Goal: Transaction & Acquisition: Purchase product/service

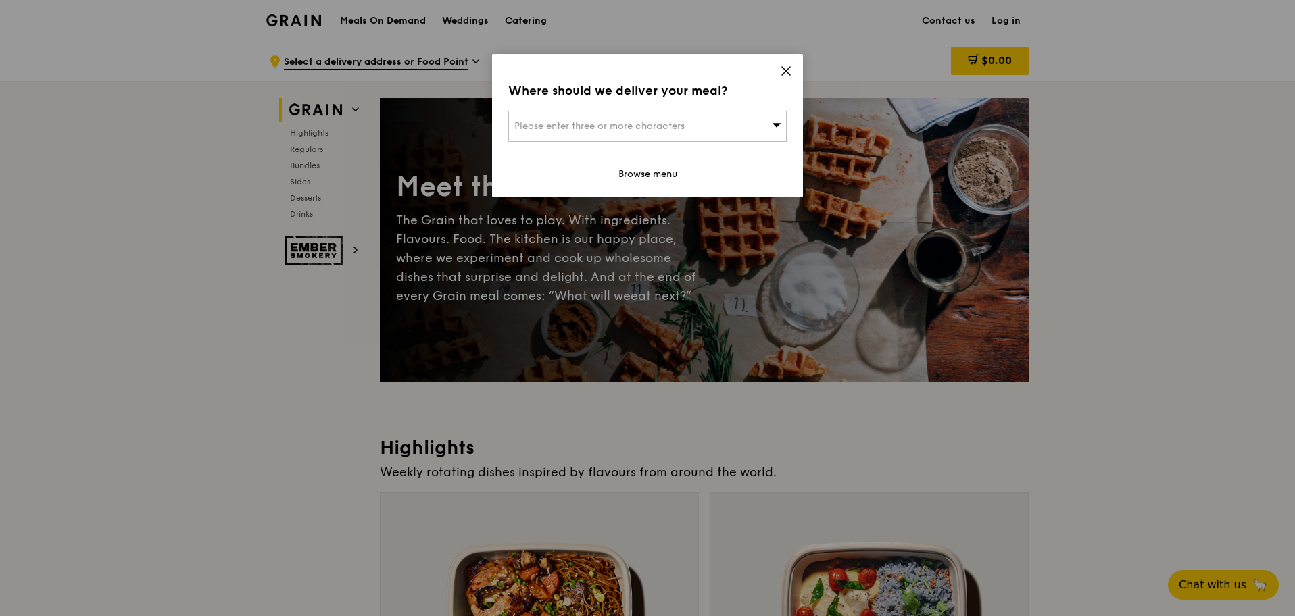
click at [771, 121] on div "Please enter three or more characters" at bounding box center [647, 126] width 278 height 31
click at [790, 68] on icon at bounding box center [786, 71] width 12 height 12
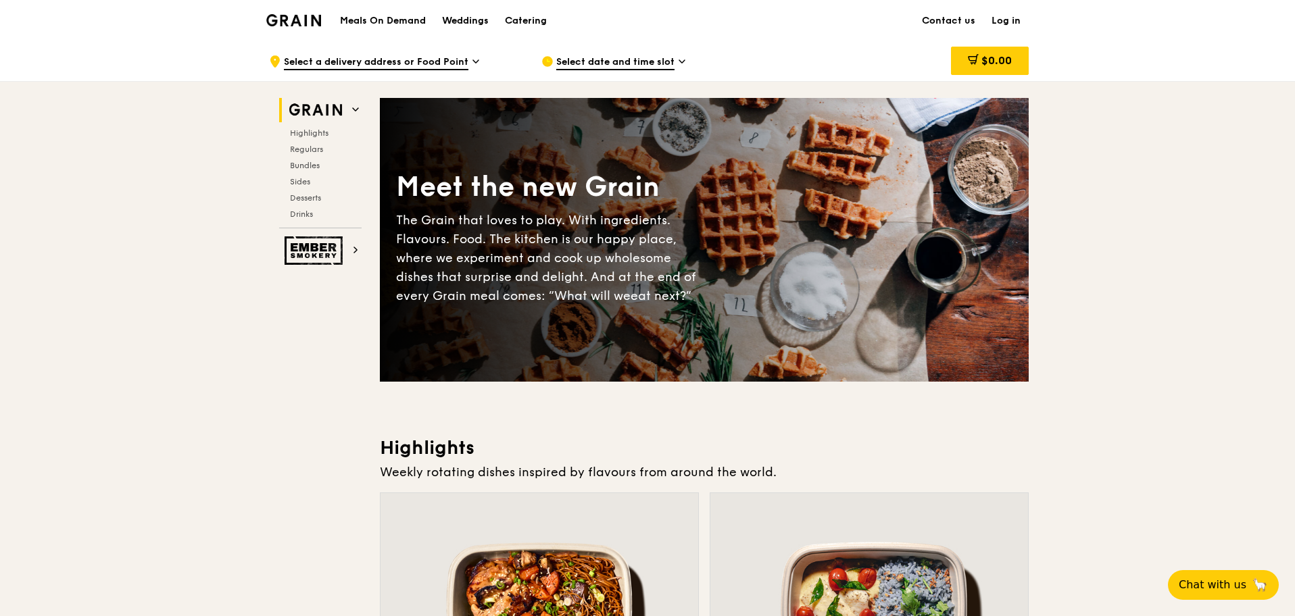
click at [674, 58] on span "Select date and time slot" at bounding box center [615, 62] width 118 height 15
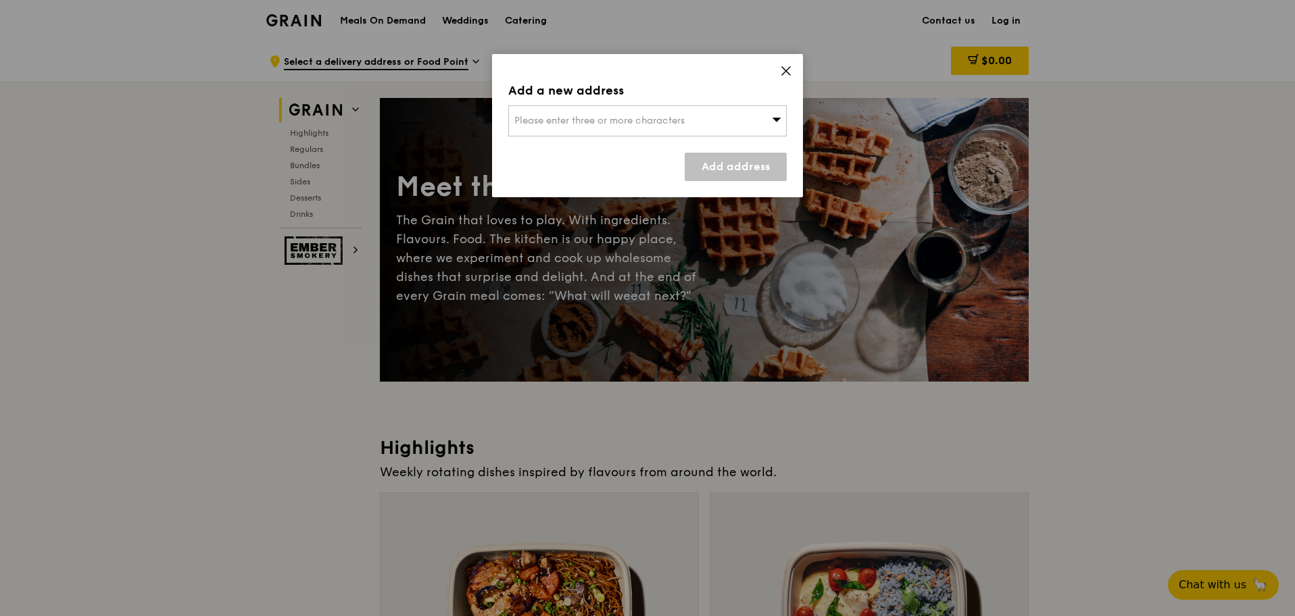
click at [783, 70] on icon at bounding box center [786, 71] width 12 height 12
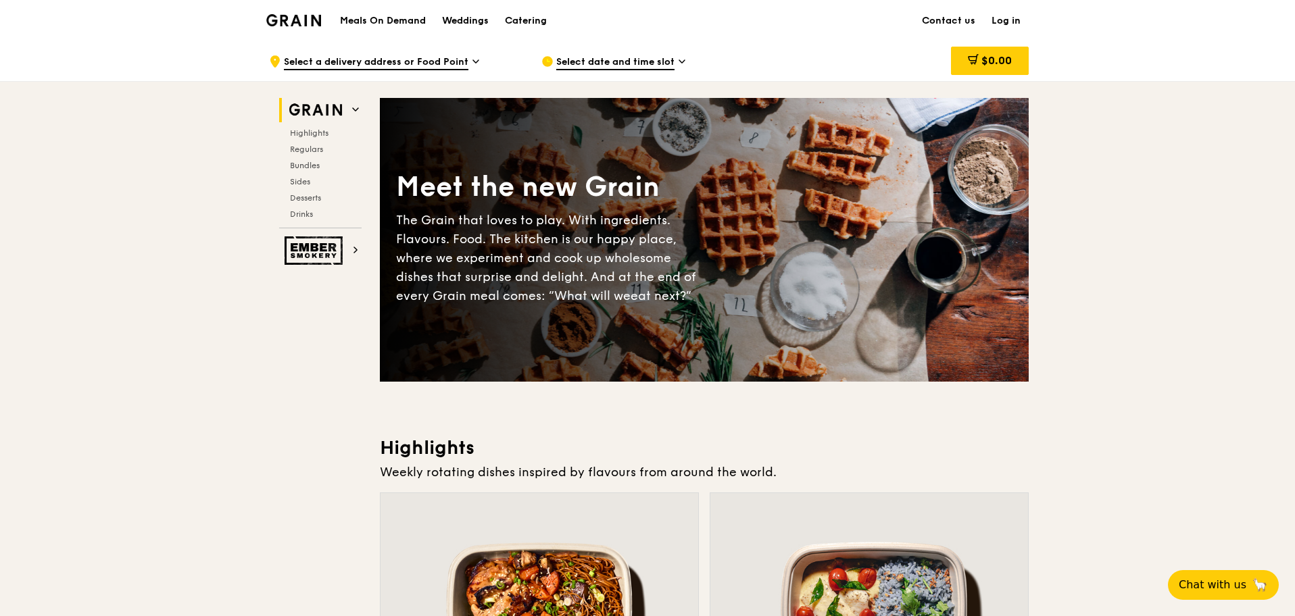
click at [576, 58] on span "Select date and time slot" at bounding box center [615, 62] width 118 height 15
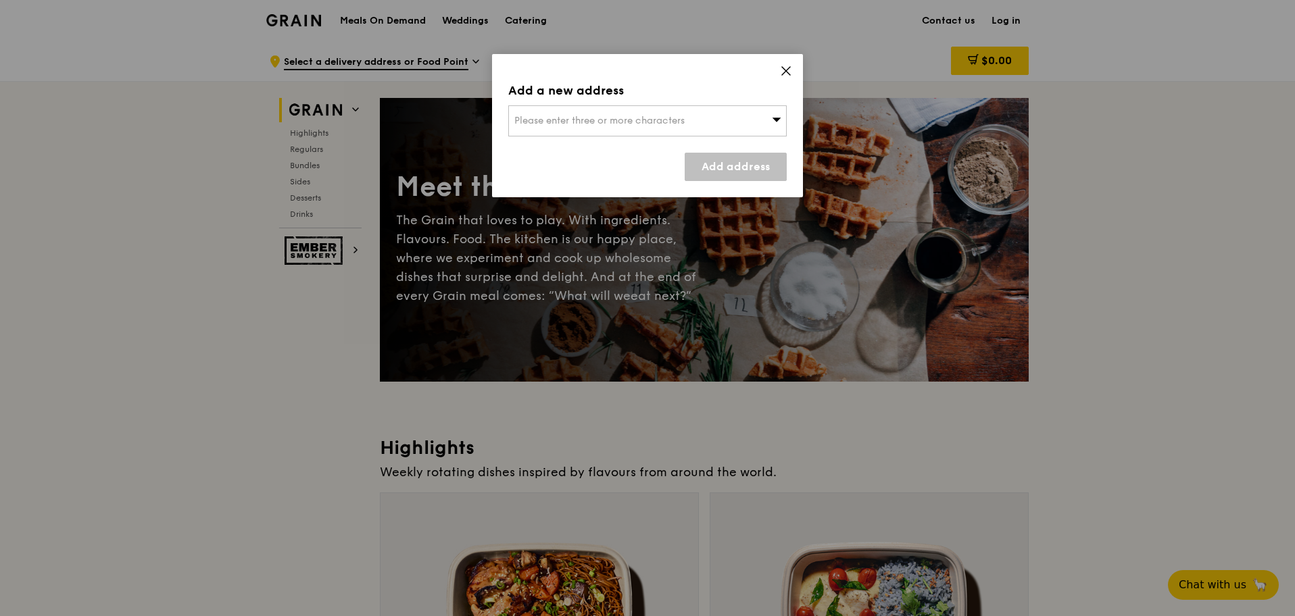
click at [627, 117] on span "Please enter three or more characters" at bounding box center [599, 120] width 170 height 11
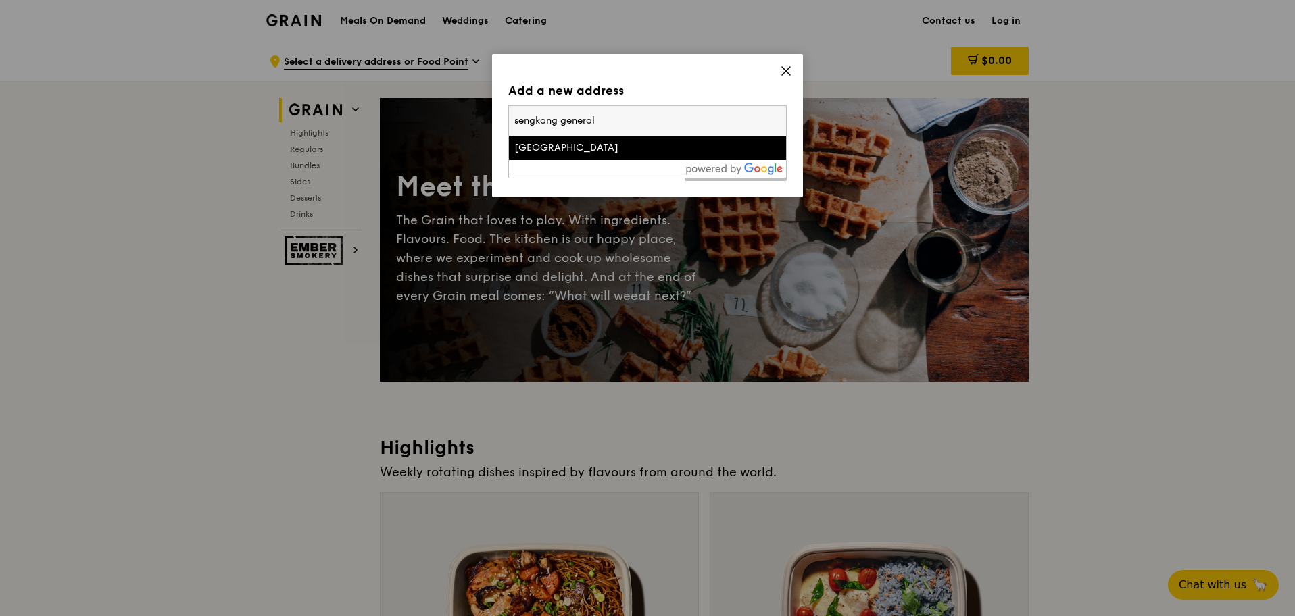
type input "sengkang general"
click at [617, 145] on div "[GEOGRAPHIC_DATA]" at bounding box center [614, 148] width 200 height 14
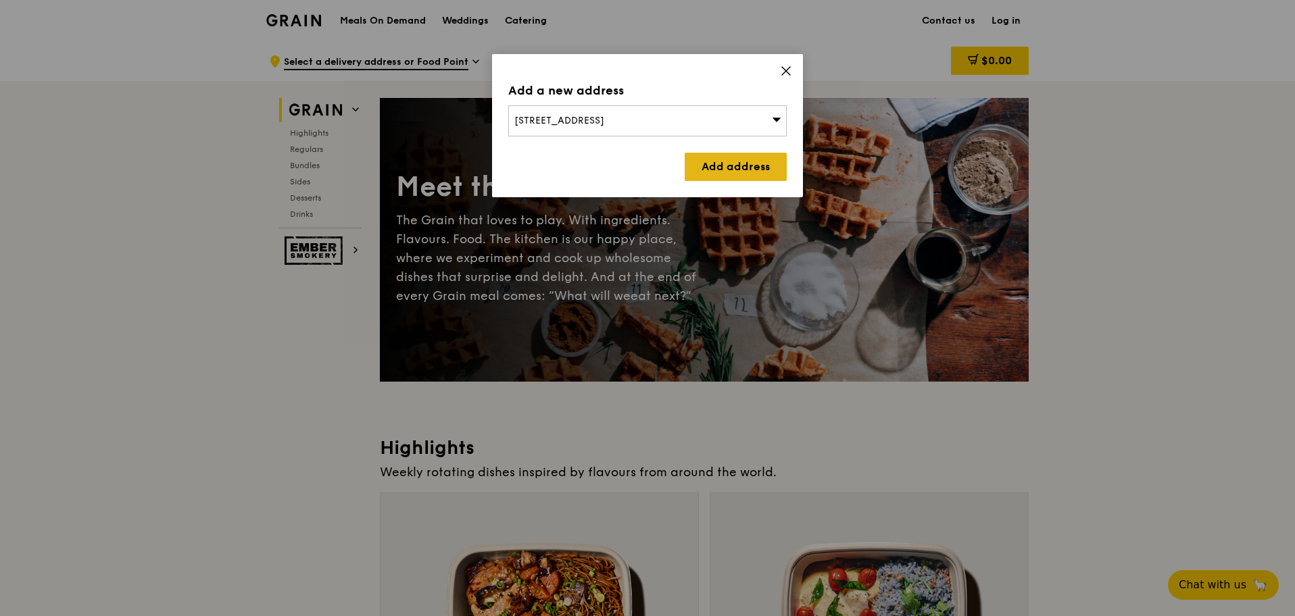
click at [714, 174] on link "Add address" at bounding box center [736, 167] width 102 height 28
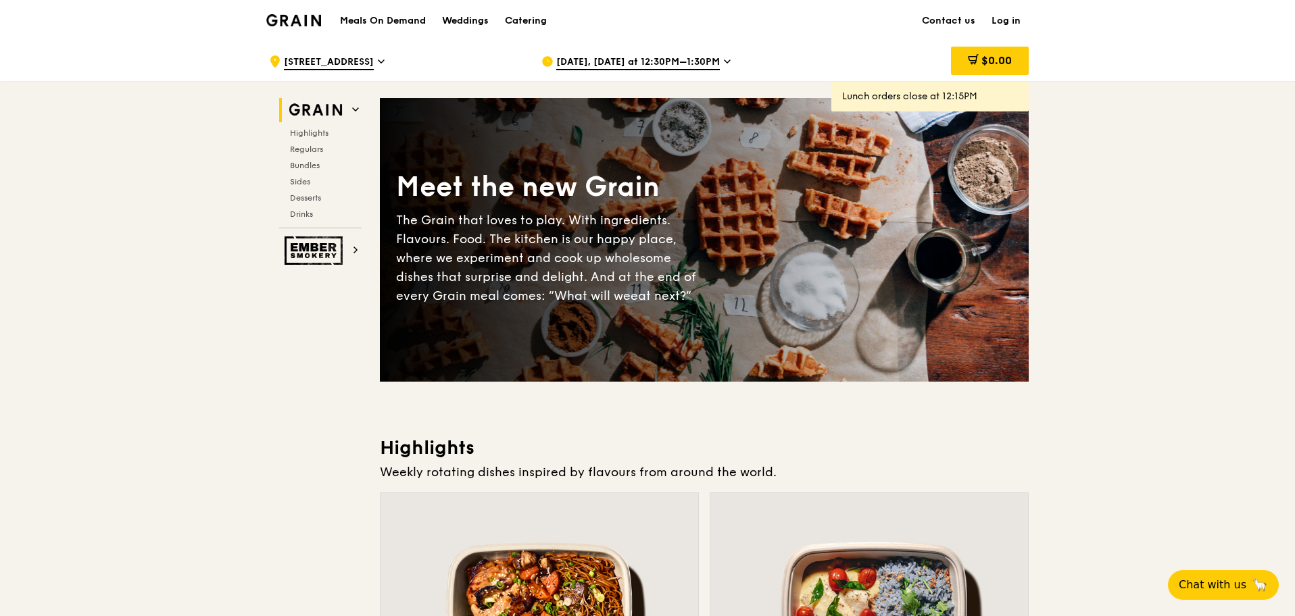
click at [629, 62] on span "[DATE], [DATE] at 12:30PM–1:30PM" at bounding box center [638, 62] width 164 height 15
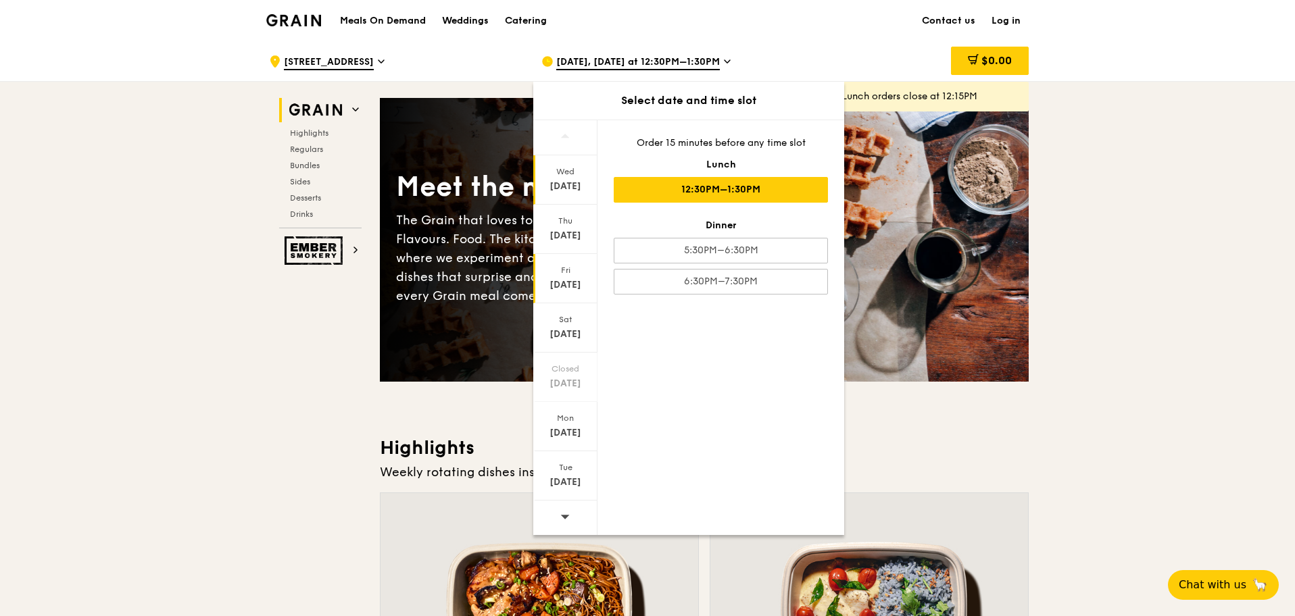
click at [578, 271] on div "Fri" at bounding box center [565, 270] width 60 height 11
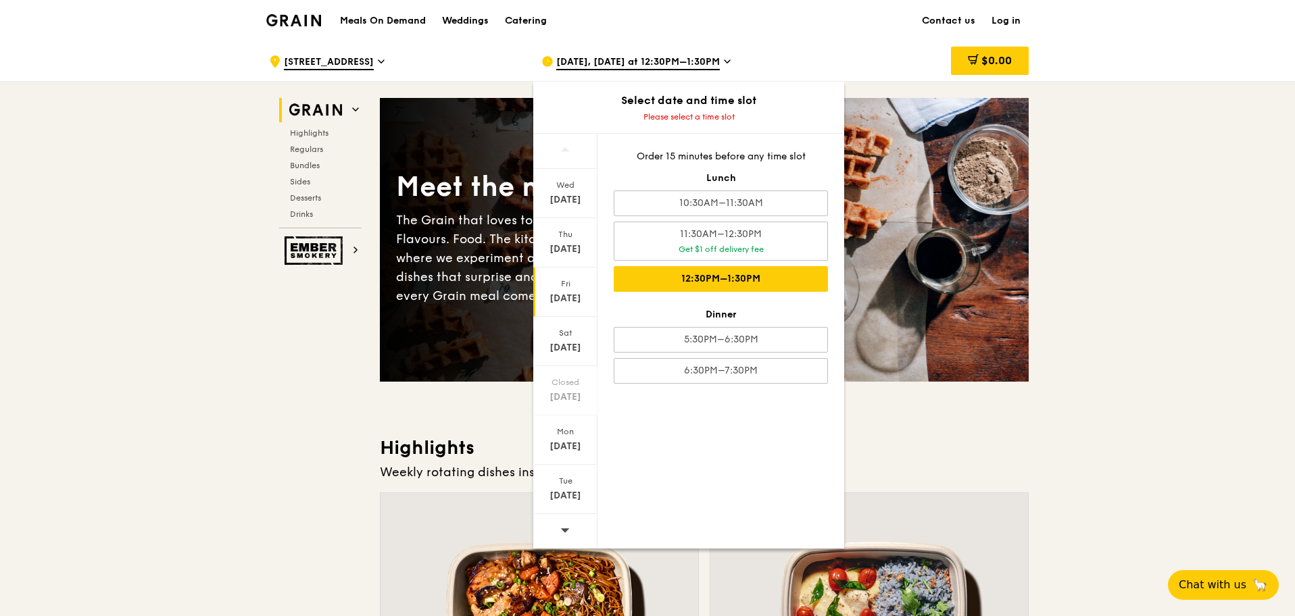
click at [762, 272] on div "12:30PM–1:30PM" at bounding box center [721, 279] width 214 height 26
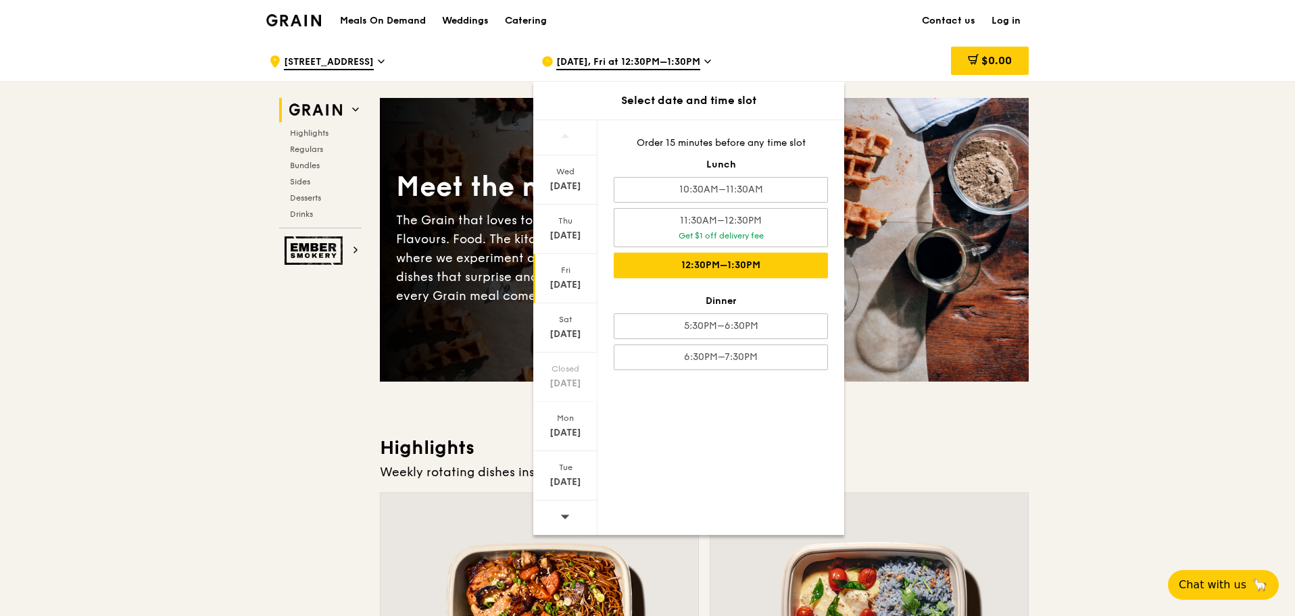
click at [904, 65] on div "$0.00" at bounding box center [920, 61] width 218 height 41
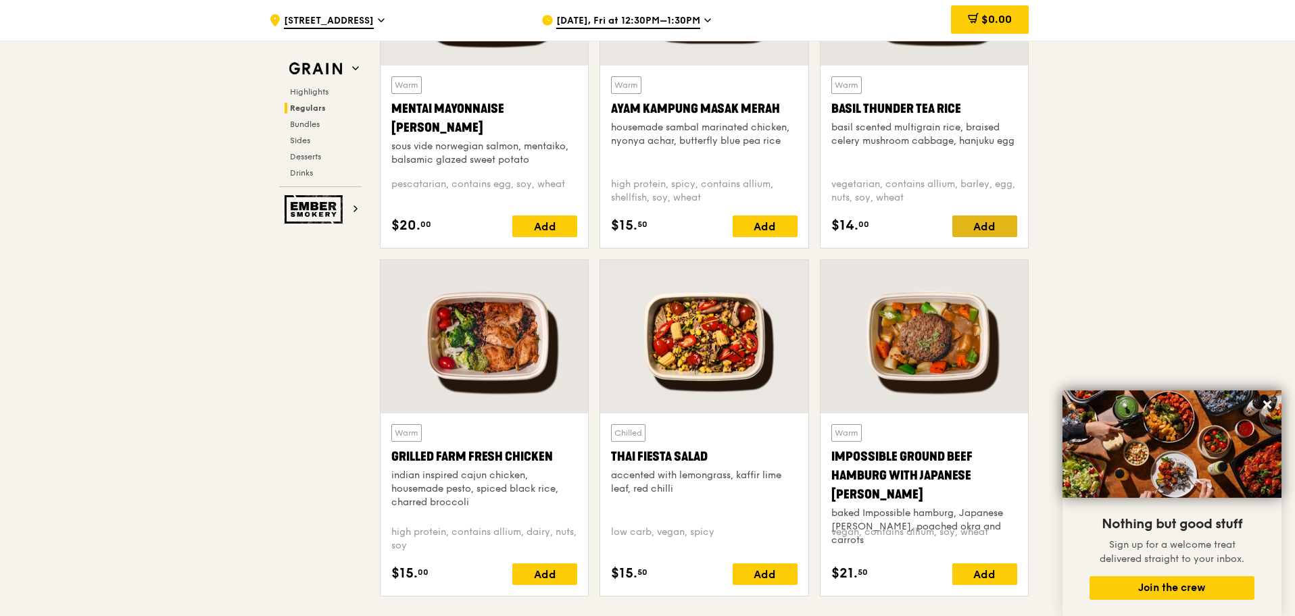
scroll to position [1352, 0]
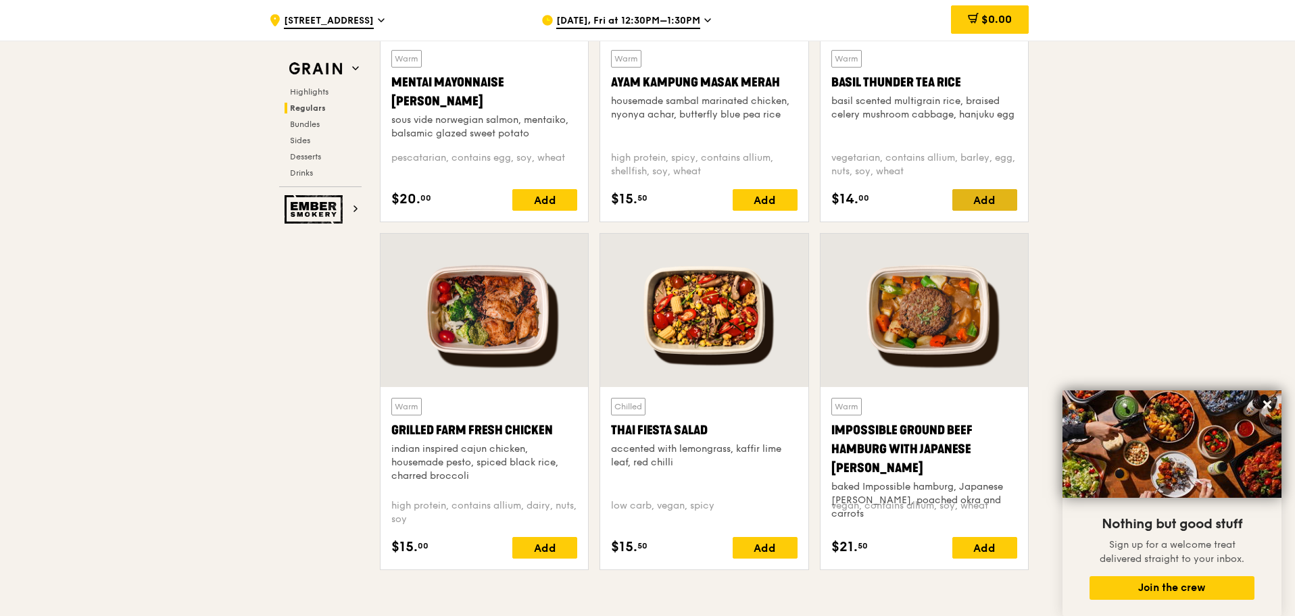
click at [1004, 195] on div "Add" at bounding box center [984, 200] width 65 height 22
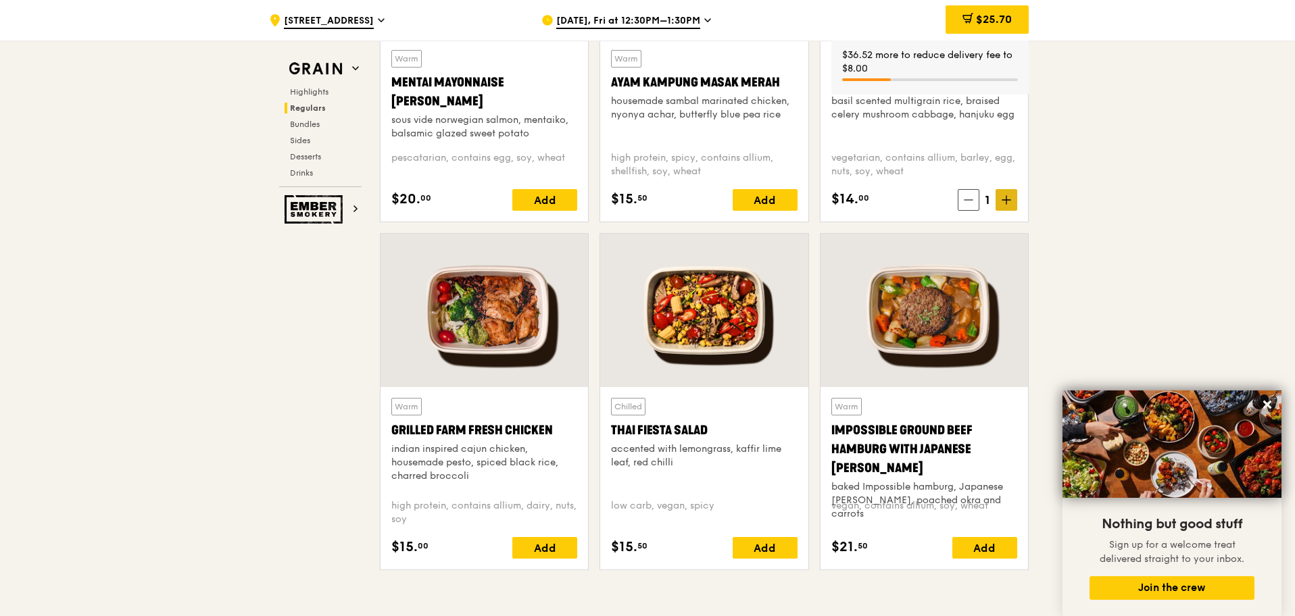
click at [1007, 203] on icon at bounding box center [1006, 199] width 9 height 9
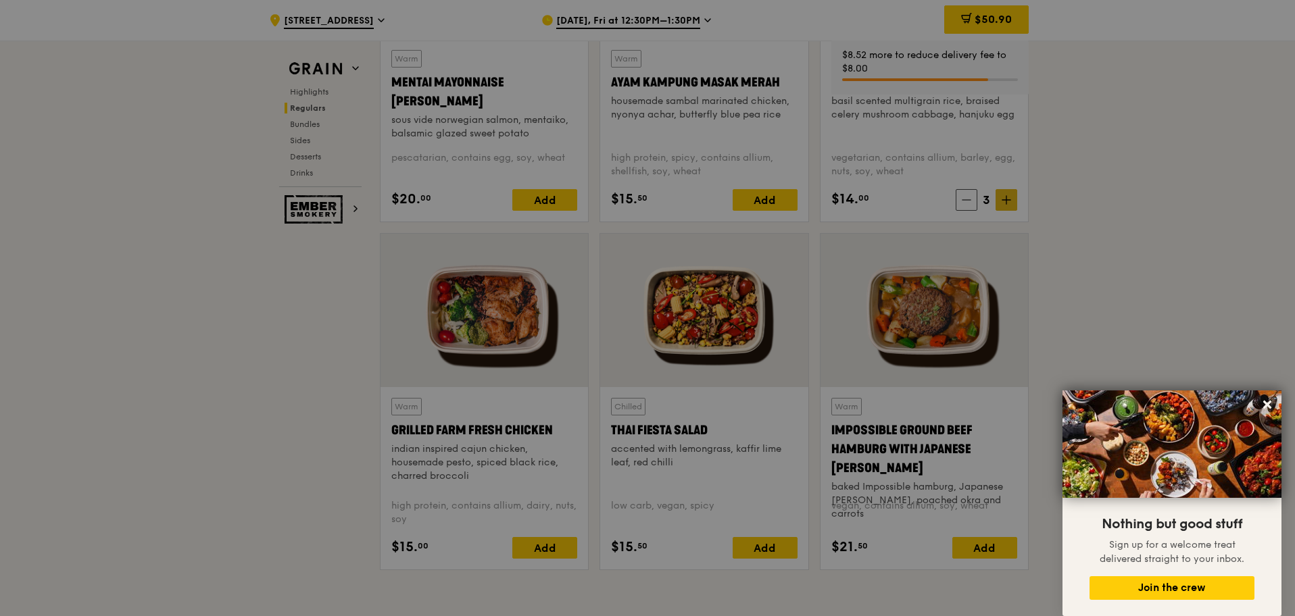
click at [1007, 203] on div at bounding box center [647, 308] width 1295 height 616
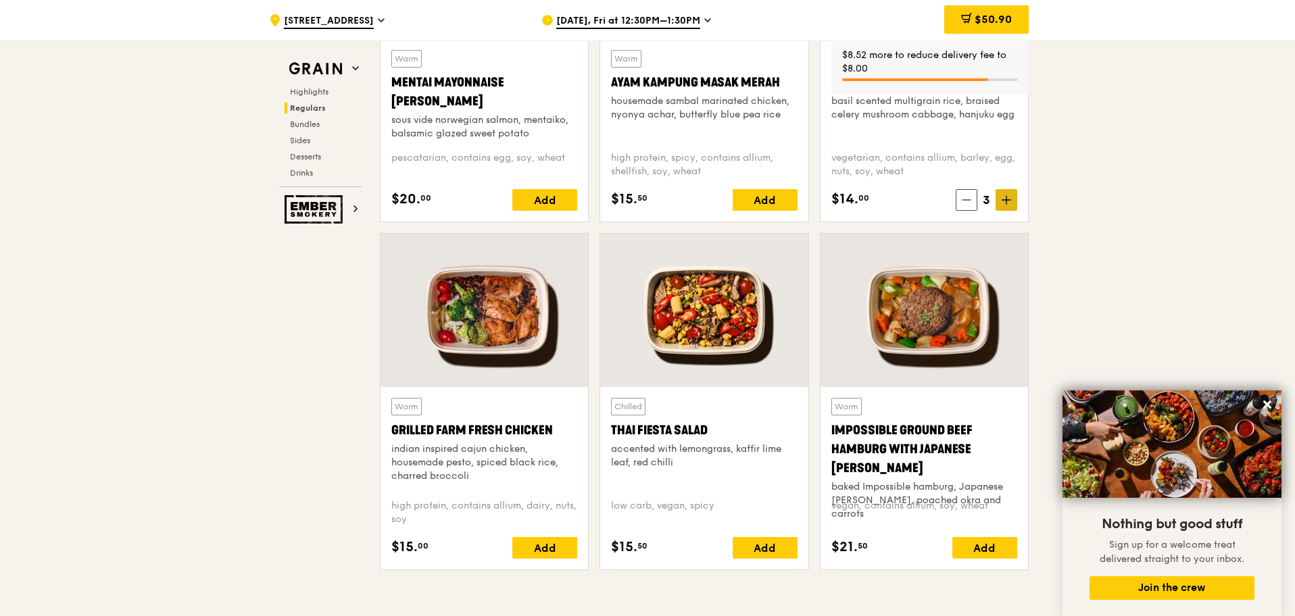
click at [1007, 203] on icon at bounding box center [1006, 199] width 9 height 9
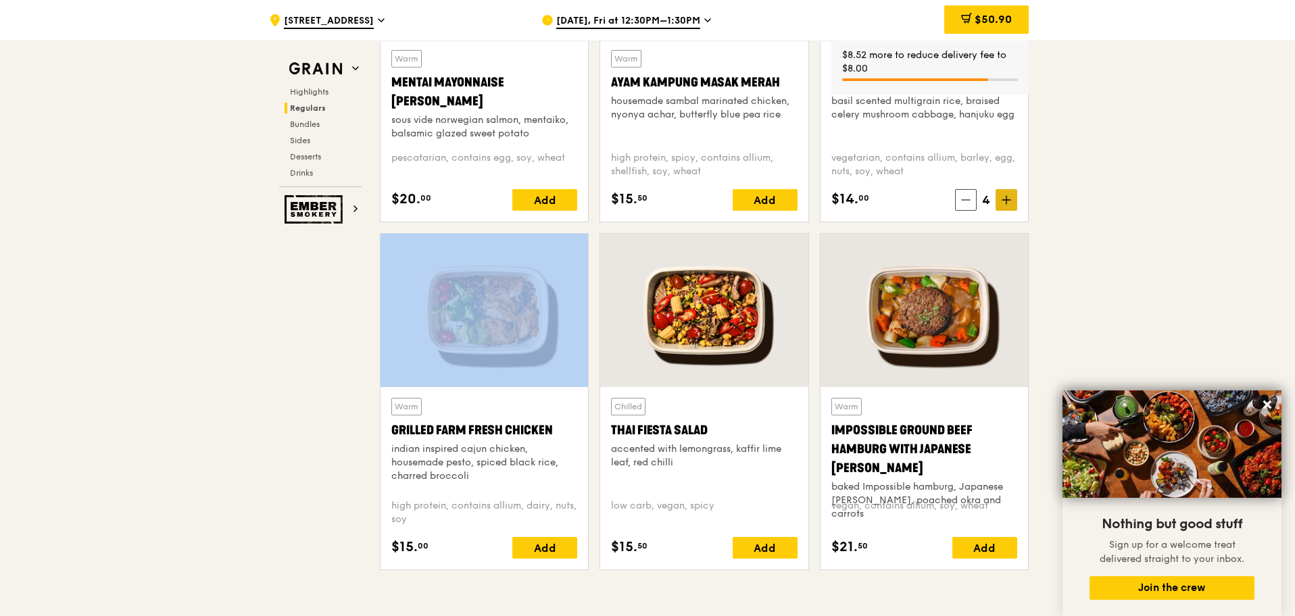
click at [1007, 203] on icon at bounding box center [1006, 199] width 9 height 9
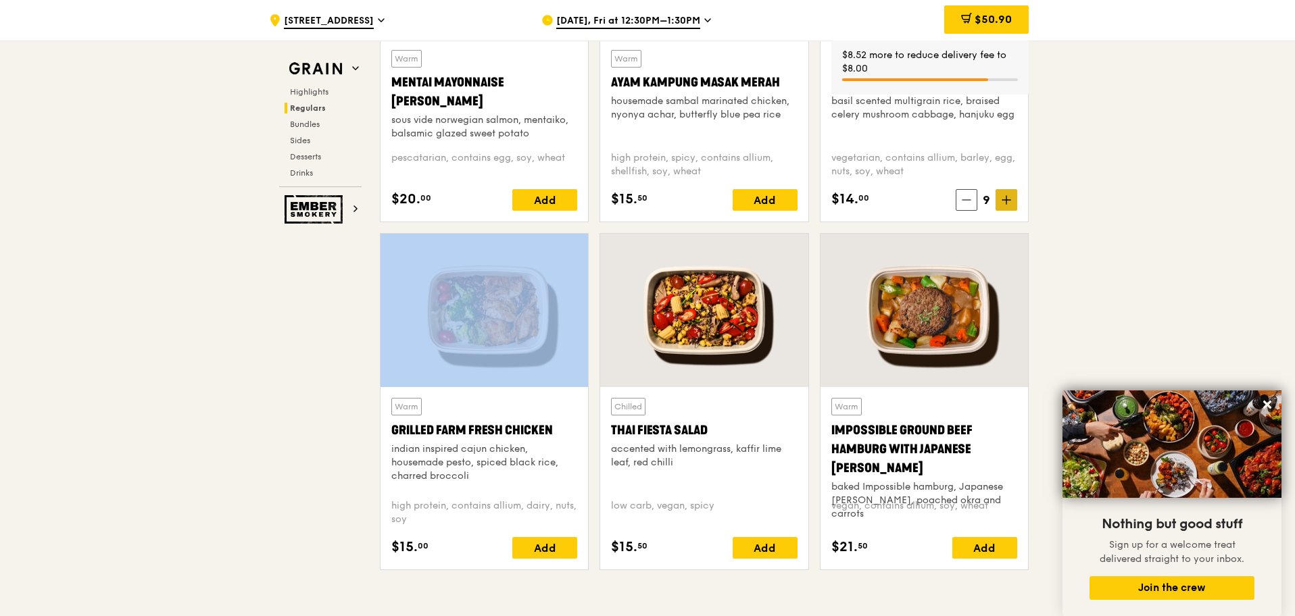
click at [1007, 203] on icon at bounding box center [1006, 199] width 9 height 9
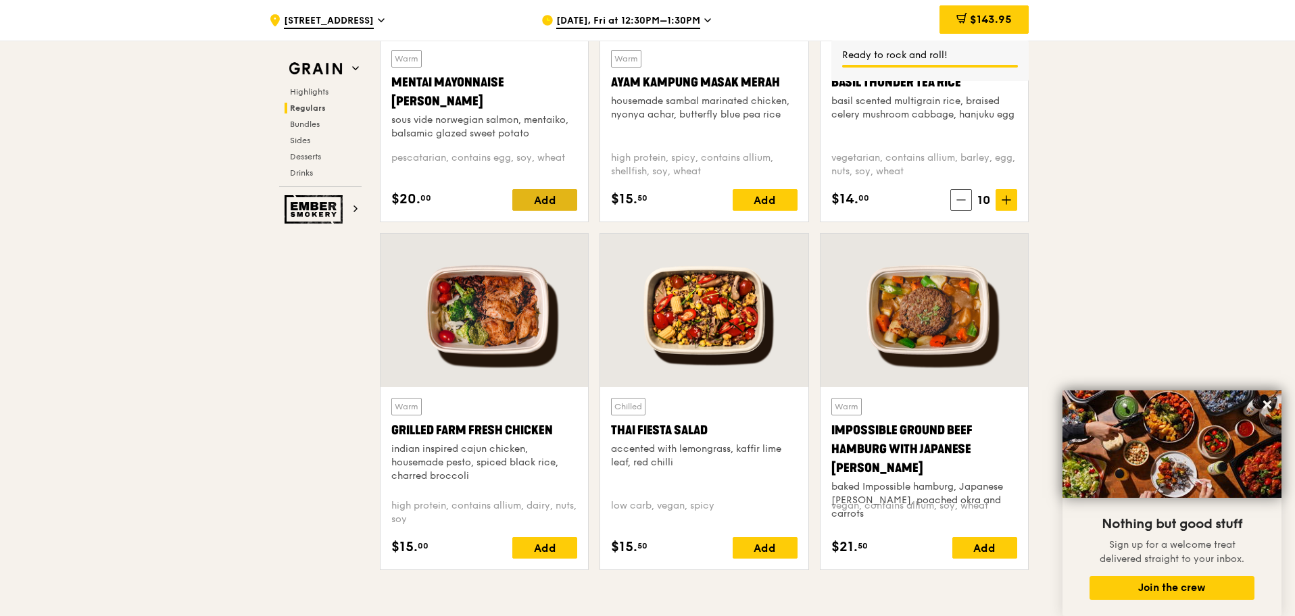
click at [569, 198] on div "Add" at bounding box center [544, 200] width 65 height 22
click at [569, 198] on icon at bounding box center [566, 199] width 9 height 9
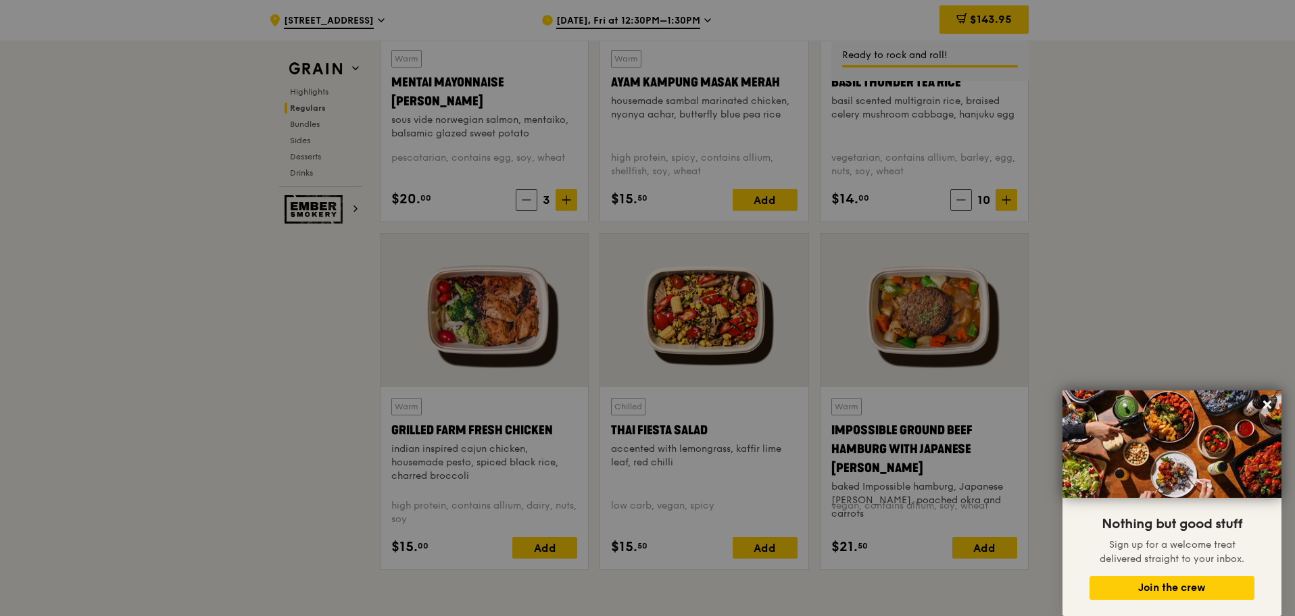
click at [537, 202] on div at bounding box center [647, 308] width 1295 height 616
click at [530, 201] on div at bounding box center [647, 308] width 1295 height 616
click at [529, 201] on div at bounding box center [647, 308] width 1295 height 616
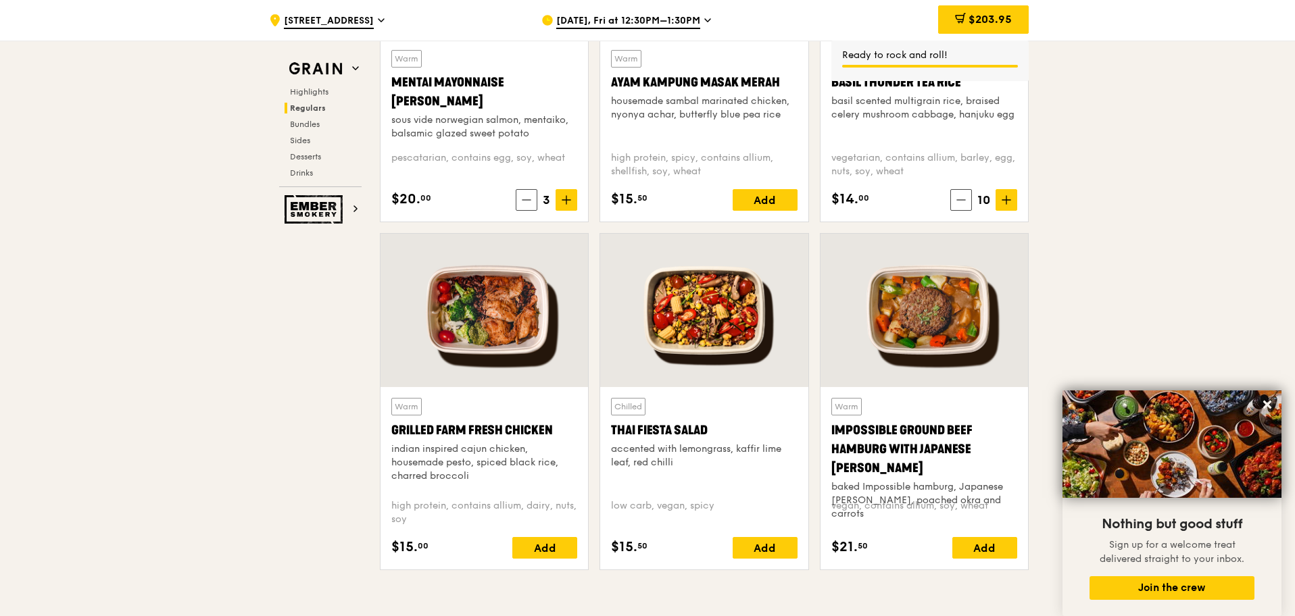
click at [529, 201] on icon at bounding box center [526, 199] width 9 height 9
click at [529, 201] on icon at bounding box center [528, 199] width 9 height 9
click at [529, 202] on icon at bounding box center [528, 199] width 9 height 9
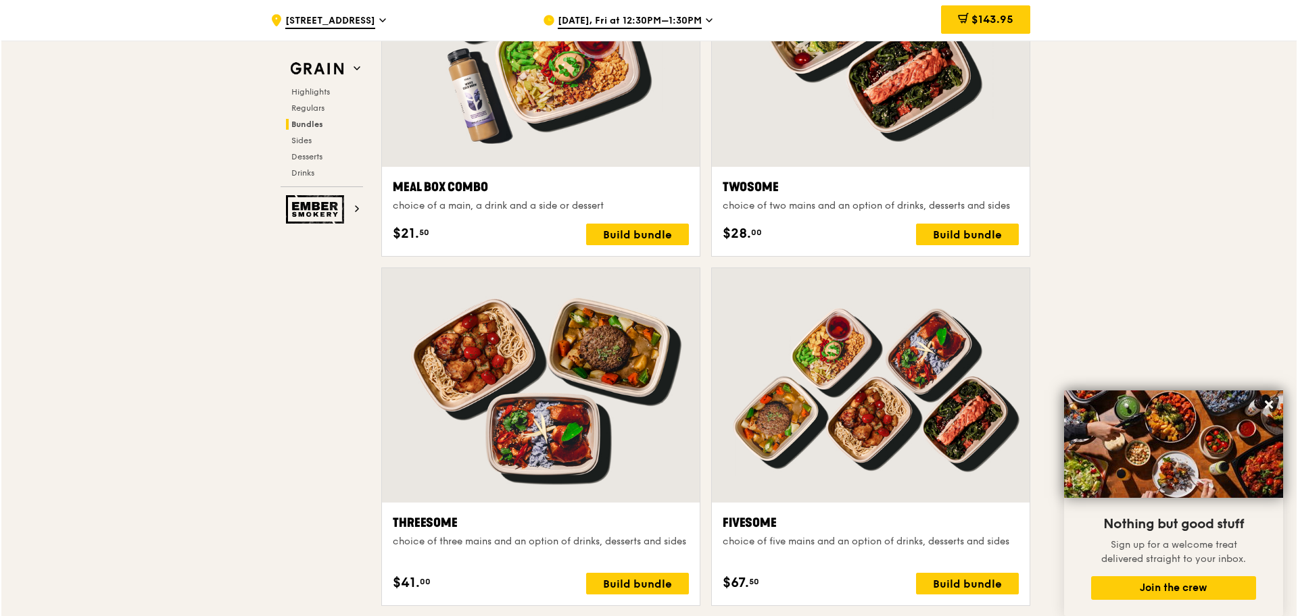
scroll to position [2197, 0]
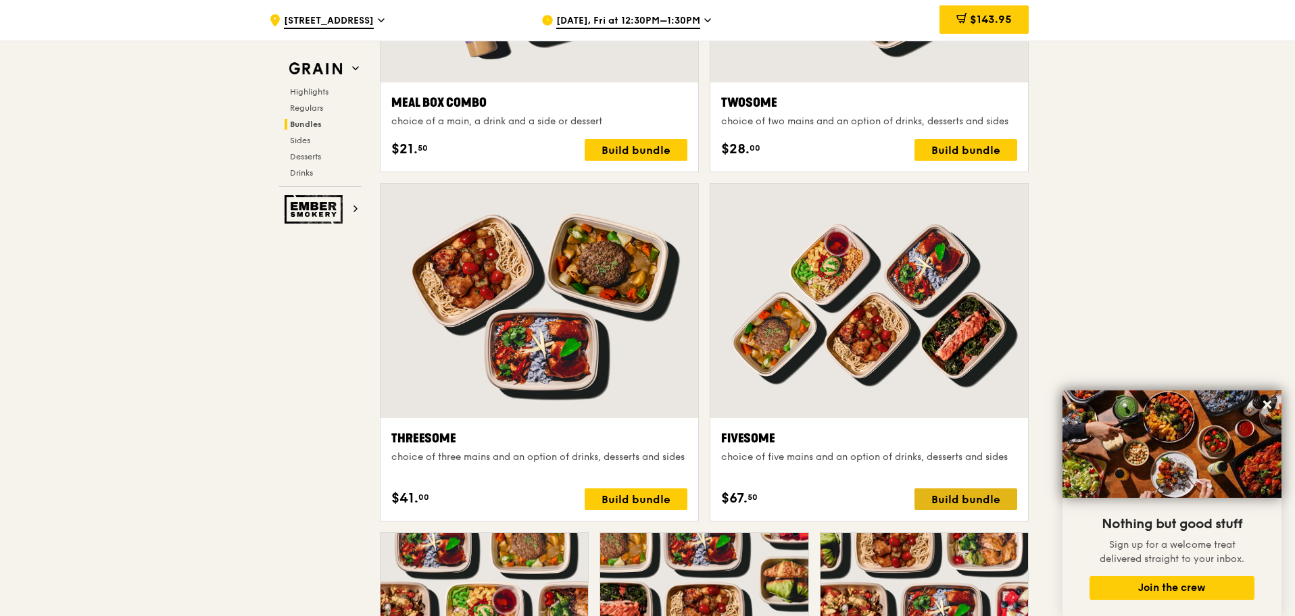
click at [938, 497] on div "Build bundle" at bounding box center [965, 500] width 103 height 22
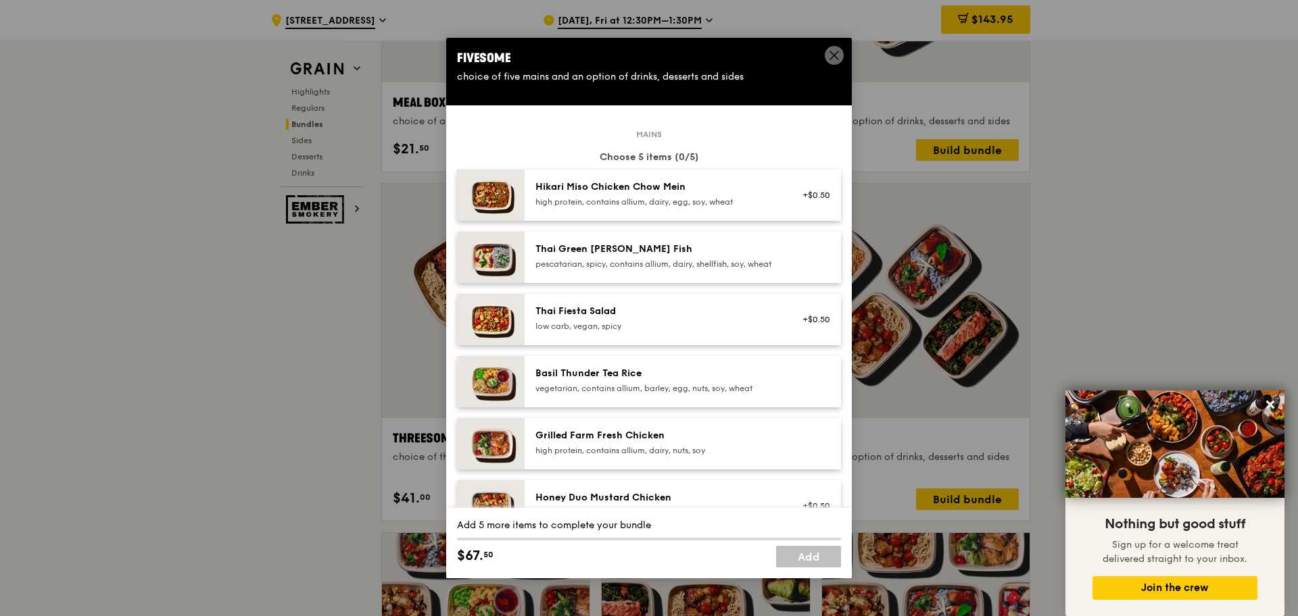
click at [685, 253] on div "Thai Green [PERSON_NAME] Fish" at bounding box center [656, 250] width 243 height 14
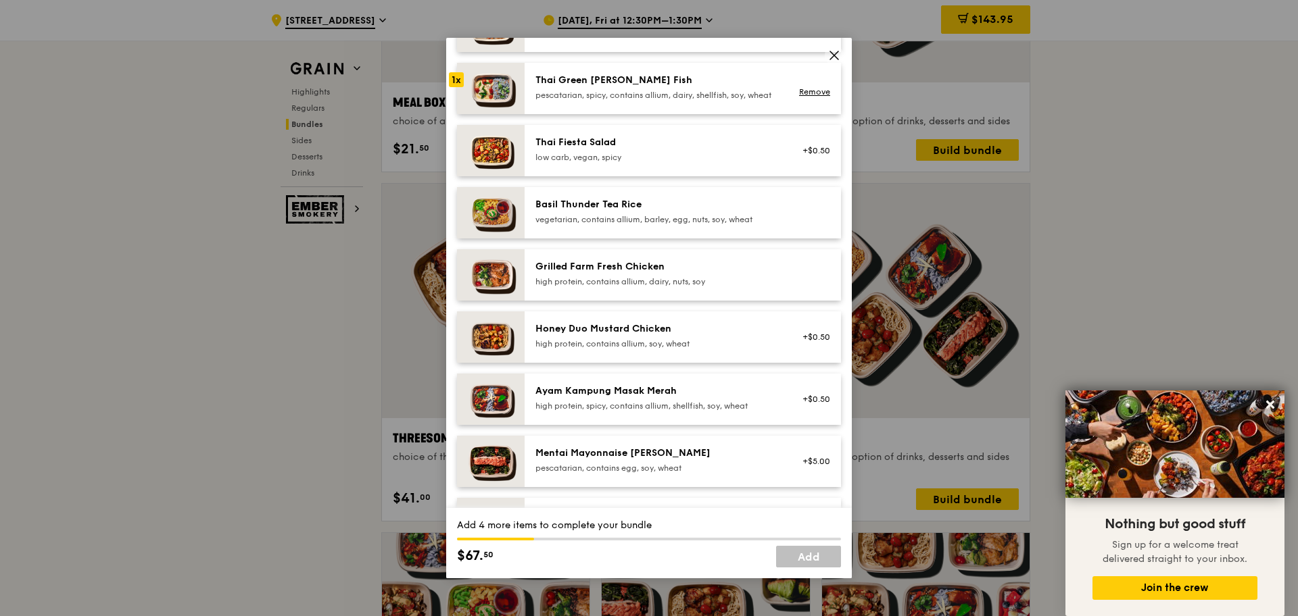
scroll to position [84, 0]
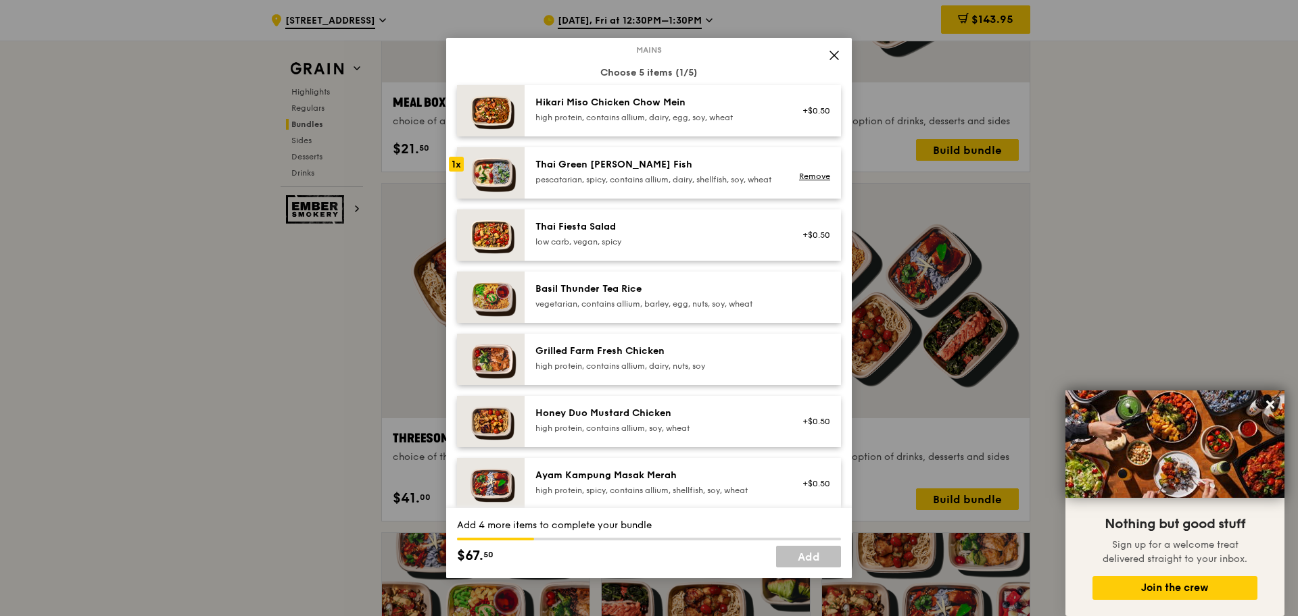
click at [612, 296] on div "Basil Thunder Tea Rice" at bounding box center [656, 290] width 243 height 14
click at [552, 165] on div "Thai Green [PERSON_NAME] Fish" at bounding box center [656, 165] width 243 height 14
click at [577, 296] on div "Basil Thunder Tea Rice" at bounding box center [656, 290] width 243 height 14
click at [613, 358] on div "Grilled Farm Fresh Chicken" at bounding box center [656, 352] width 243 height 14
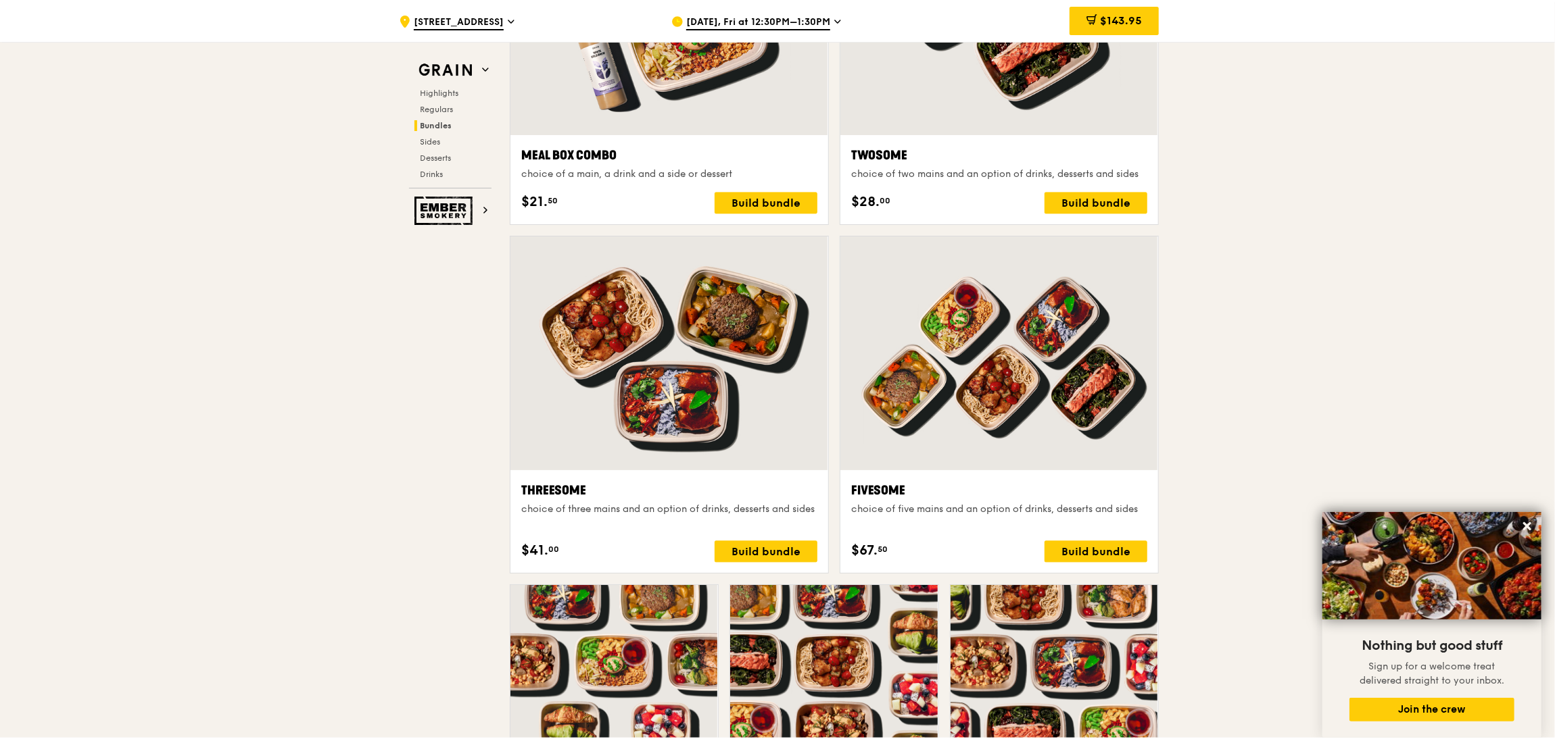
scroll to position [2095, 0]
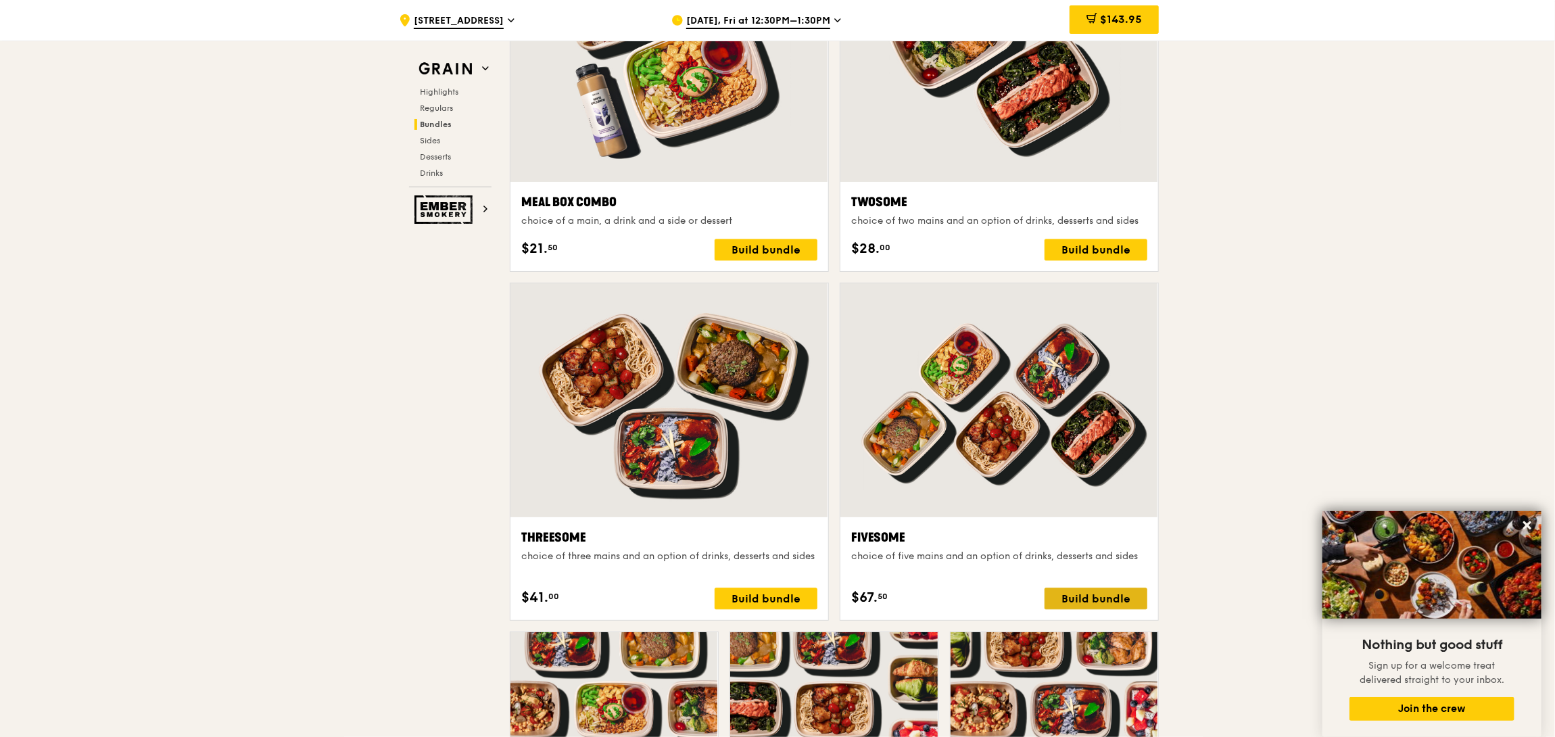
click at [1075, 590] on div "Fivesome choice of five mains and an option of drinks, desserts and sides $67. …" at bounding box center [999, 568] width 296 height 81
click at [1083, 608] on div "Build bundle" at bounding box center [1095, 598] width 103 height 22
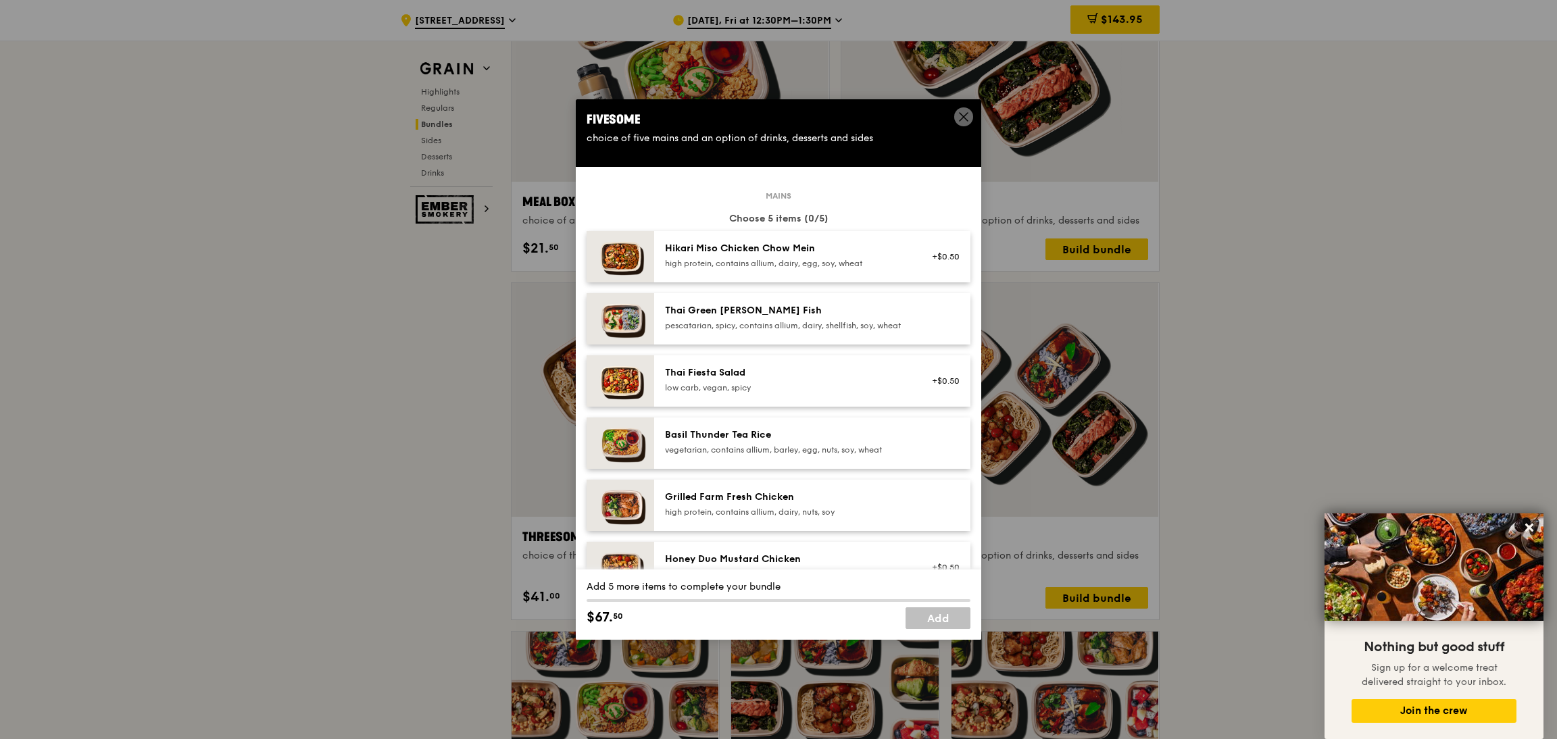
click at [847, 330] on div "pescatarian, spicy, contains allium, dairy, shellfish, soy, wheat" at bounding box center [786, 325] width 243 height 11
click at [814, 440] on div "Basil Thunder Tea Rice" at bounding box center [786, 436] width 243 height 14
click at [806, 504] on div "Grilled Farm Fresh Chicken" at bounding box center [786, 498] width 243 height 14
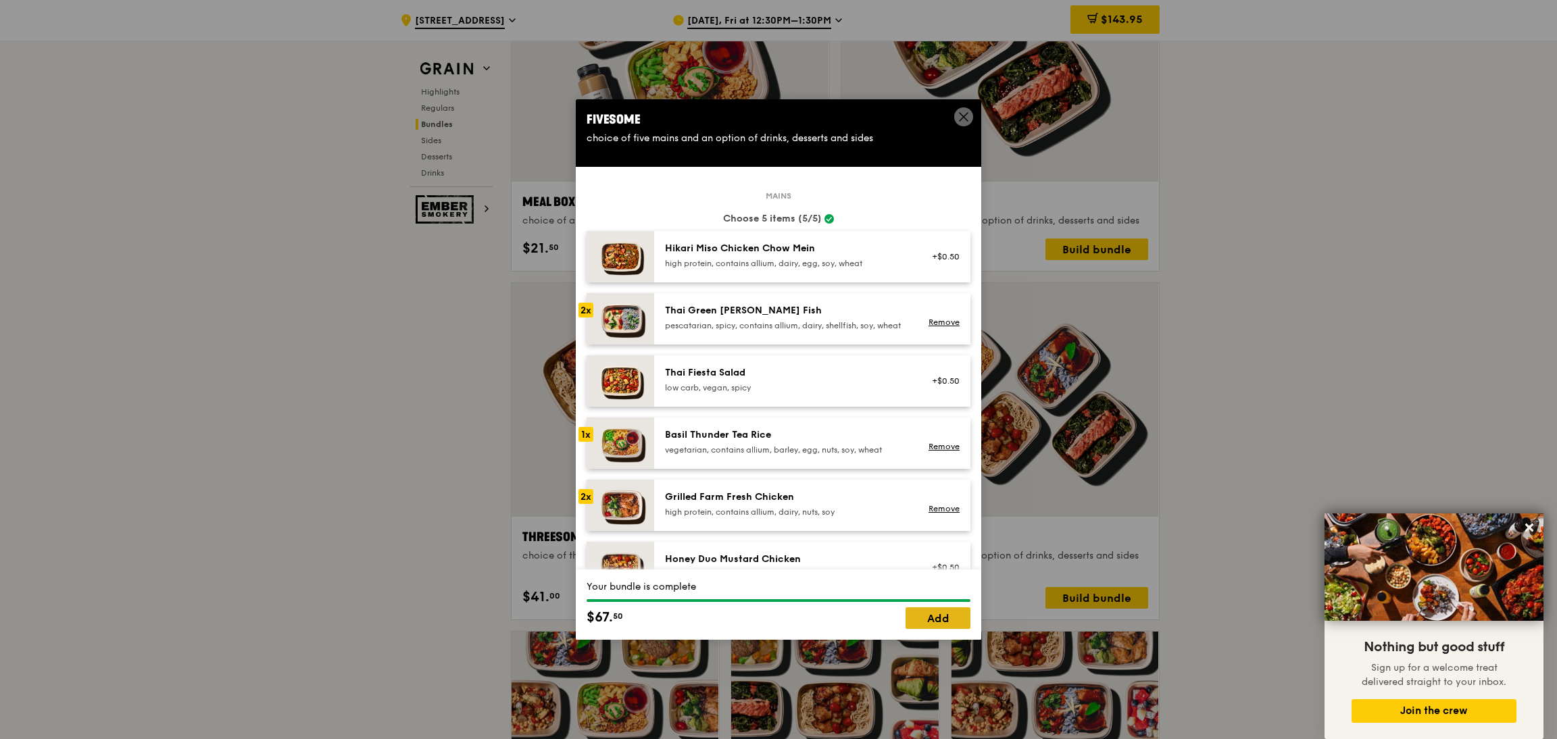
click at [940, 616] on link "Add" at bounding box center [938, 619] width 65 height 22
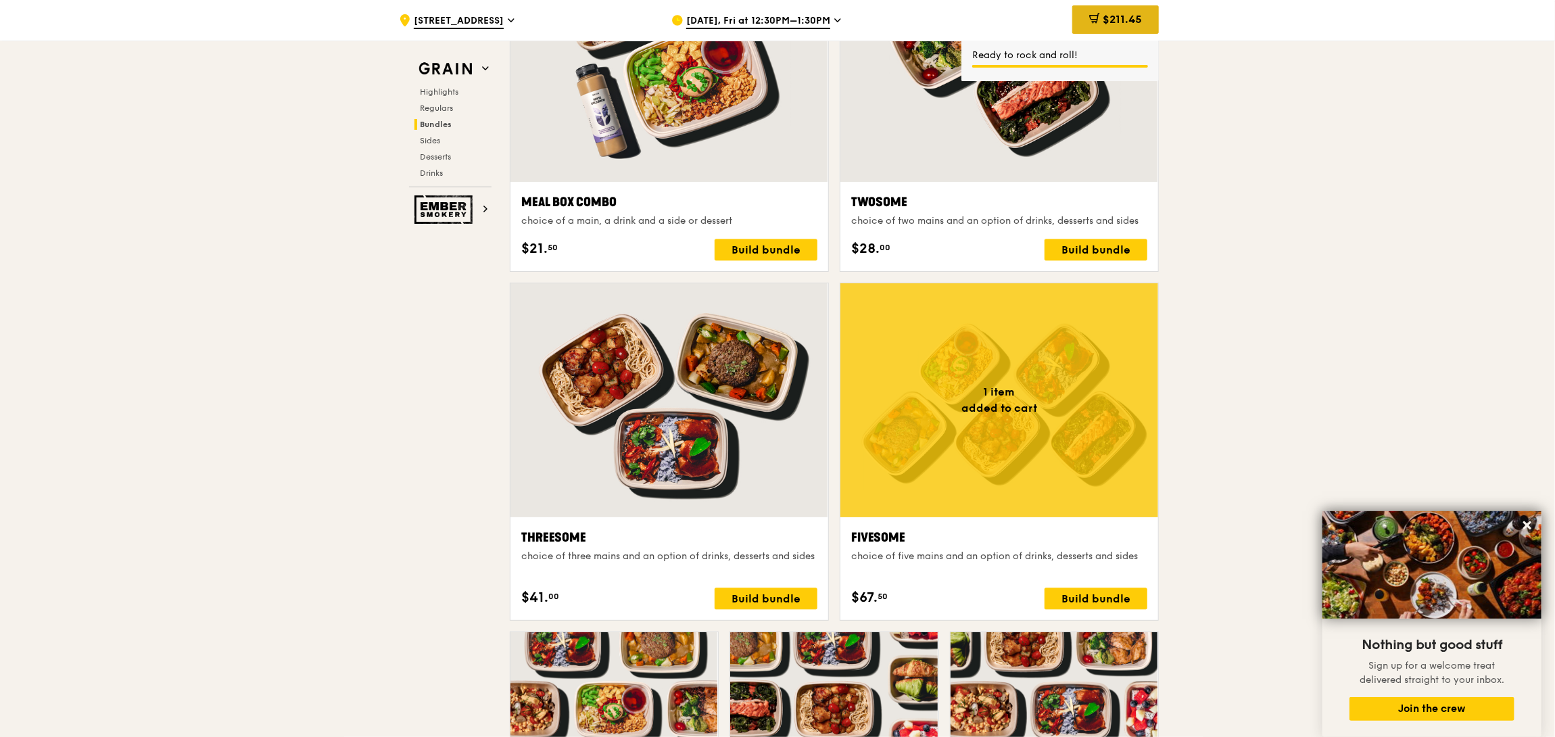
click at [1130, 24] on span "$211.45" at bounding box center [1121, 19] width 39 height 13
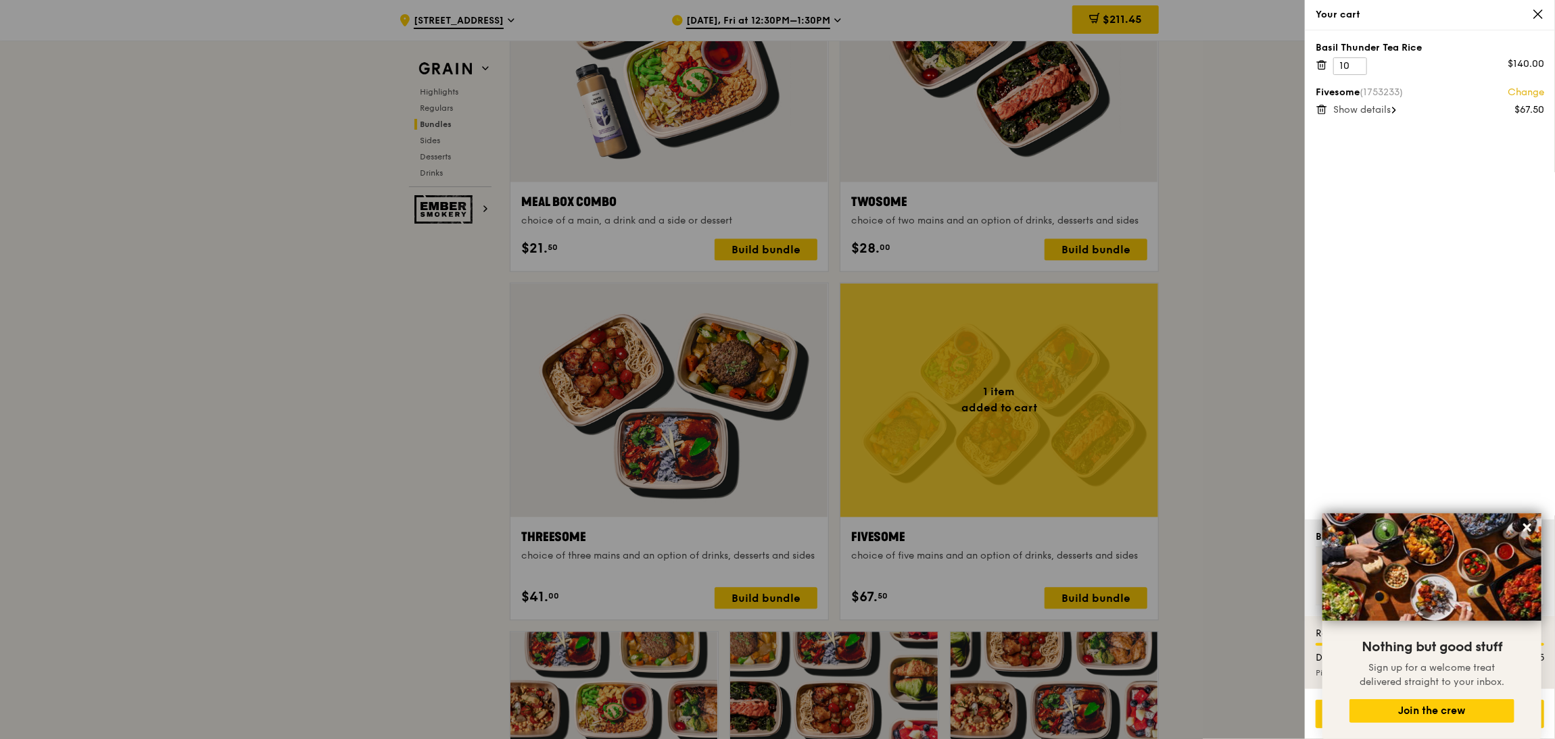
click at [1294, 67] on icon at bounding box center [1321, 65] width 12 height 12
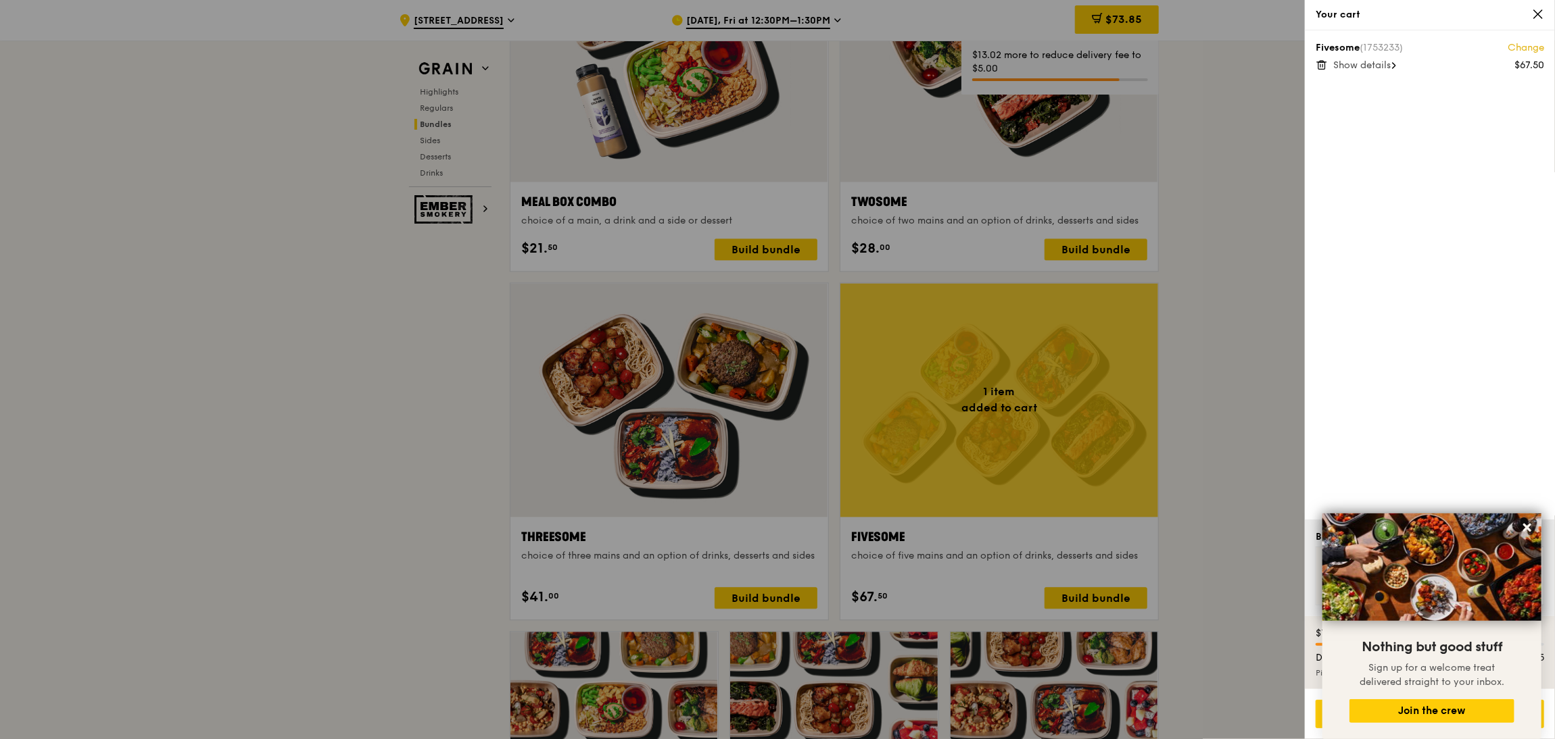
click at [1163, 420] on div at bounding box center [777, 369] width 1555 height 739
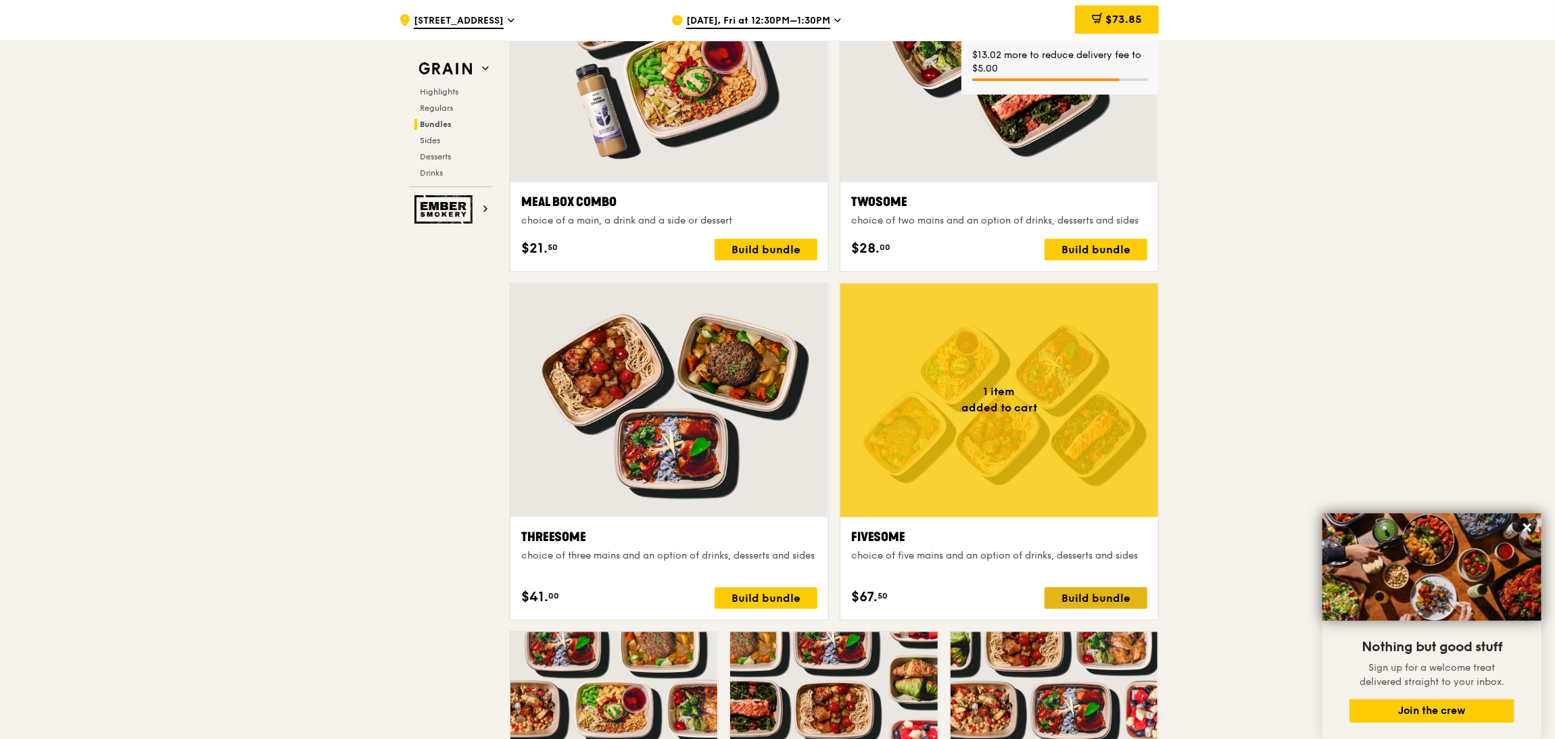
click at [1112, 593] on div "Build bundle" at bounding box center [1095, 598] width 103 height 22
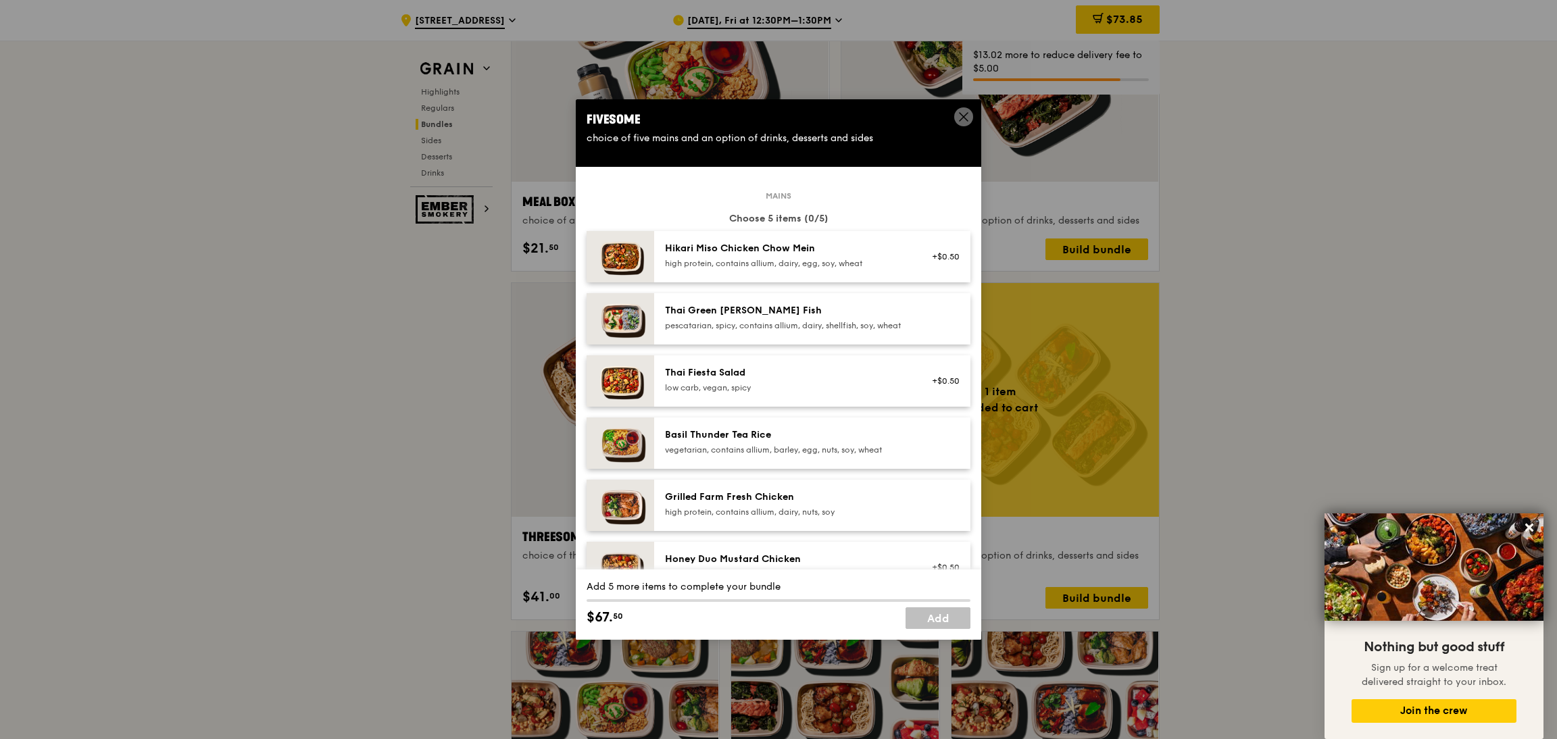
click at [760, 331] on div "pescatarian, spicy, contains allium, dairy, shellfish, soy, wheat" at bounding box center [786, 325] width 243 height 11
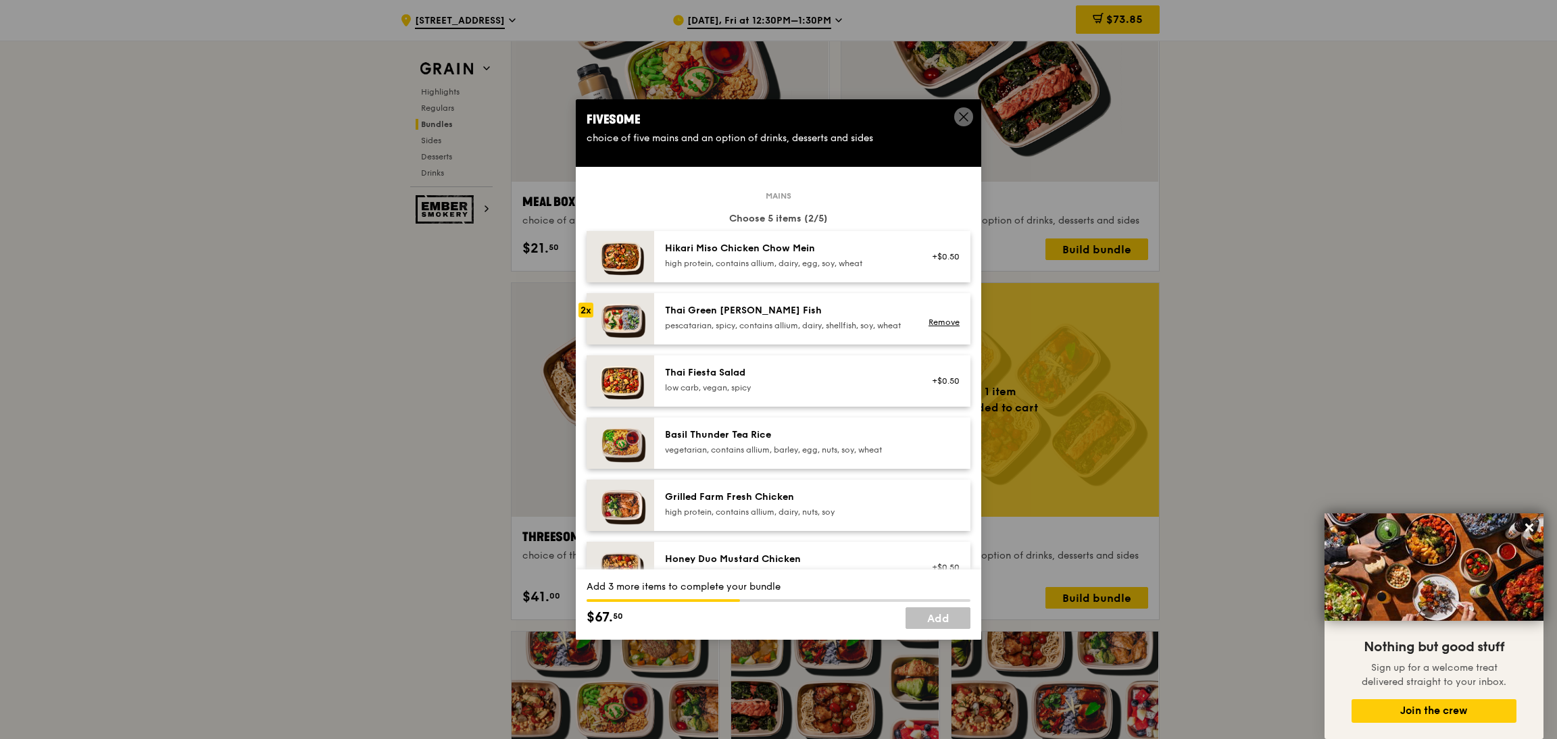
click at [768, 431] on div "Basil Thunder Tea Rice vegetarian, contains allium, barley, egg, nuts, soy, whe…" at bounding box center [812, 443] width 316 height 51
click at [786, 504] on div "Grilled Farm Fresh Chicken" at bounding box center [786, 498] width 243 height 14
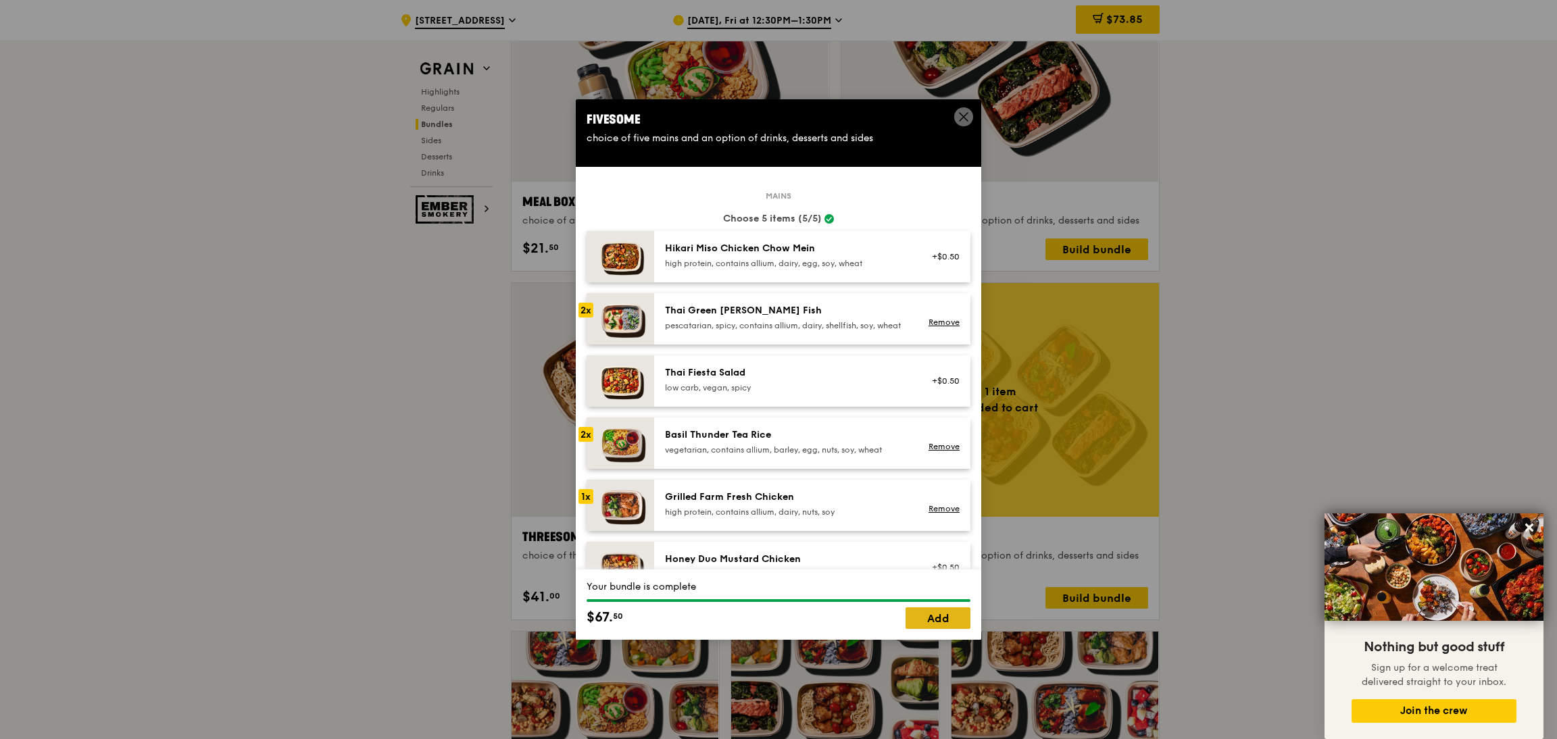
click at [928, 613] on link "Add" at bounding box center [938, 619] width 65 height 22
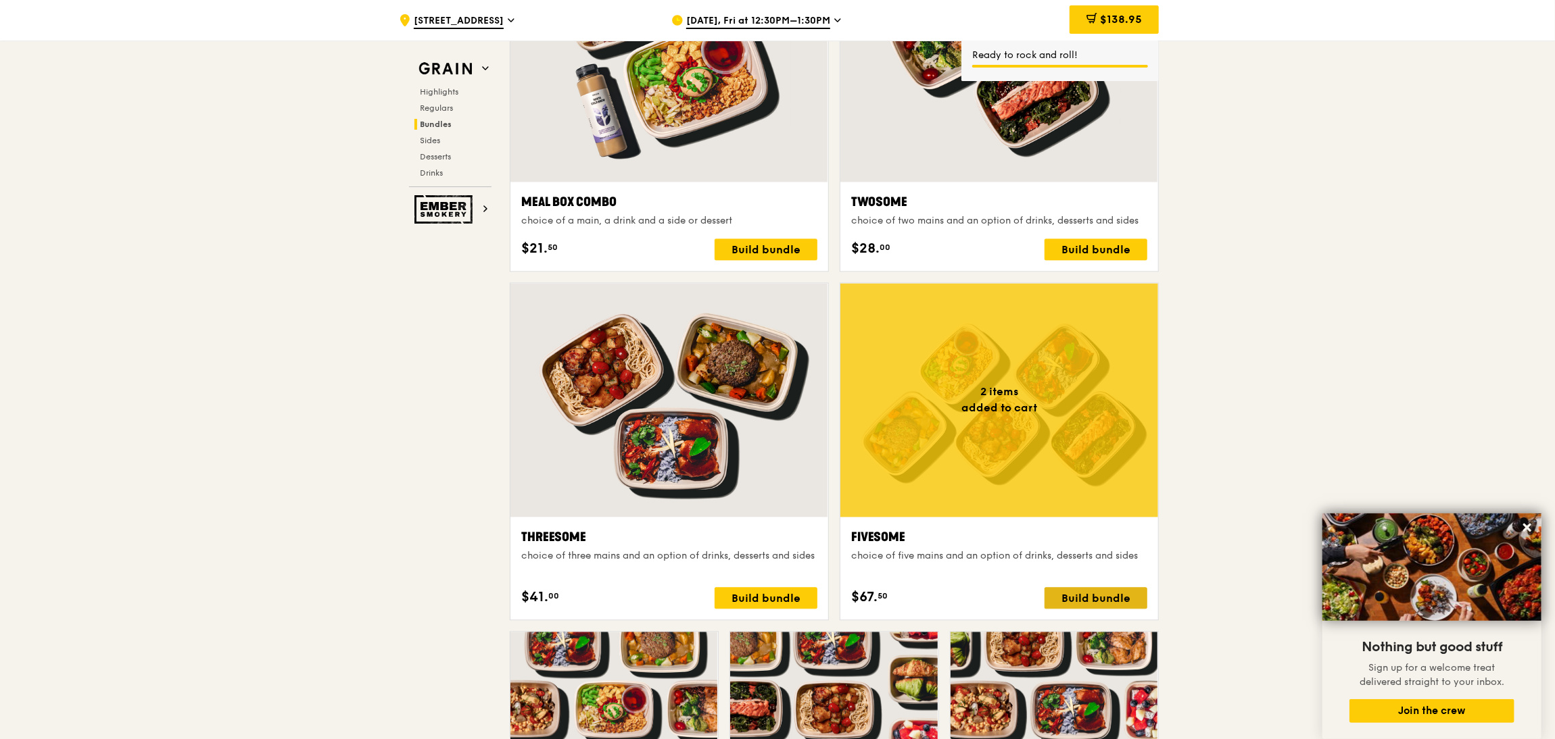
click at [1066, 600] on div "Build bundle" at bounding box center [1095, 598] width 103 height 22
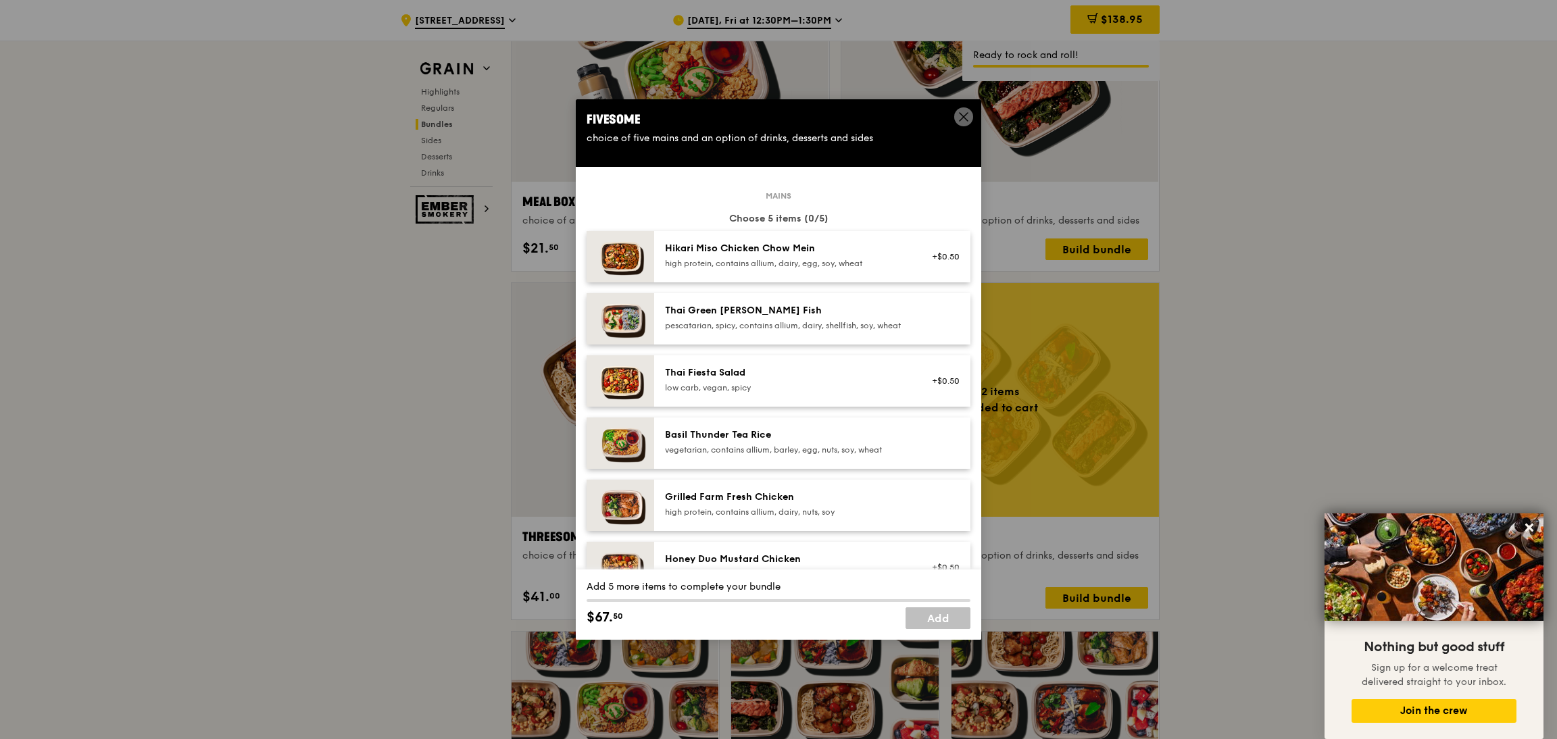
click at [835, 325] on div "pescatarian, spicy, contains allium, dairy, shellfish, soy, wheat" at bounding box center [786, 325] width 243 height 11
click at [857, 442] on div "Basil Thunder Tea Rice" at bounding box center [786, 436] width 243 height 14
click at [847, 504] on div "Grilled Farm Fresh Chicken" at bounding box center [786, 498] width 243 height 14
click at [850, 518] on div "high protein, contains allium, dairy, nuts, soy" at bounding box center [786, 512] width 243 height 11
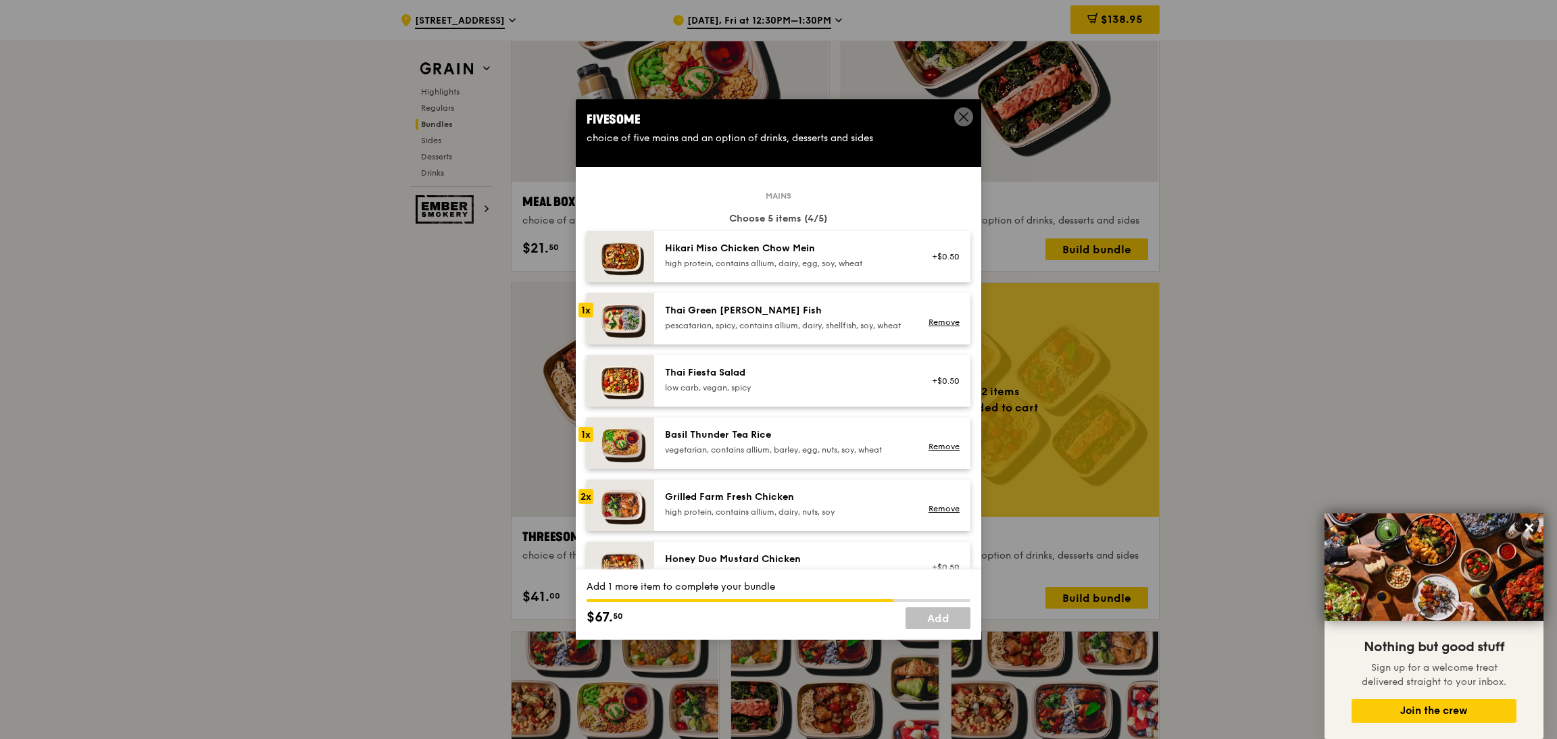
click at [816, 454] on div "Basil Thunder Tea Rice vegetarian, contains allium, barley, egg, nuts, soy, whe…" at bounding box center [786, 442] width 243 height 27
click at [917, 616] on link "Add" at bounding box center [938, 619] width 65 height 22
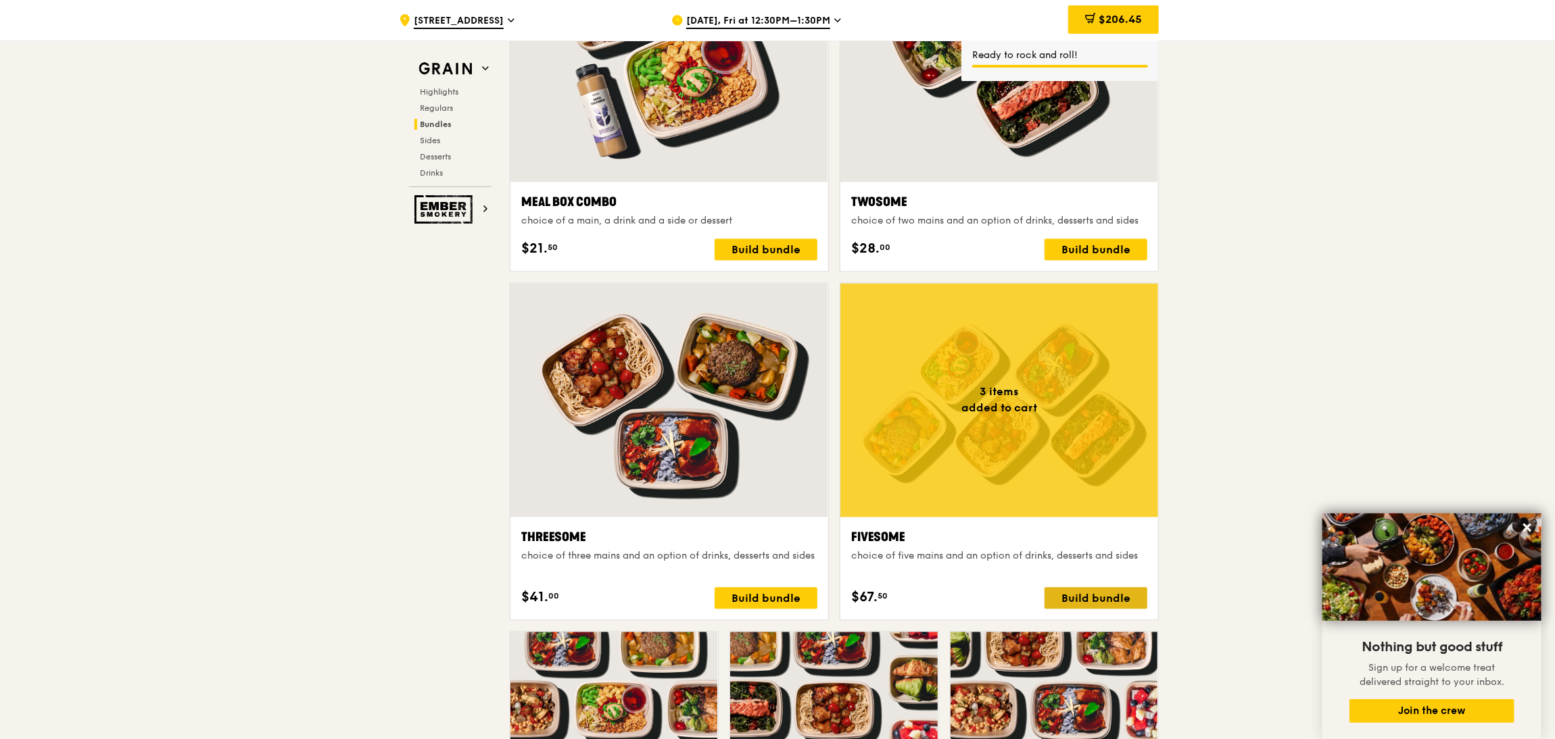
click at [1071, 596] on div "Build bundle" at bounding box center [1095, 598] width 103 height 22
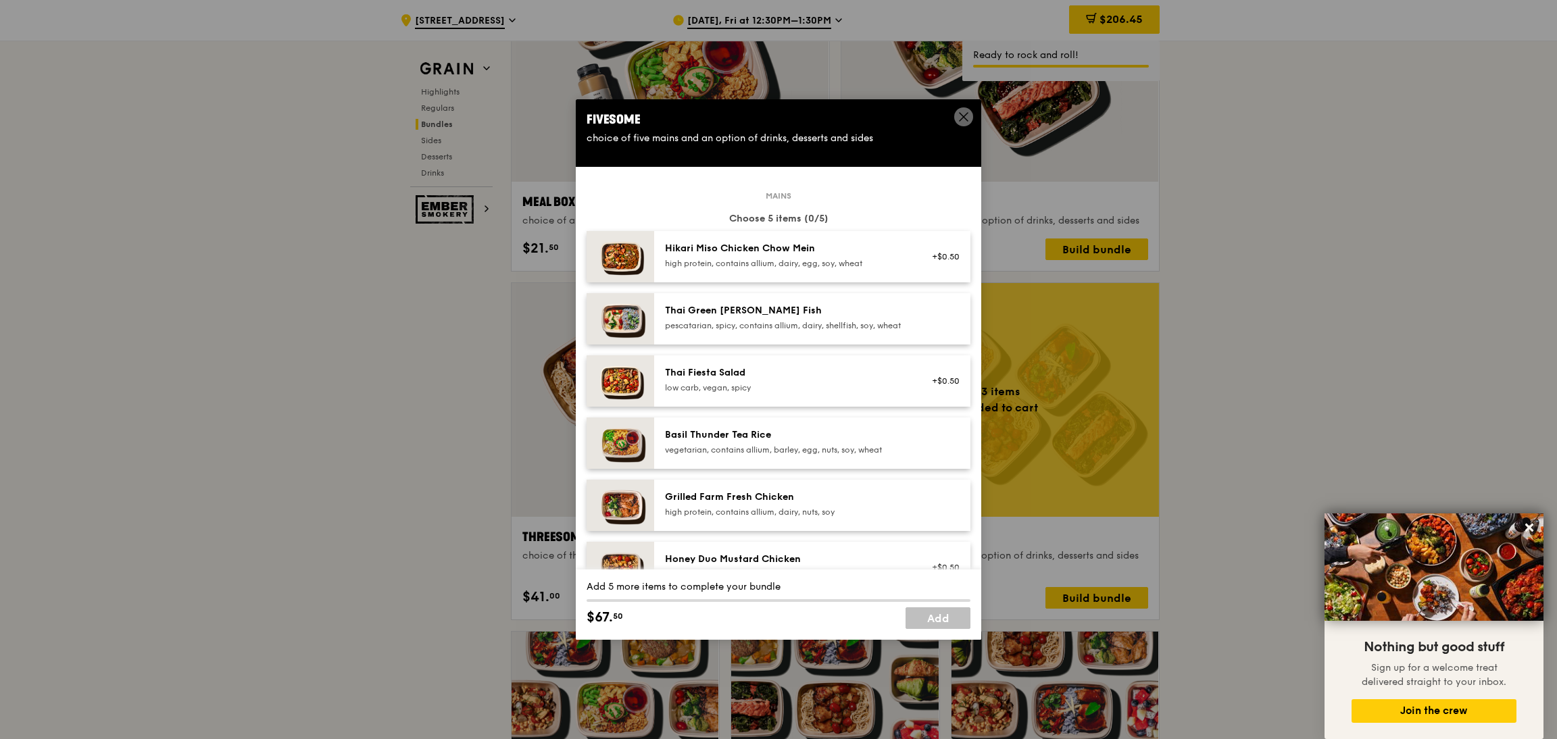
click at [817, 318] on div "Thai Green [PERSON_NAME] Fish pescatarian, spicy, contains allium, dairy, shell…" at bounding box center [786, 317] width 243 height 27
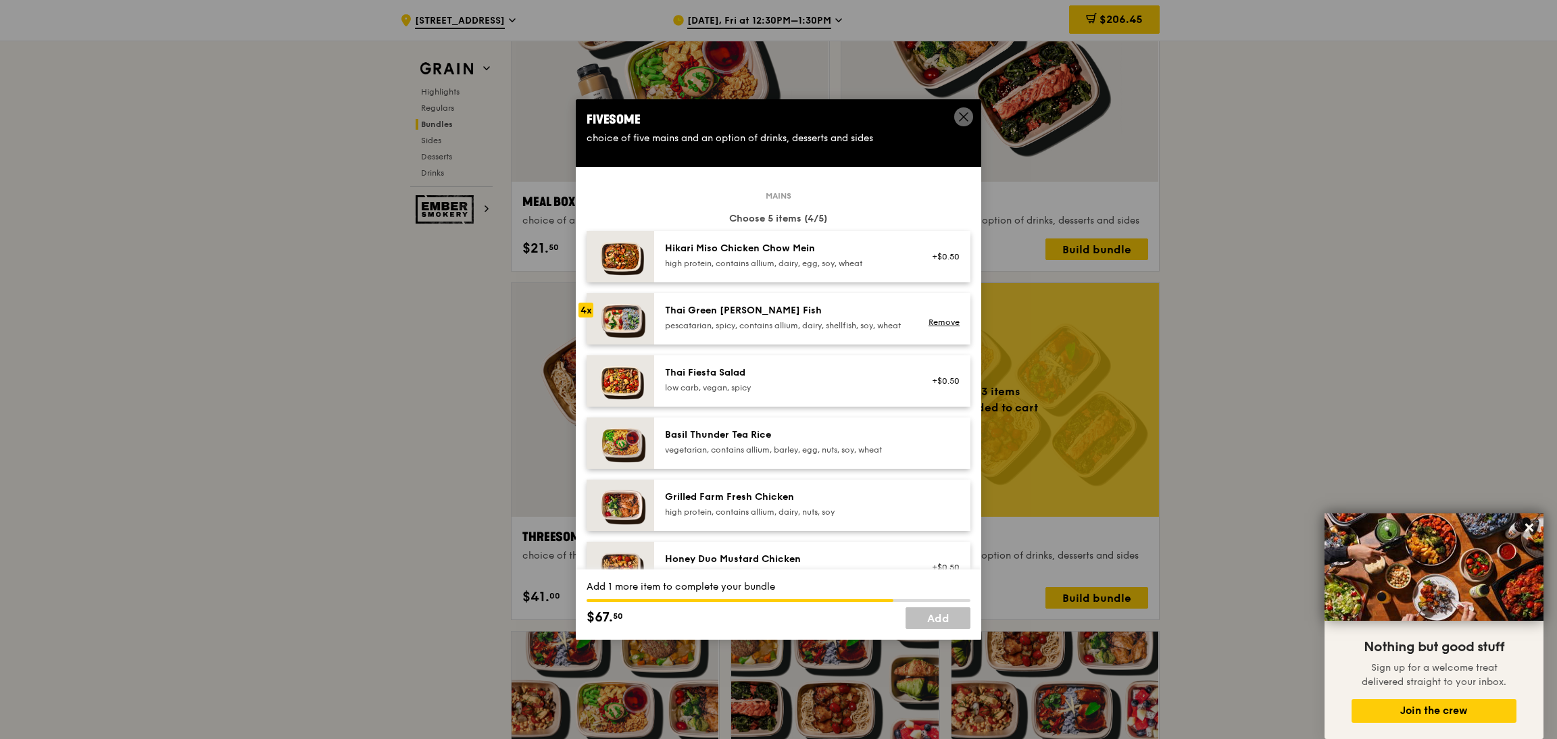
click at [817, 318] on div "Thai Green [PERSON_NAME] Fish pescatarian, spicy, contains allium, dairy, shell…" at bounding box center [786, 317] width 243 height 27
click at [936, 612] on link "Add" at bounding box center [938, 619] width 65 height 22
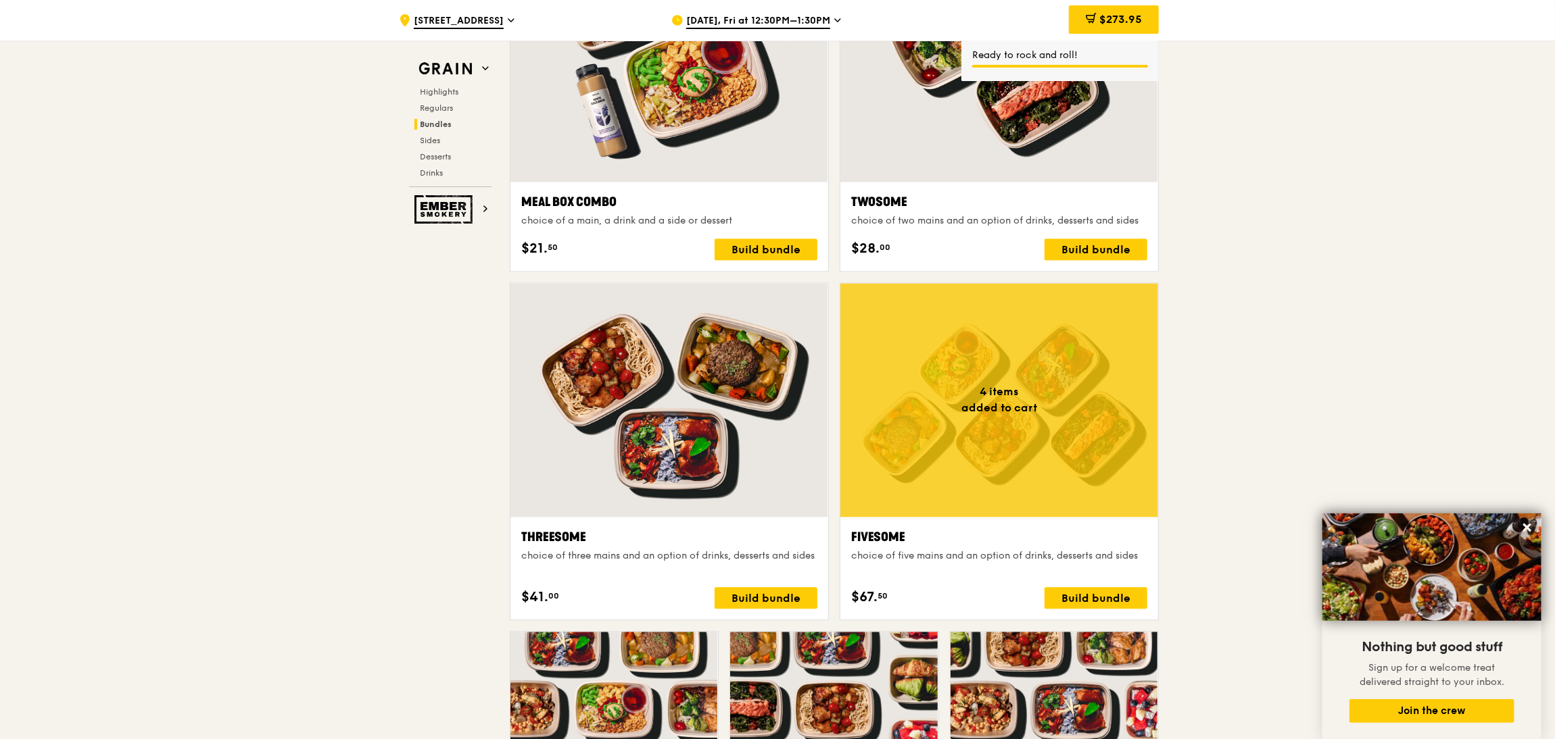
click at [1065, 600] on div "Build bundle" at bounding box center [1095, 598] width 103 height 22
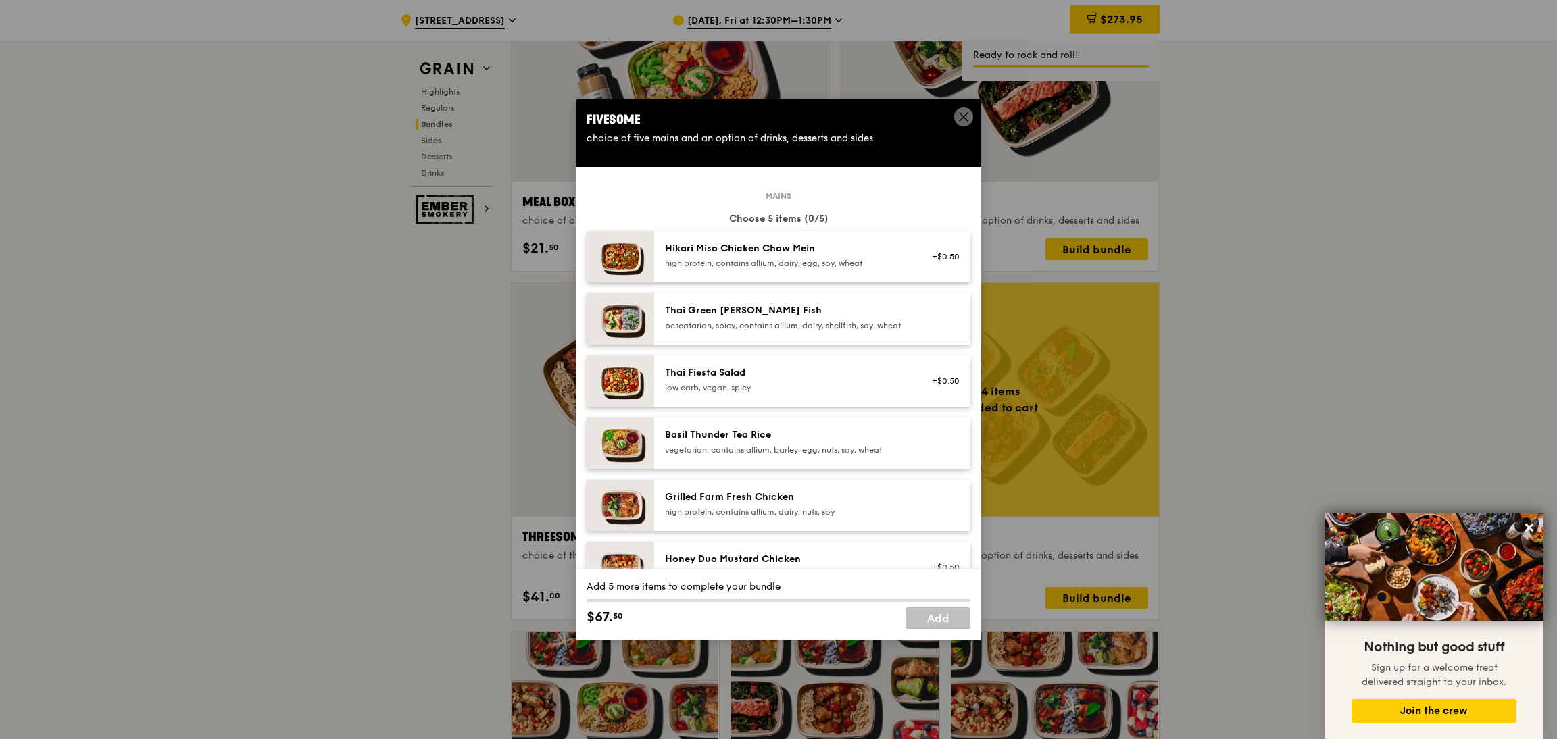
click at [748, 455] on div "vegetarian, contains allium, barley, egg, nuts, soy, wheat" at bounding box center [786, 450] width 243 height 11
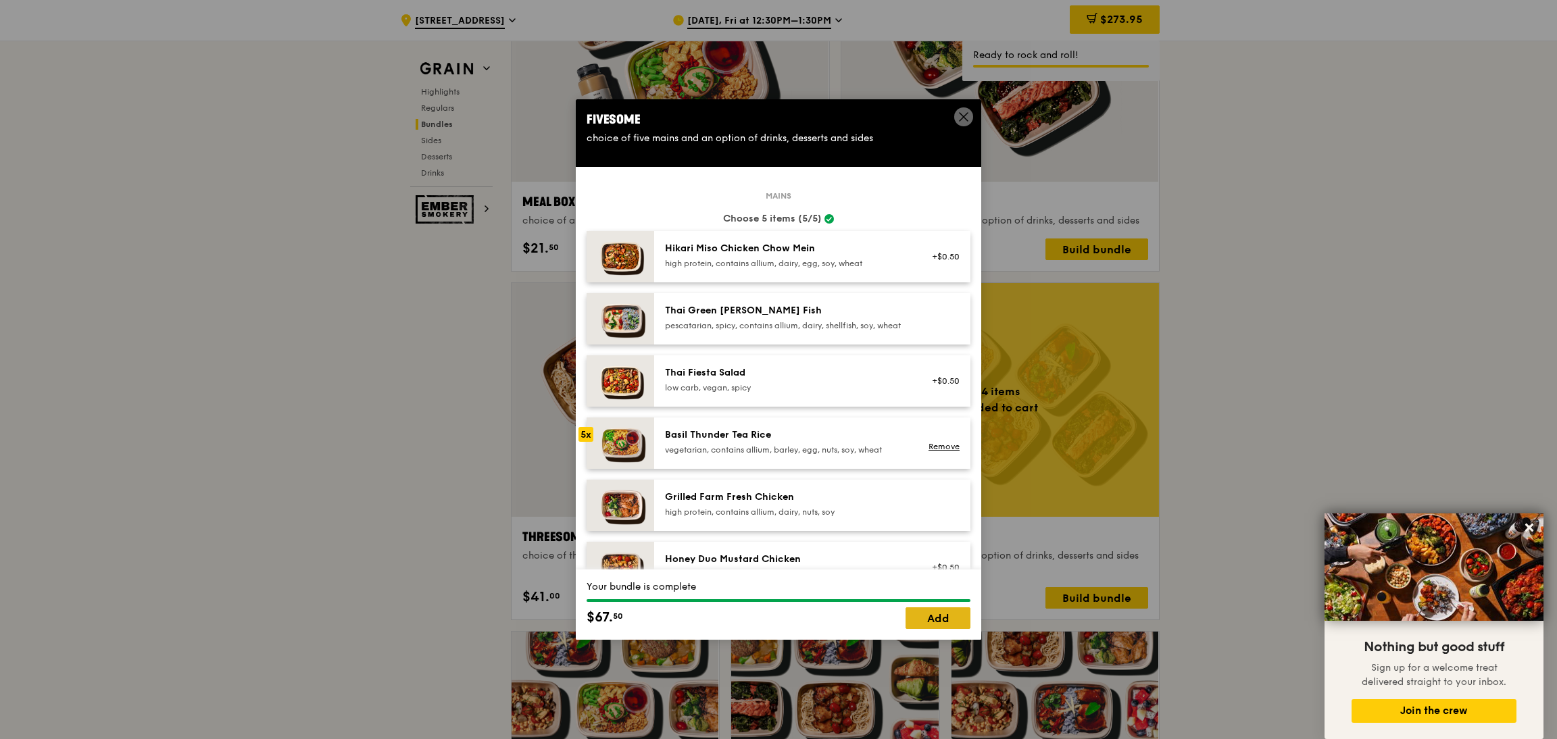
click at [923, 613] on link "Add" at bounding box center [938, 619] width 65 height 22
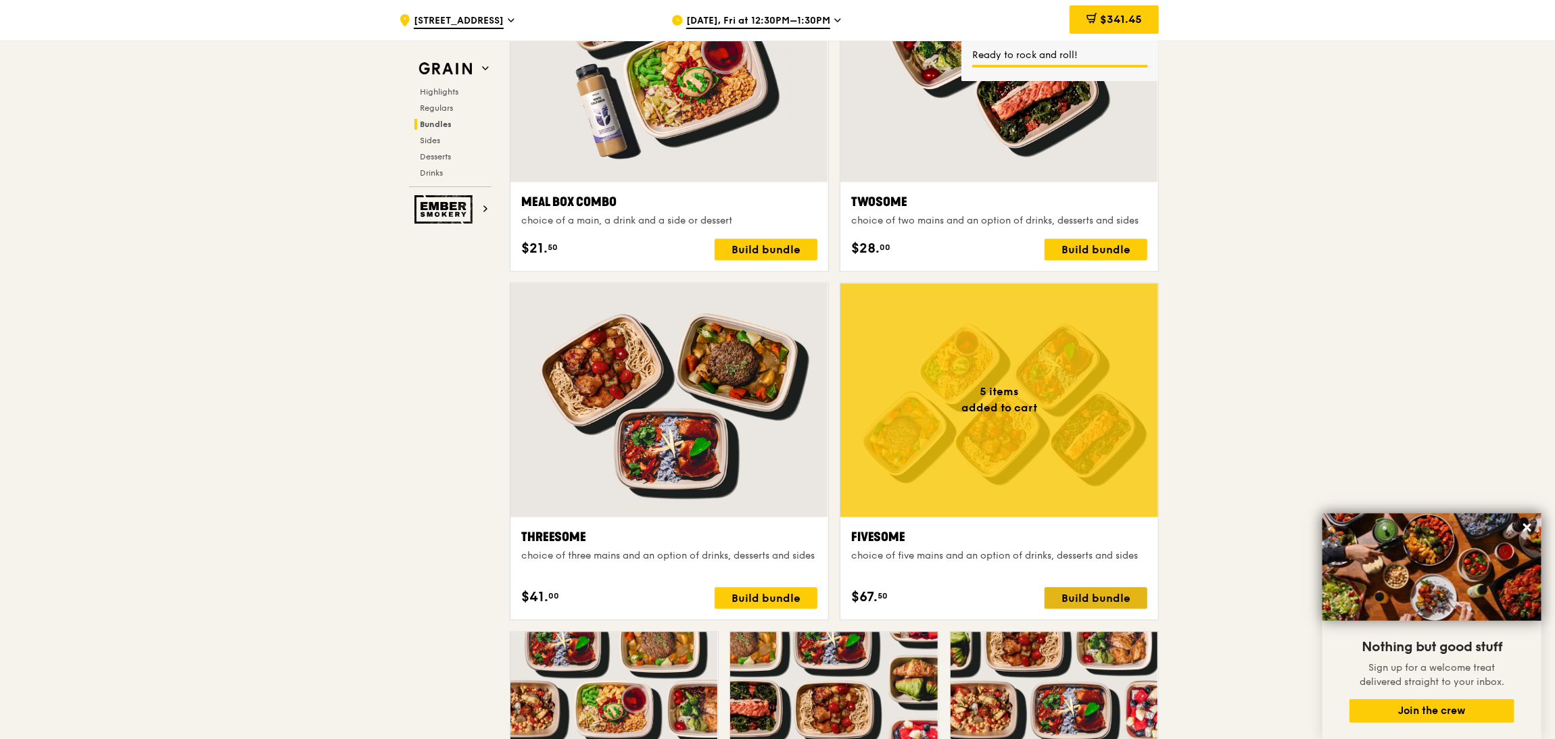
click at [1078, 600] on div "Build bundle" at bounding box center [1095, 598] width 103 height 22
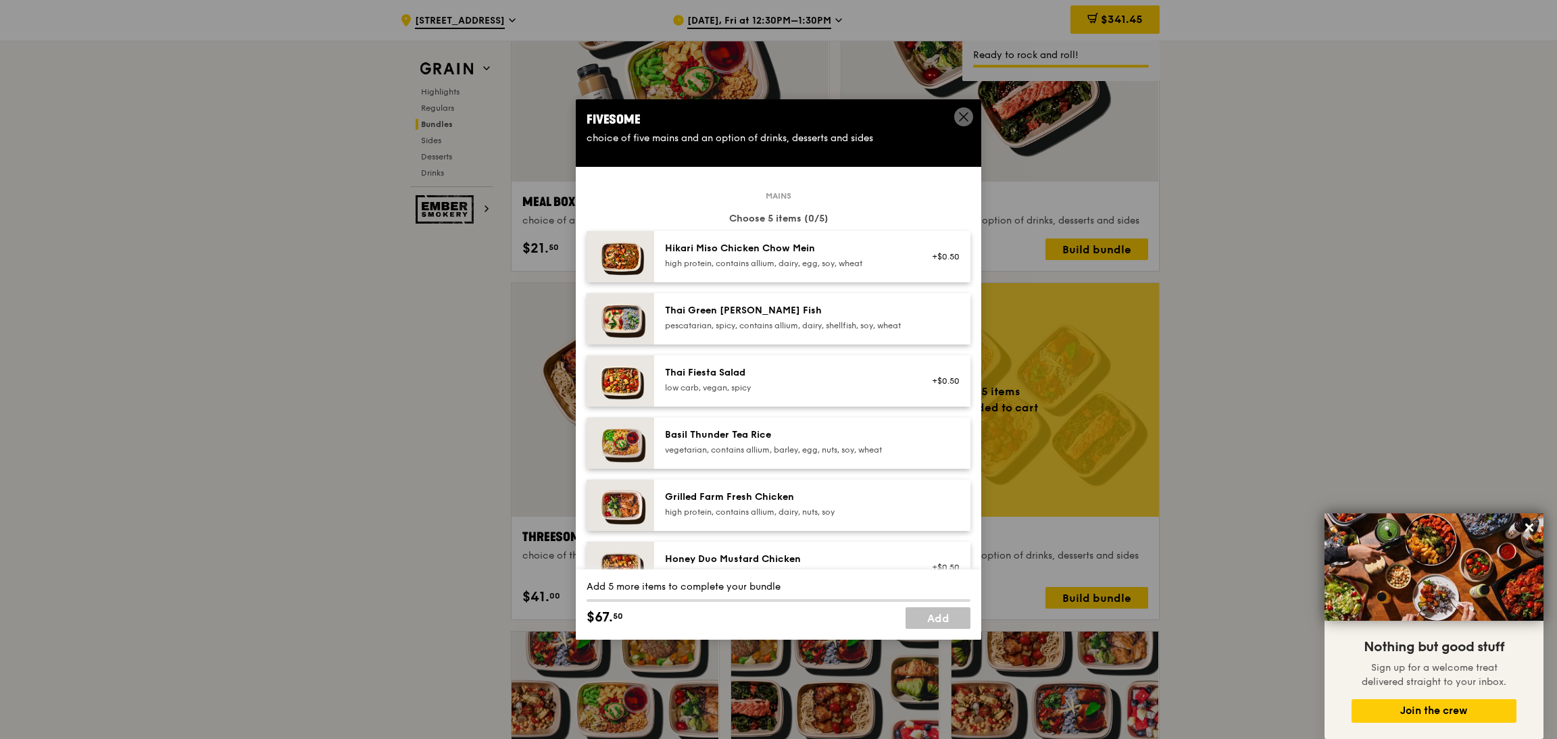
click at [877, 516] on div "Grilled Farm Fresh Chicken high protein, contains allium, dairy, nuts, soy" at bounding box center [786, 504] width 243 height 27
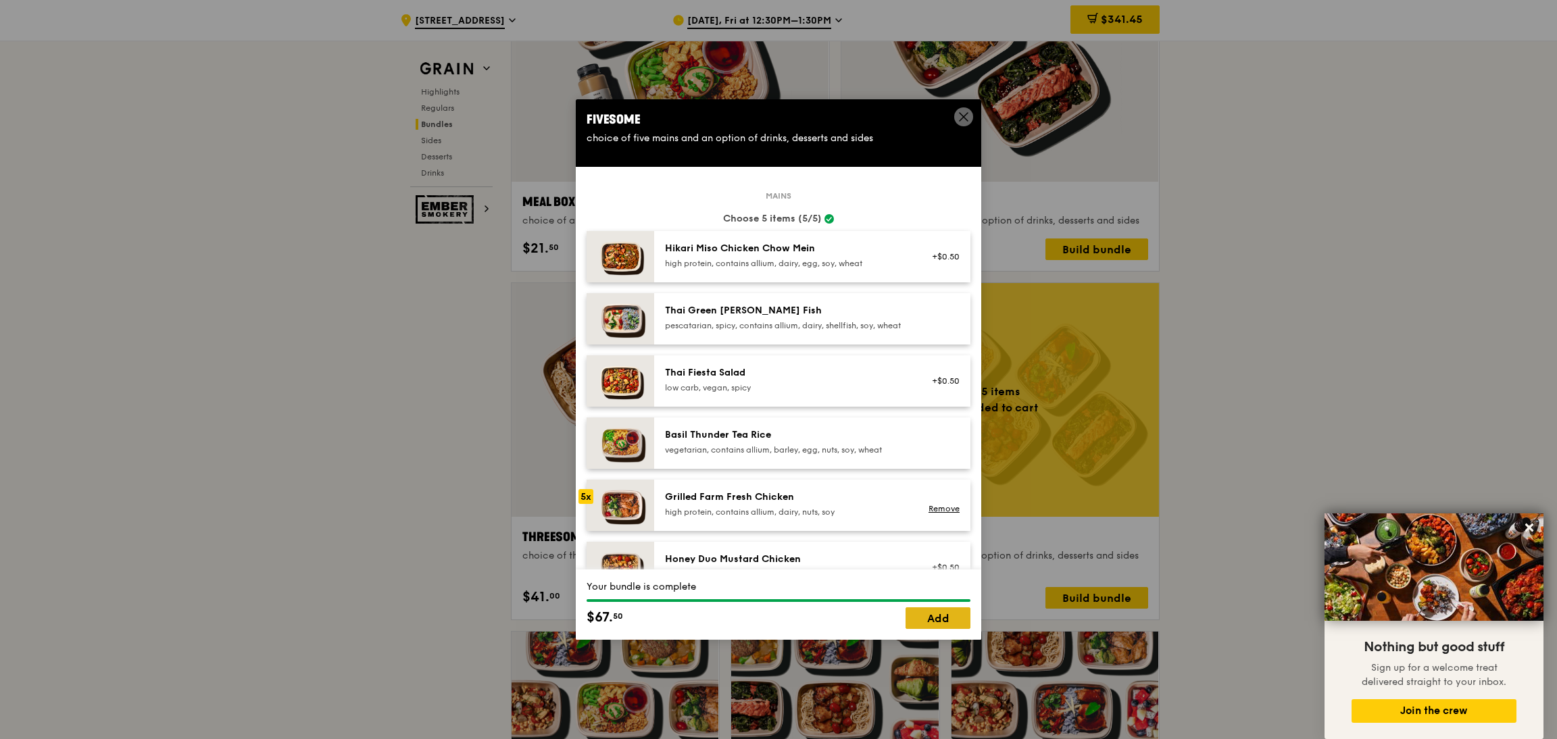
click at [933, 613] on link "Add" at bounding box center [938, 619] width 65 height 22
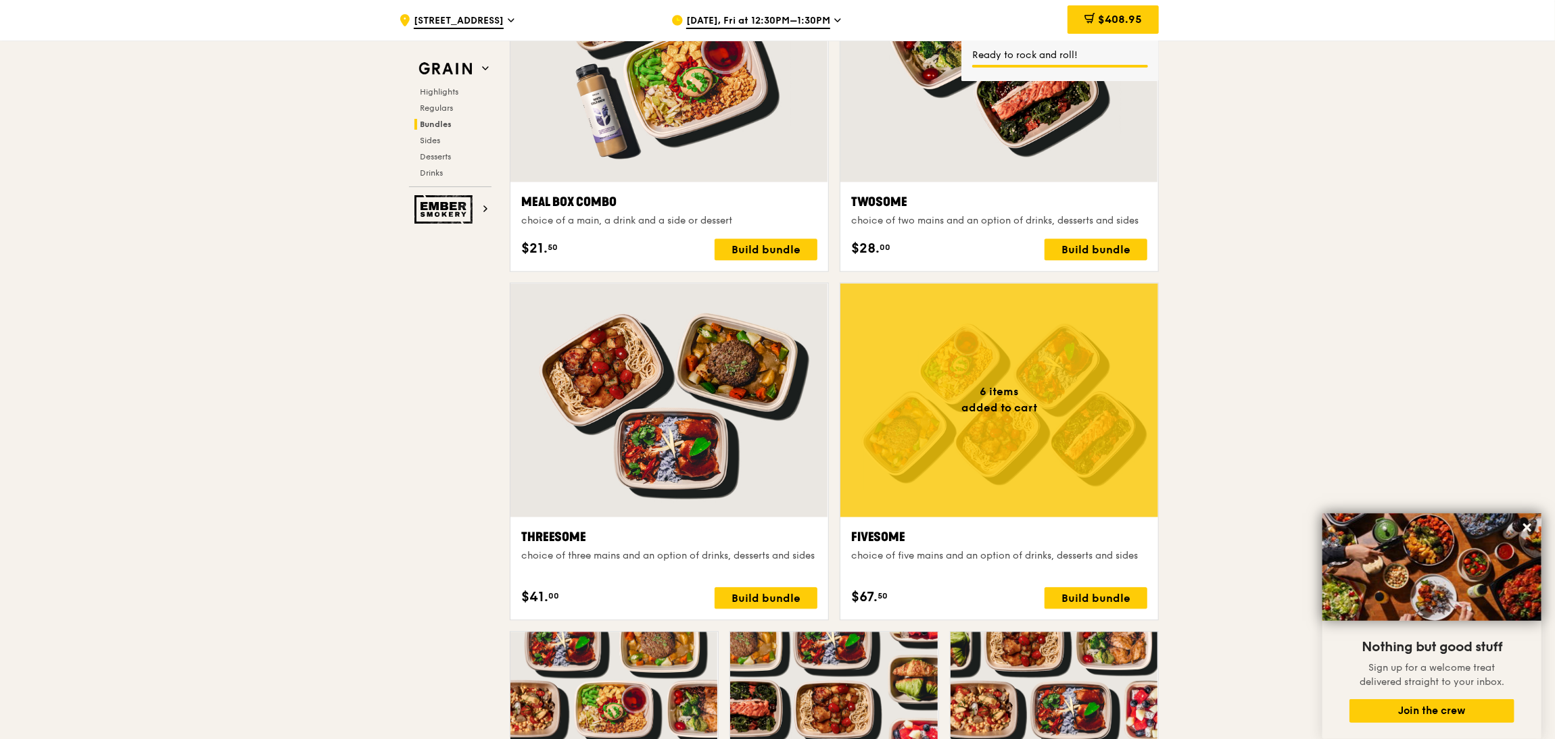
click at [1129, 18] on span "$408.95" at bounding box center [1120, 19] width 44 height 13
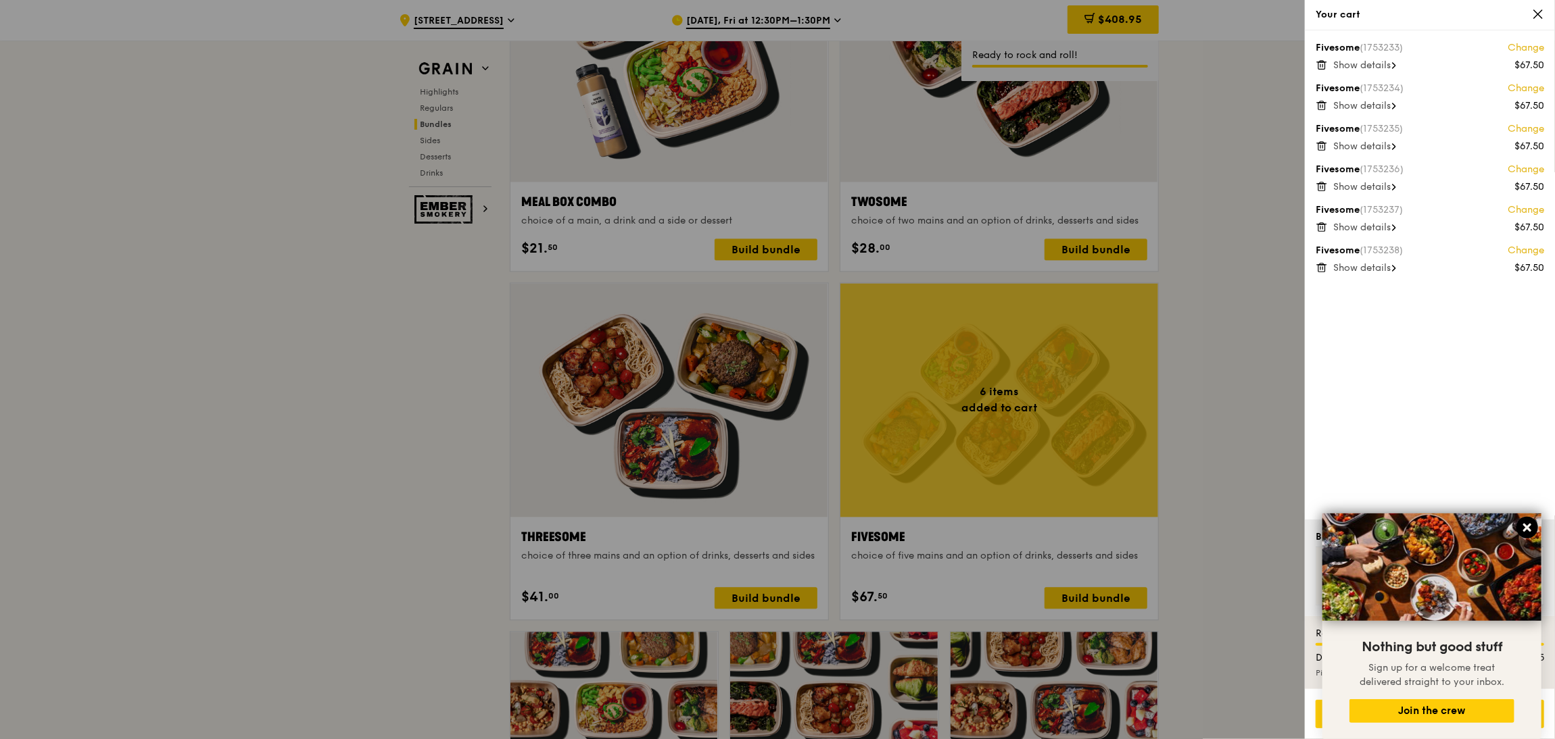
click at [1294, 527] on icon at bounding box center [1527, 528] width 8 height 8
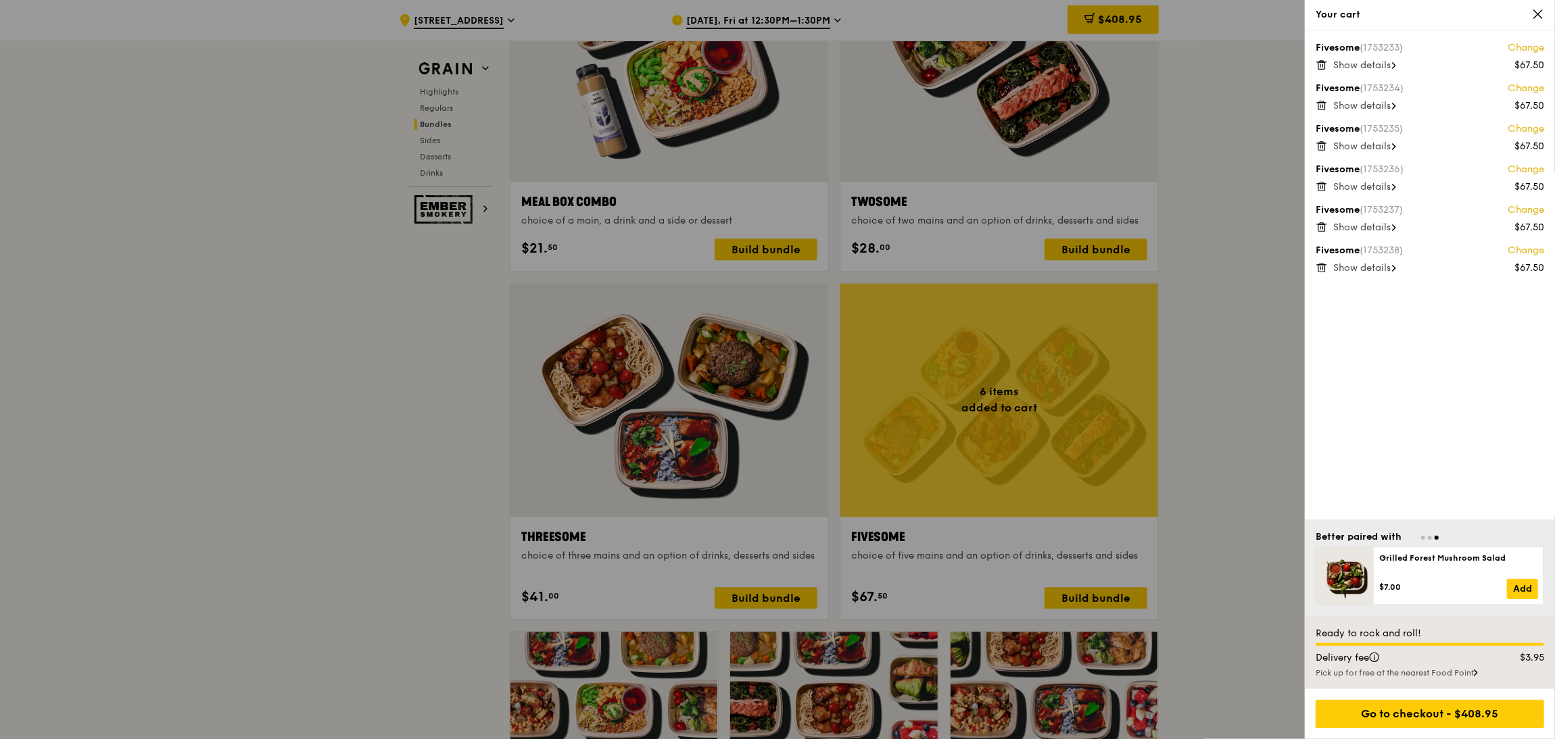
click at [1294, 616] on icon at bounding box center [1475, 673] width 4 height 7
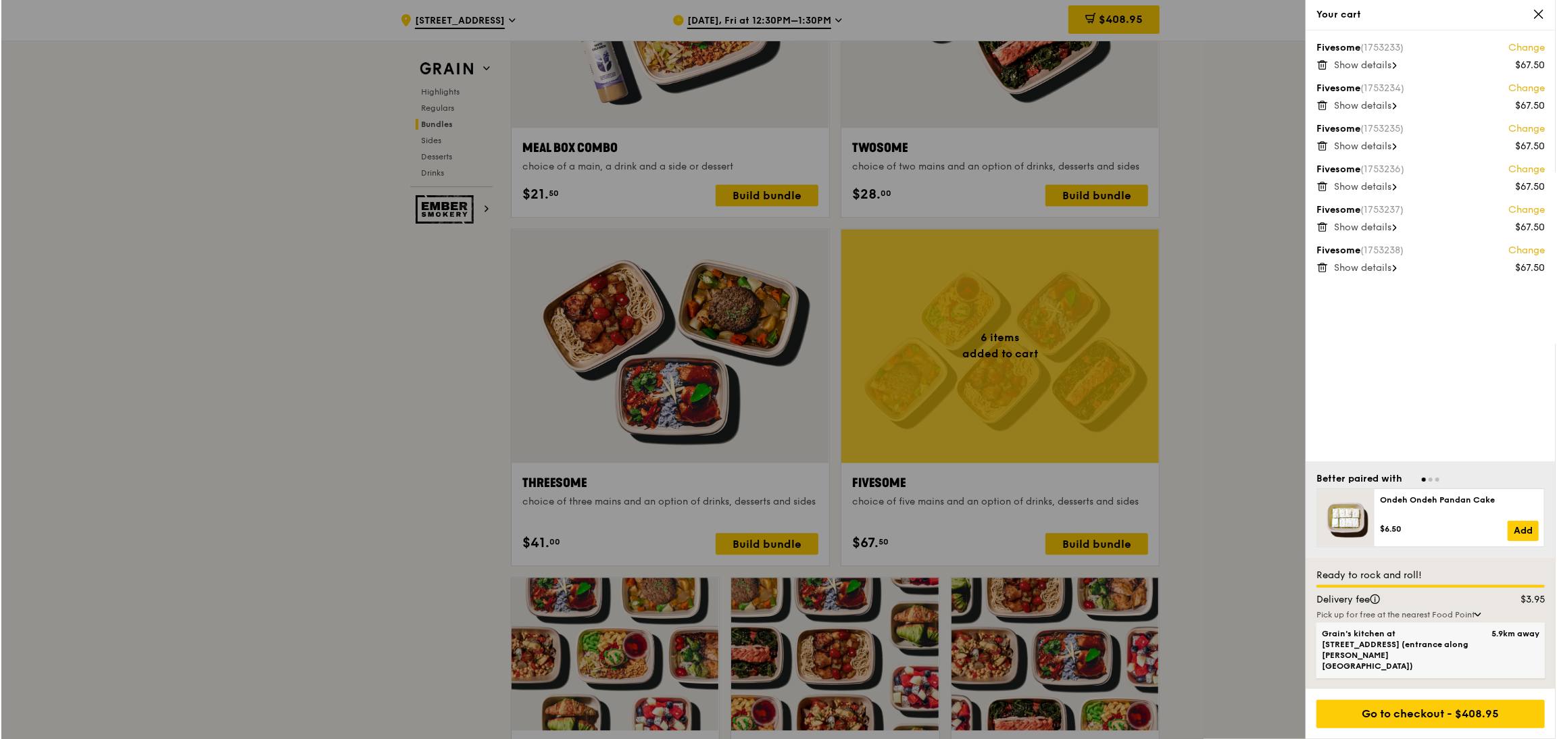
scroll to position [2297, 0]
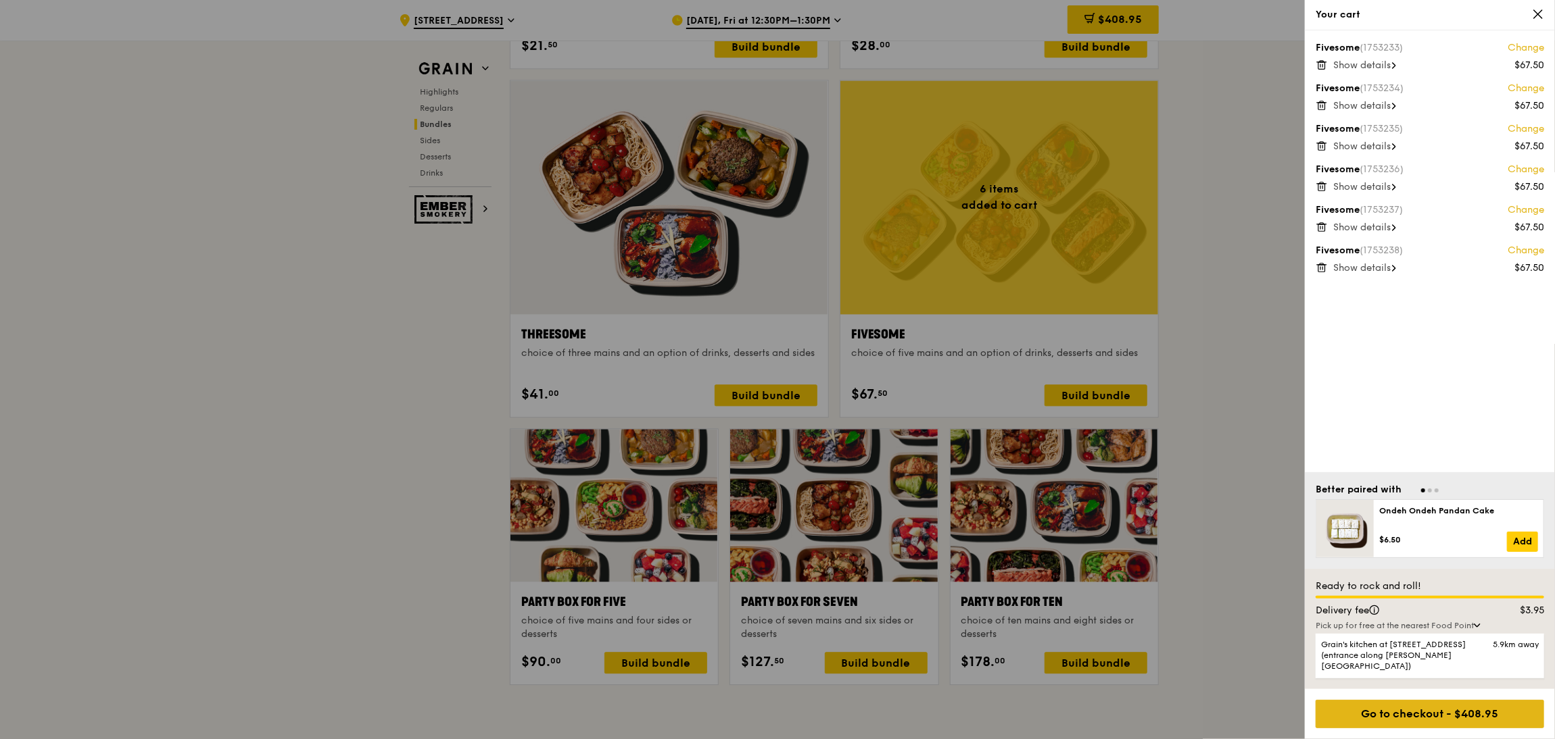
click at [1294, 616] on div "Go to checkout - $408.95" at bounding box center [1429, 714] width 228 height 28
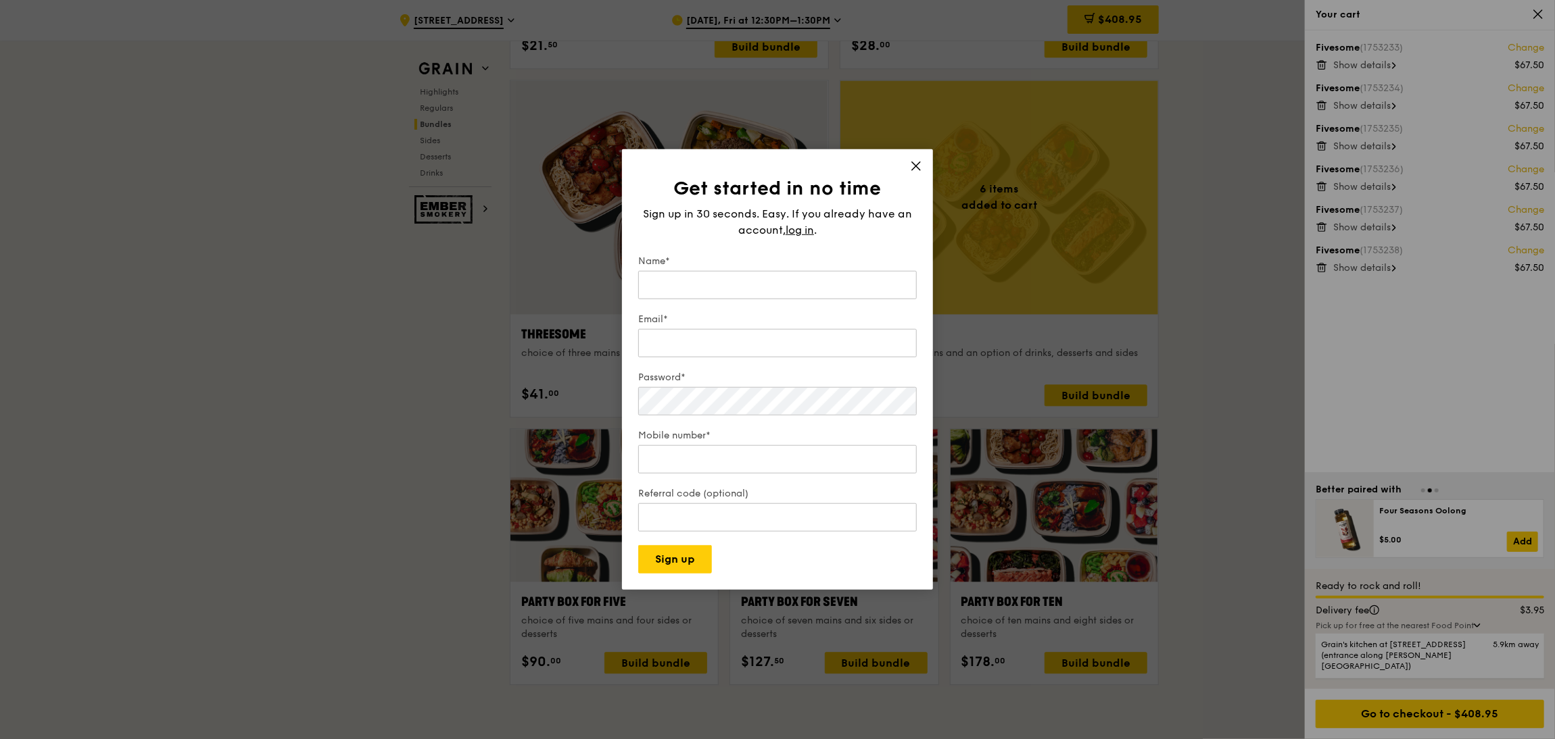
click at [912, 162] on icon at bounding box center [916, 166] width 12 height 12
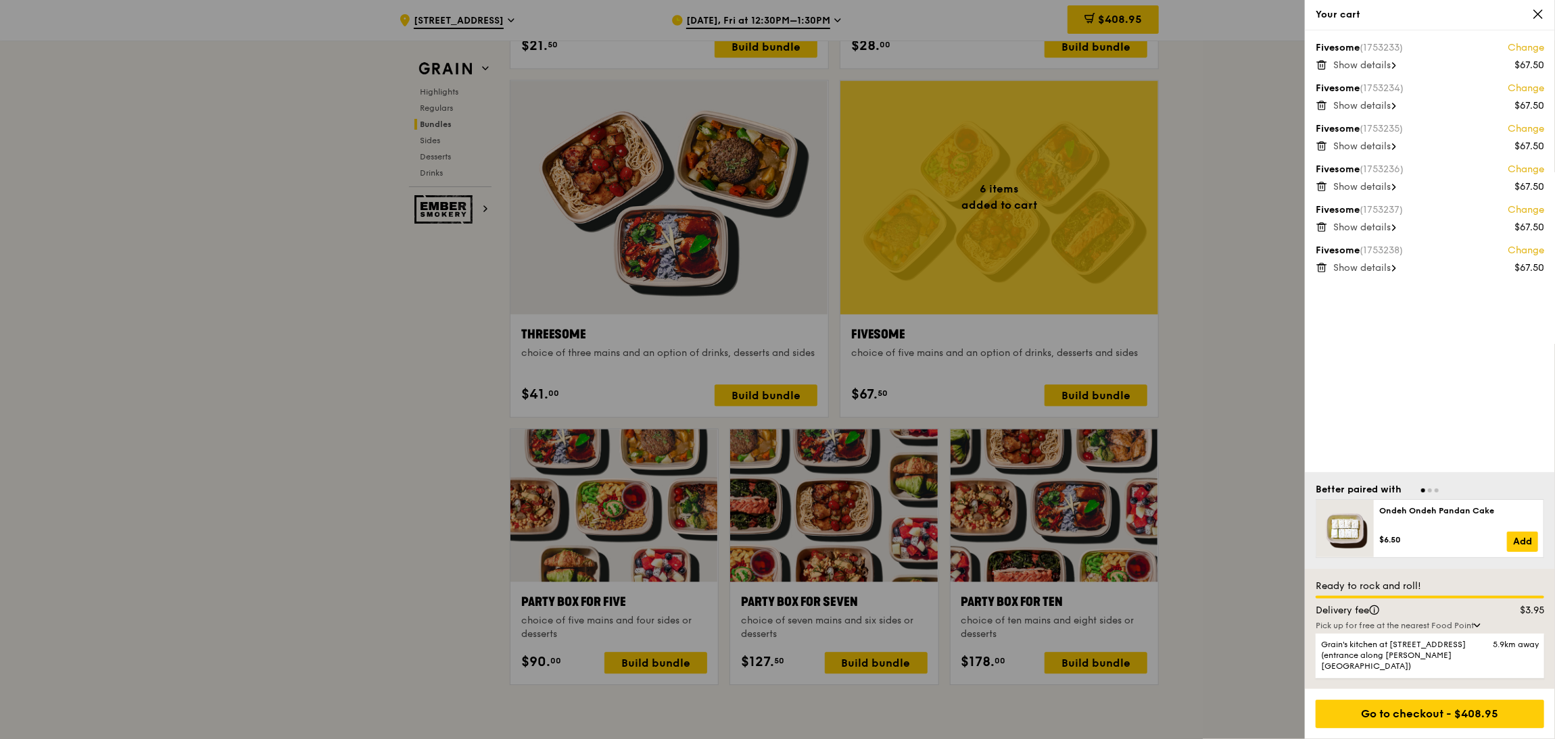
click at [1256, 431] on div at bounding box center [777, 369] width 1555 height 739
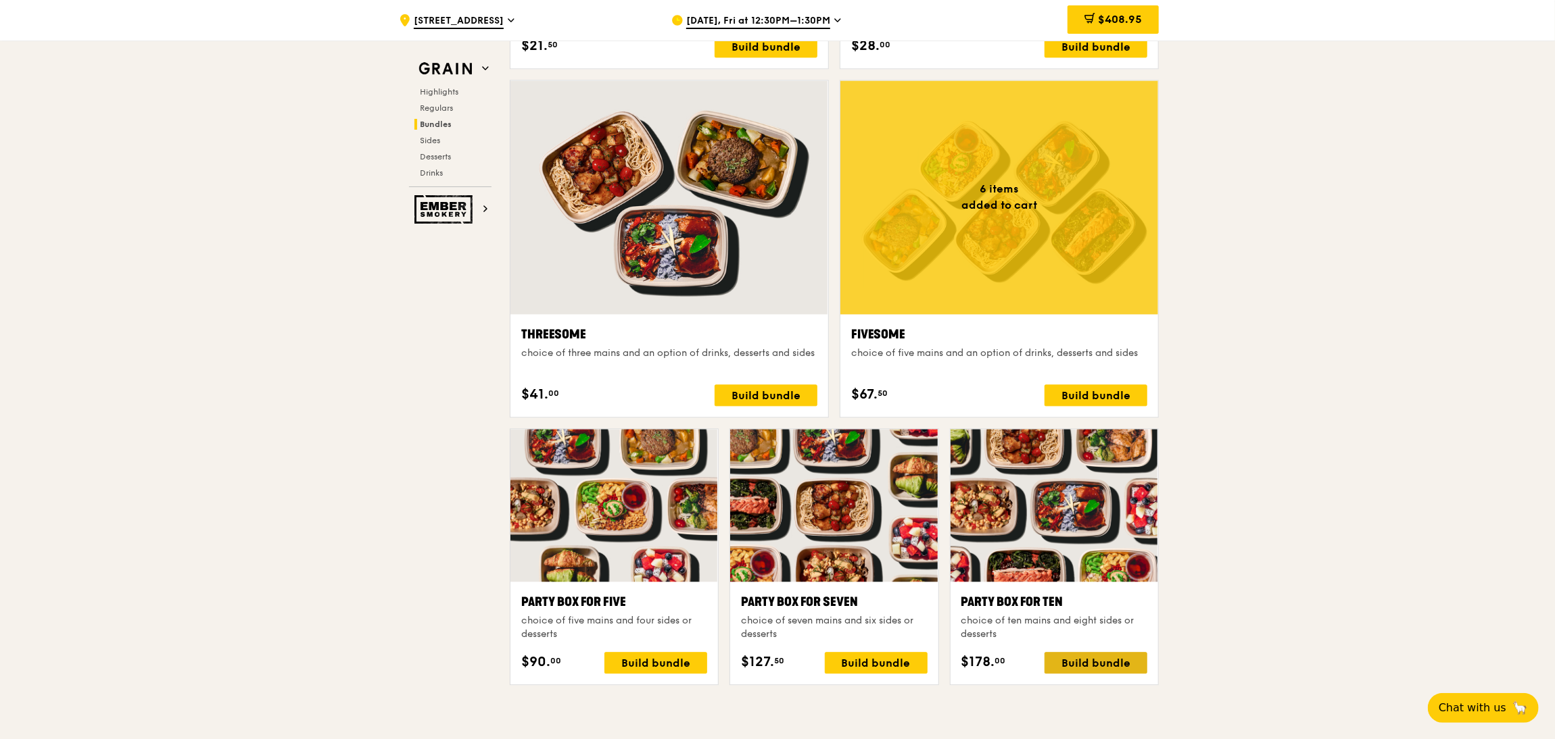
click at [1096, 616] on div "Build bundle" at bounding box center [1095, 663] width 103 height 22
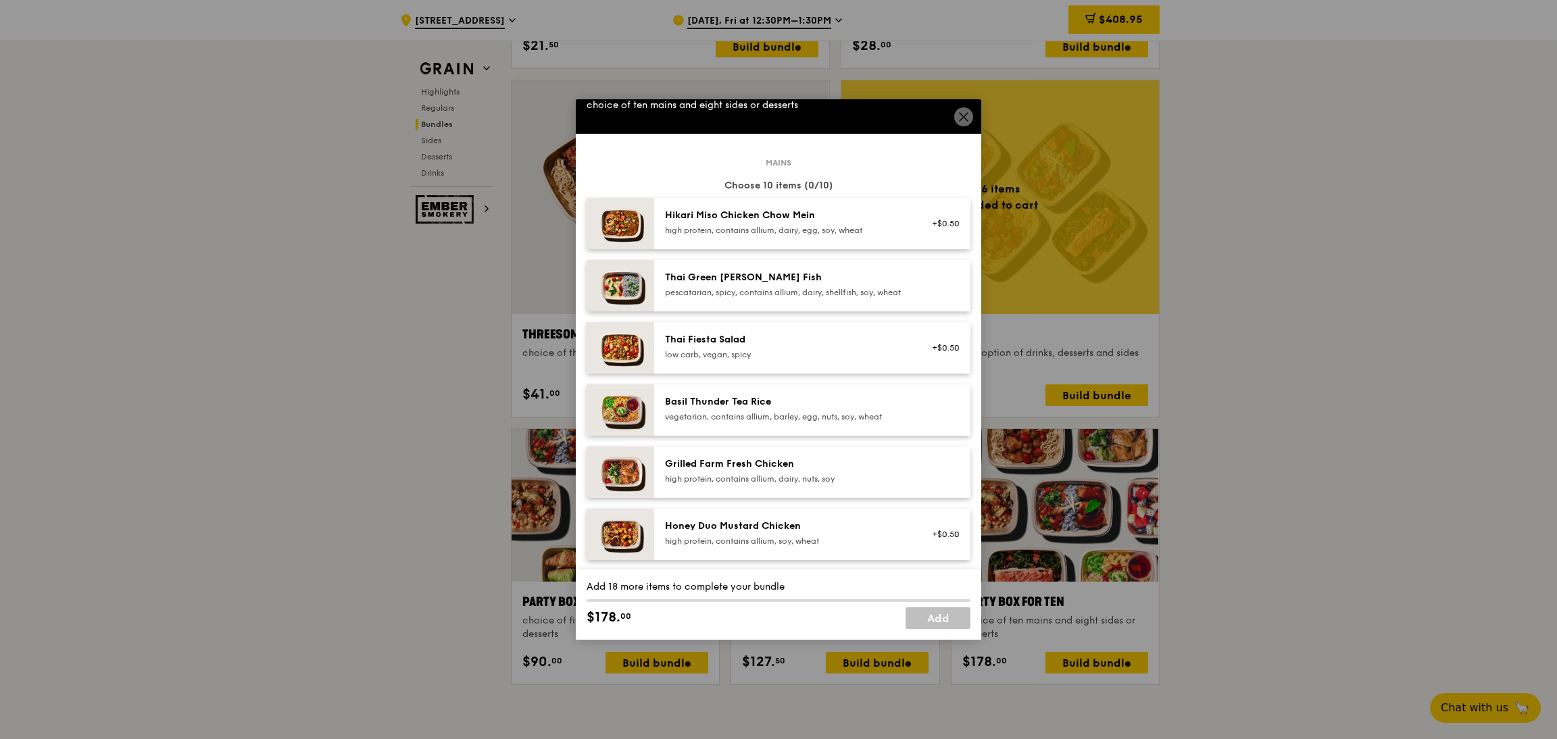
scroll to position [0, 0]
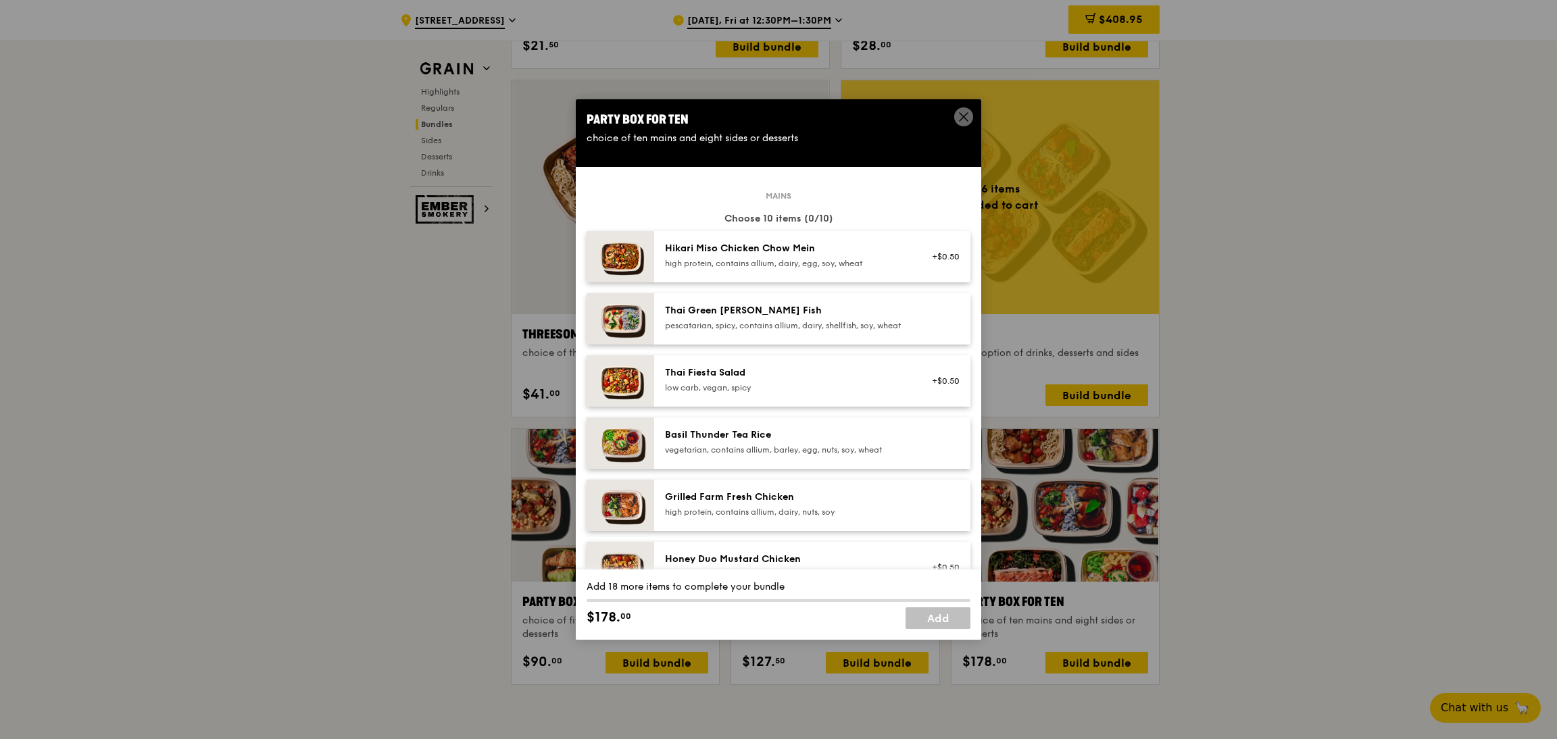
click at [1288, 362] on div "Party Box for Ten choice of ten mains and eight sides or desserts Mains Choose …" at bounding box center [778, 369] width 1557 height 739
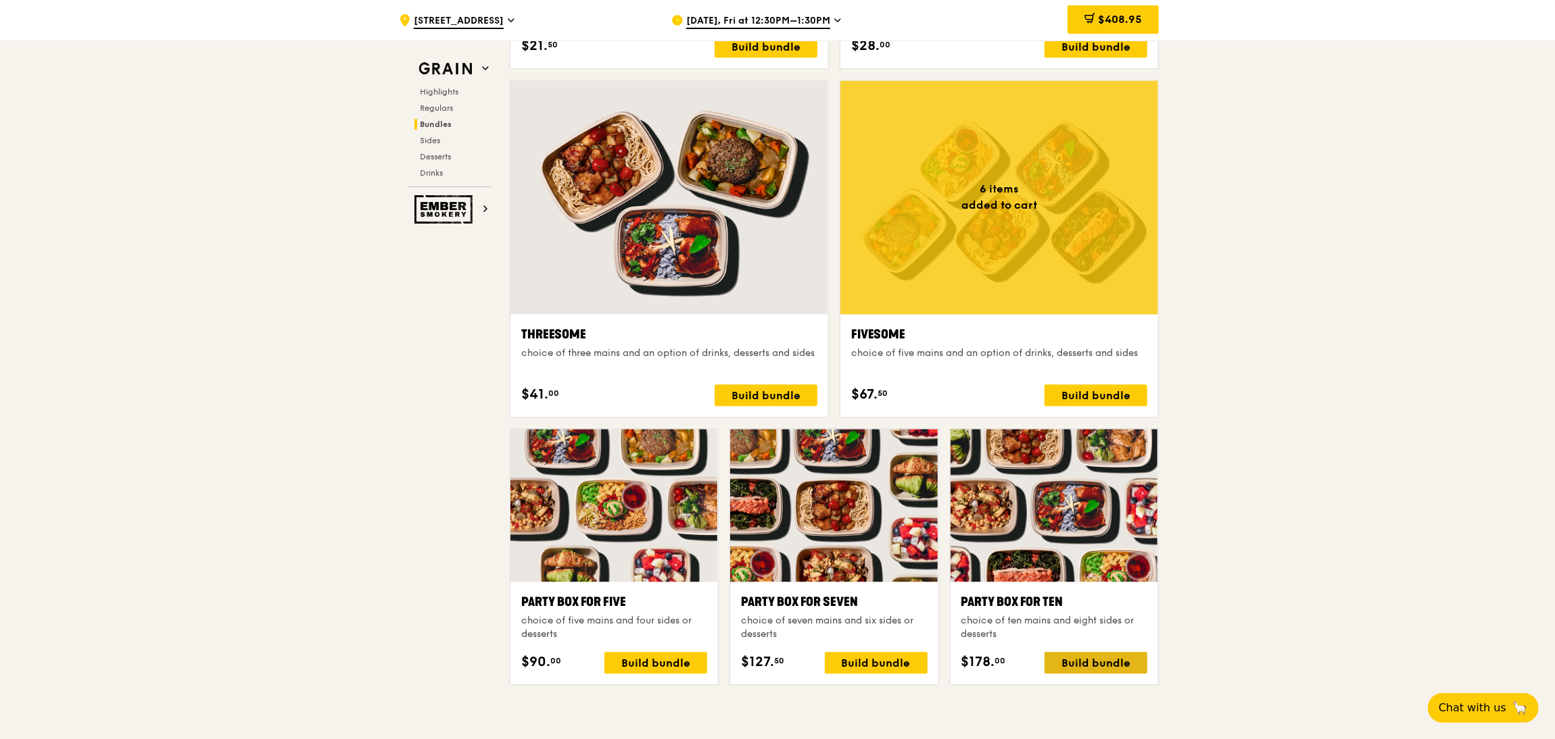
click at [1108, 616] on div "Build bundle" at bounding box center [1095, 663] width 103 height 22
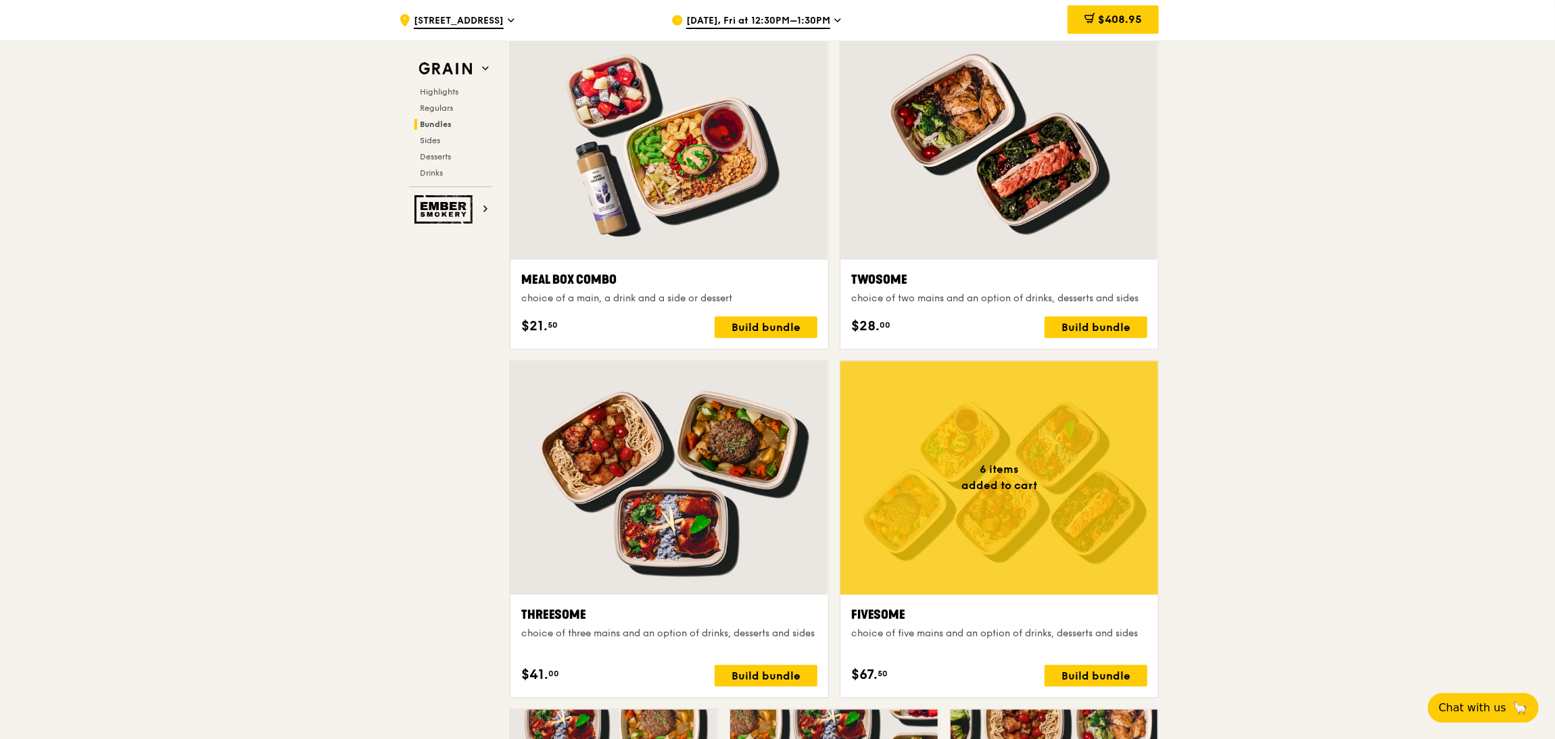
scroll to position [1993, 0]
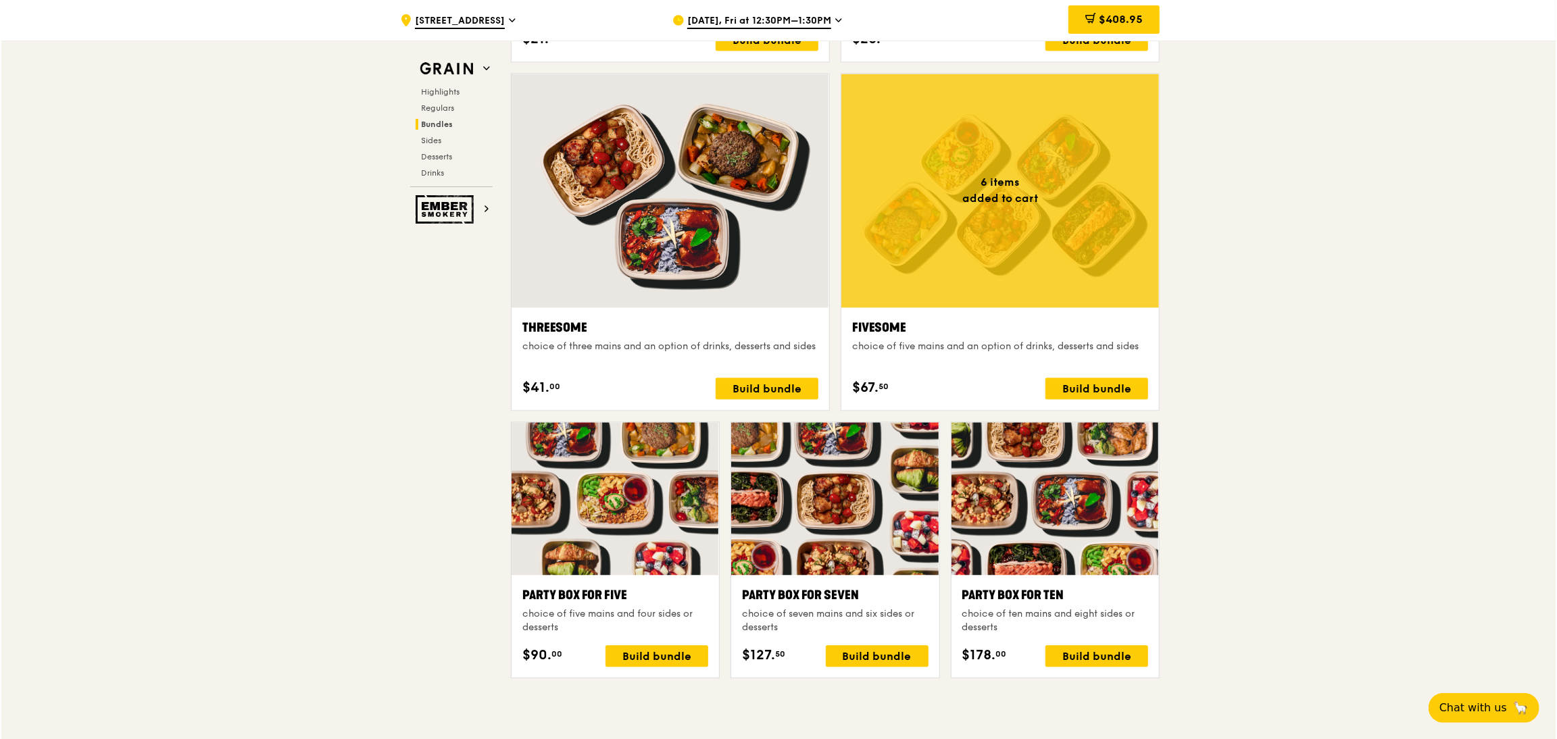
scroll to position [2196, 0]
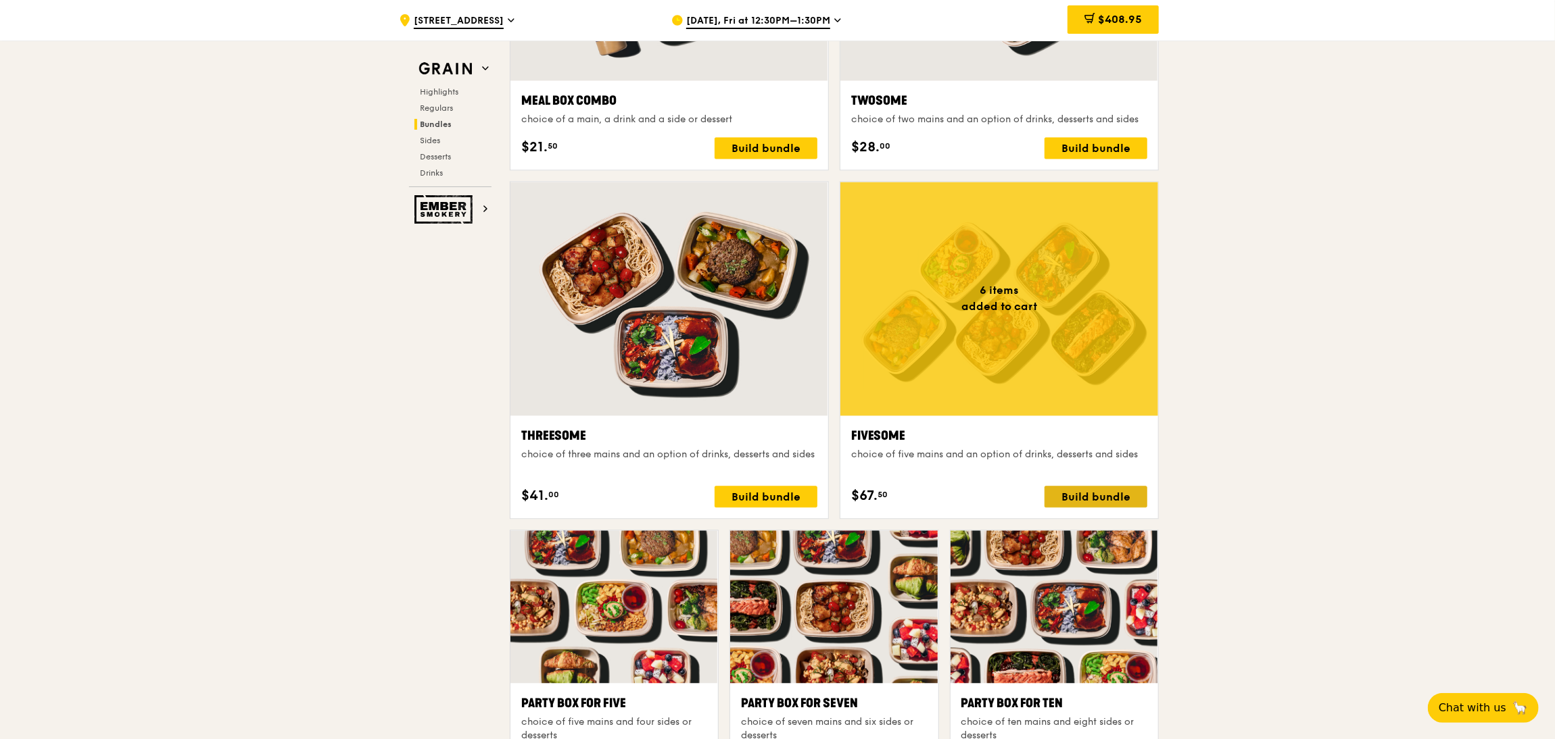
click at [1064, 491] on div "Build bundle" at bounding box center [1095, 497] width 103 height 22
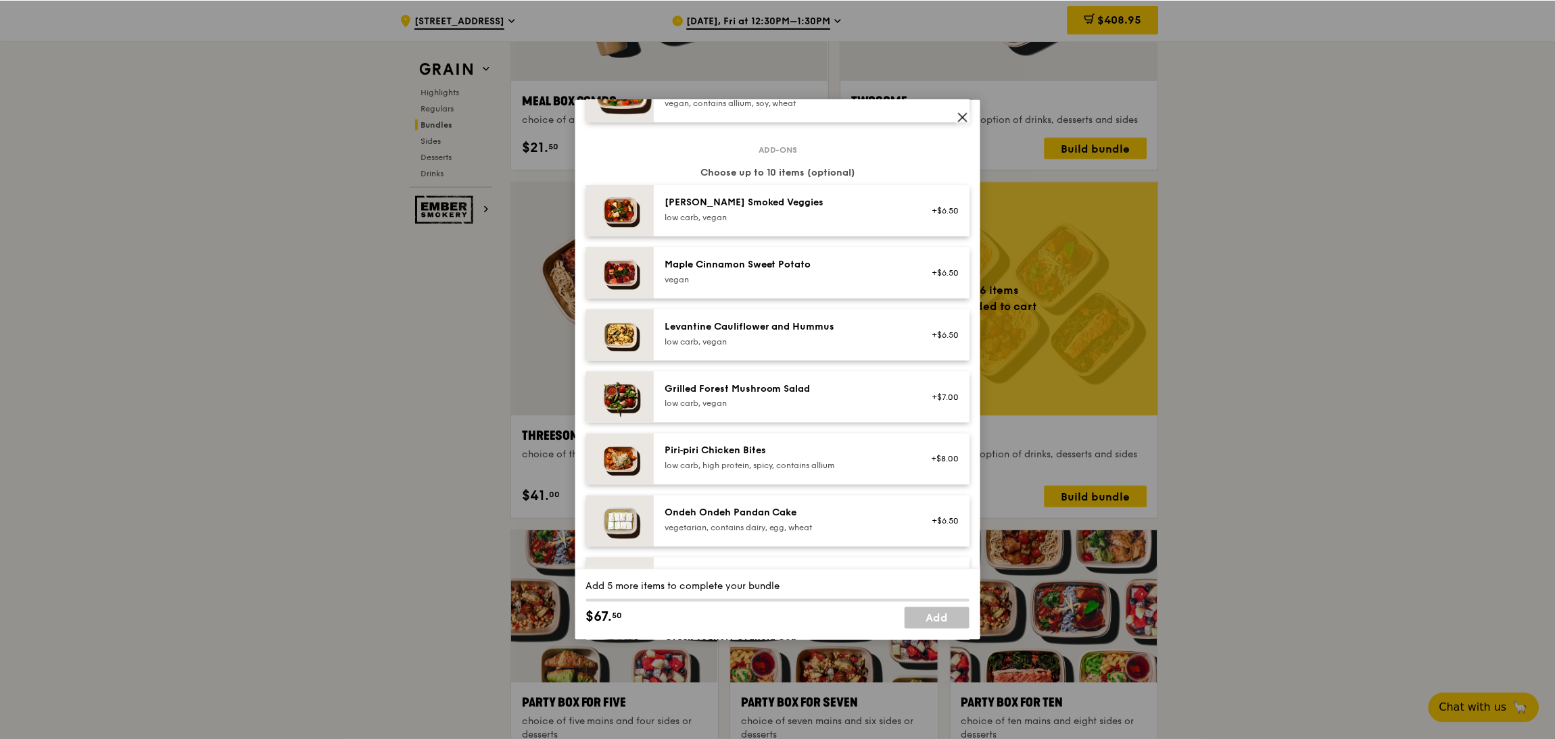
scroll to position [668, 0]
click at [964, 117] on icon at bounding box center [964, 117] width 12 height 12
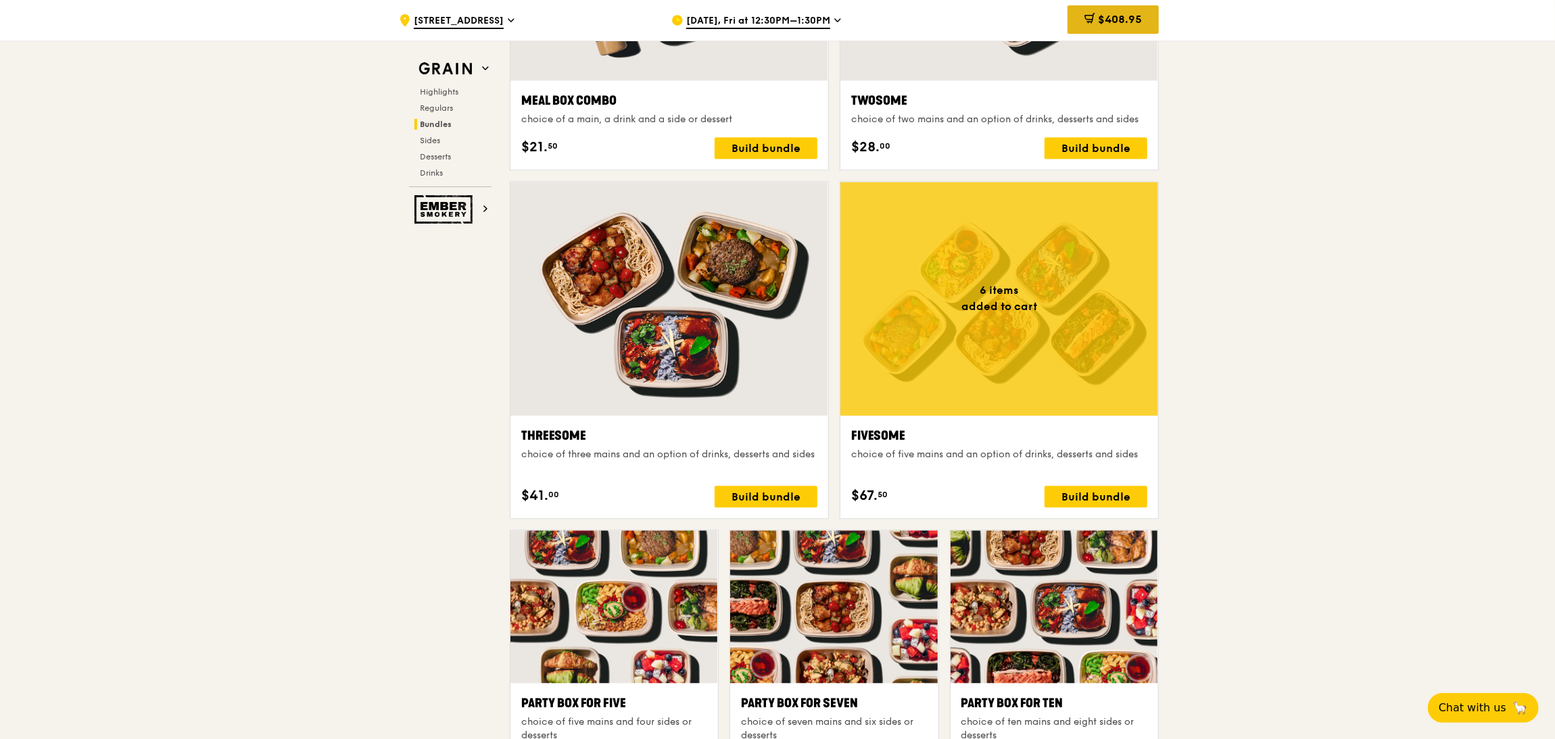
click at [1106, 18] on span "$408.95" at bounding box center [1120, 19] width 44 height 13
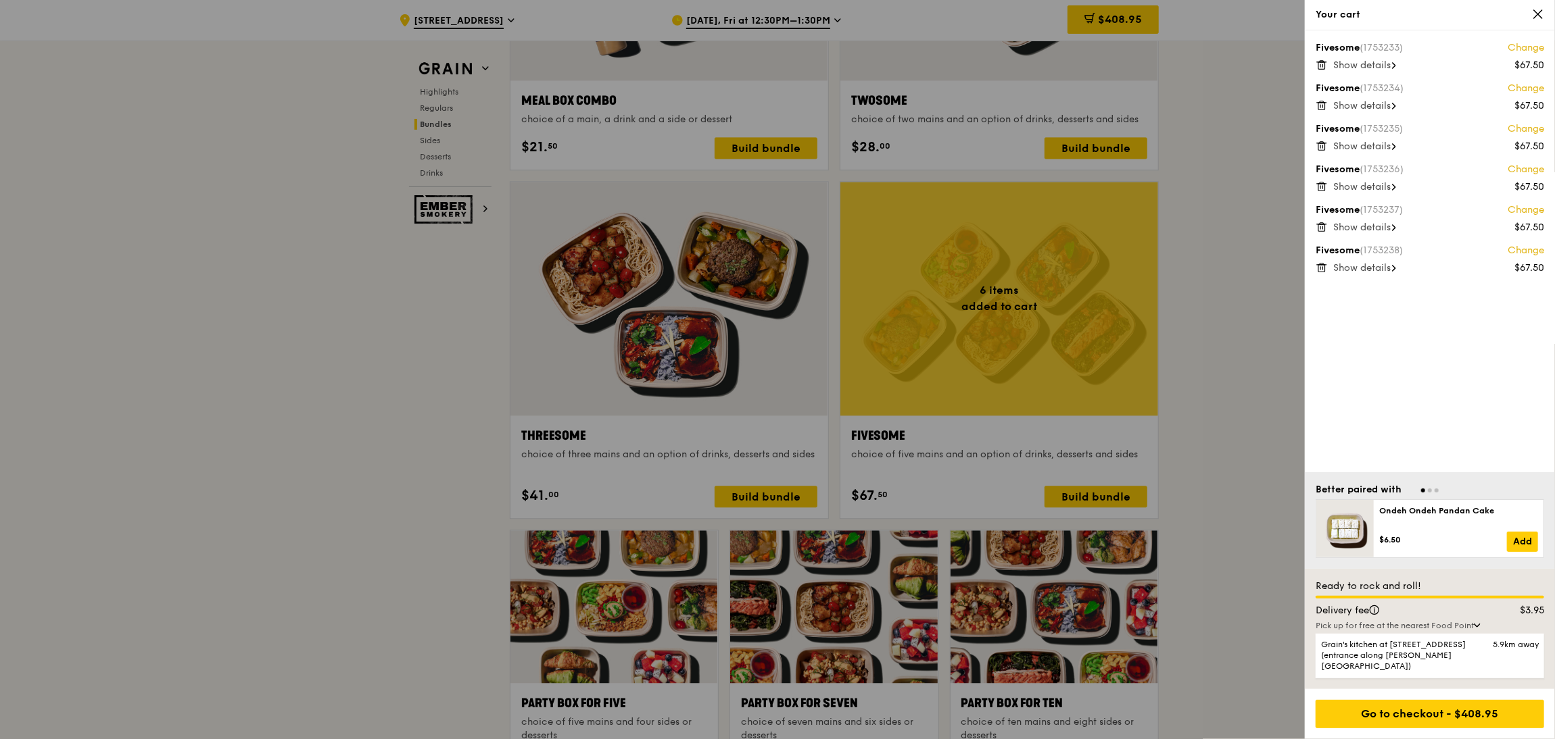
click at [1294, 68] on span "Show details" at bounding box center [1361, 64] width 57 height 11
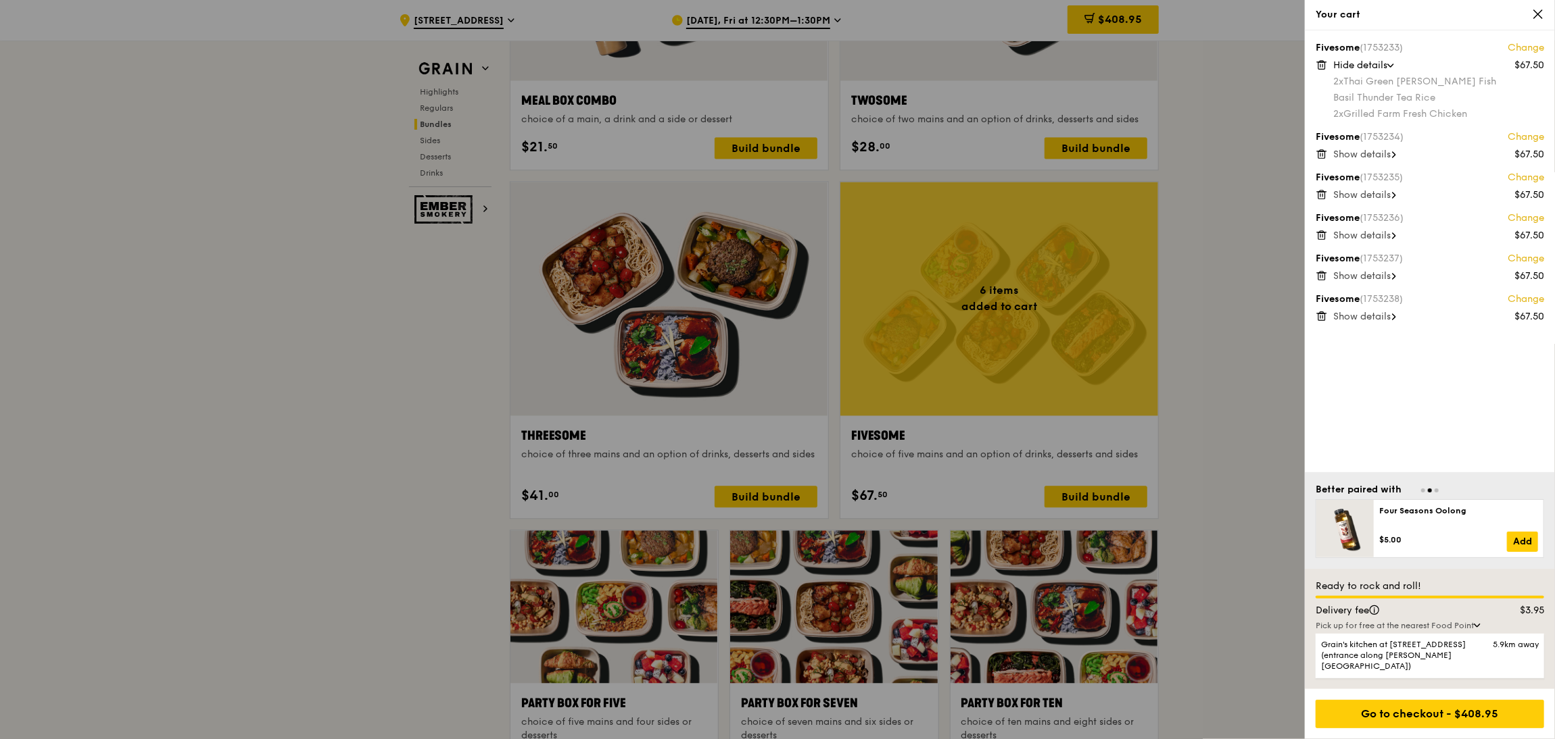
click at [1294, 158] on div "Show details" at bounding box center [1438, 155] width 211 height 14
click at [1294, 239] on div "Show details" at bounding box center [1438, 244] width 211 height 14
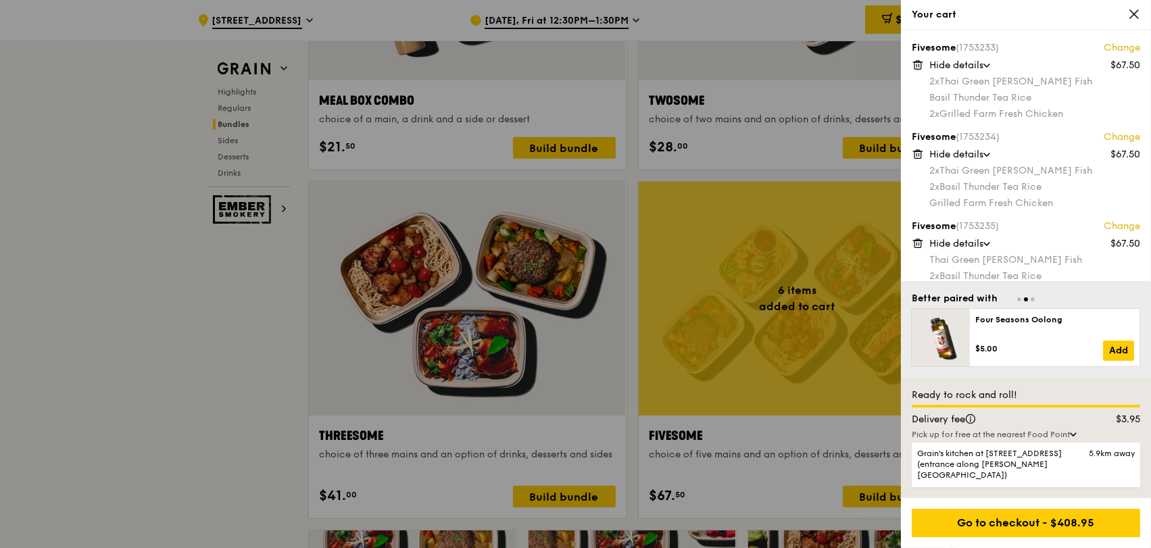
scroll to position [2199, 0]
click at [1143, 8] on div "Your cart" at bounding box center [1026, 15] width 250 height 30
click at [1134, 16] on icon at bounding box center [1134, 14] width 12 height 12
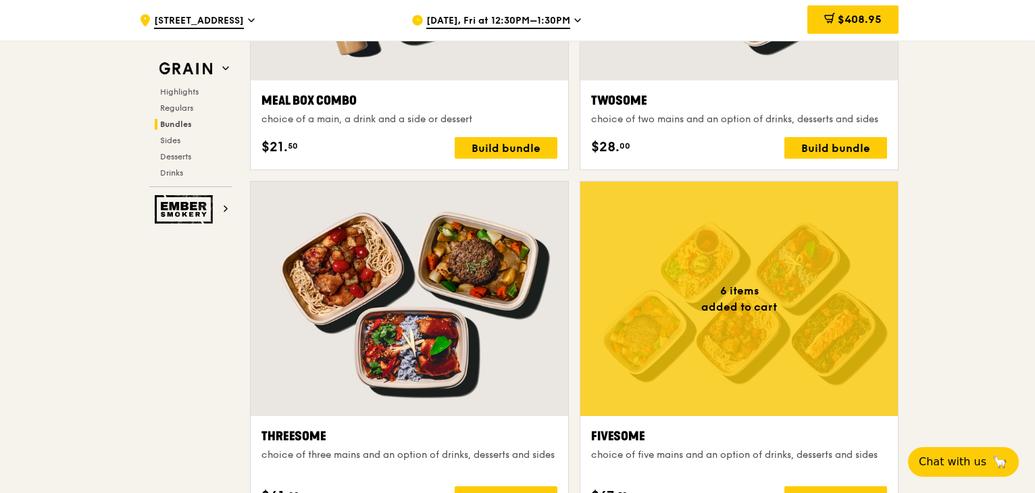
click at [766, 340] on div at bounding box center [740, 299] width 318 height 235
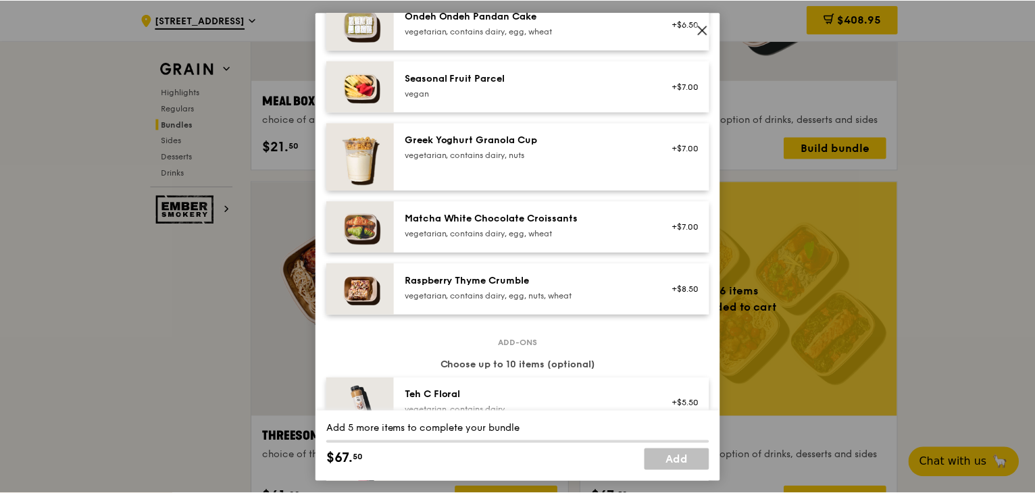
scroll to position [2198, 0]
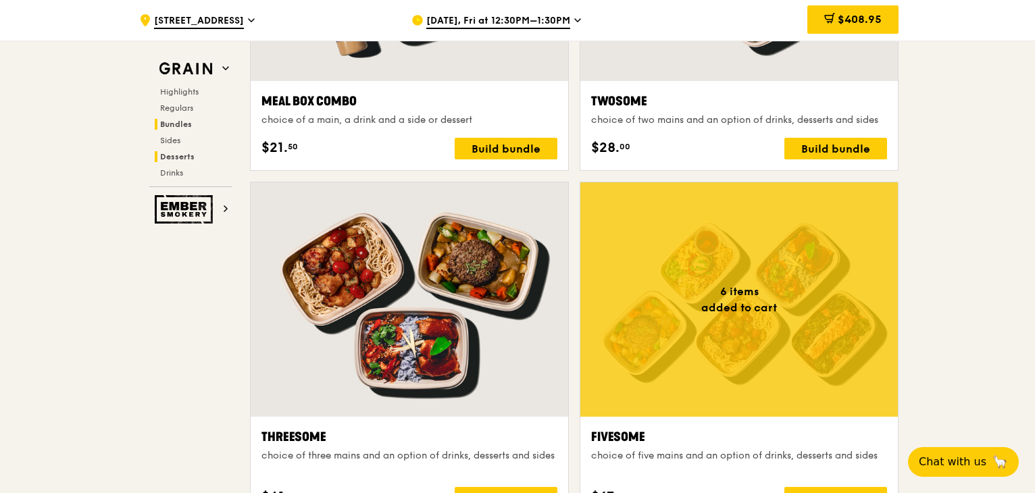
click at [202, 160] on h2 "Desserts" at bounding box center [193, 156] width 77 height 11
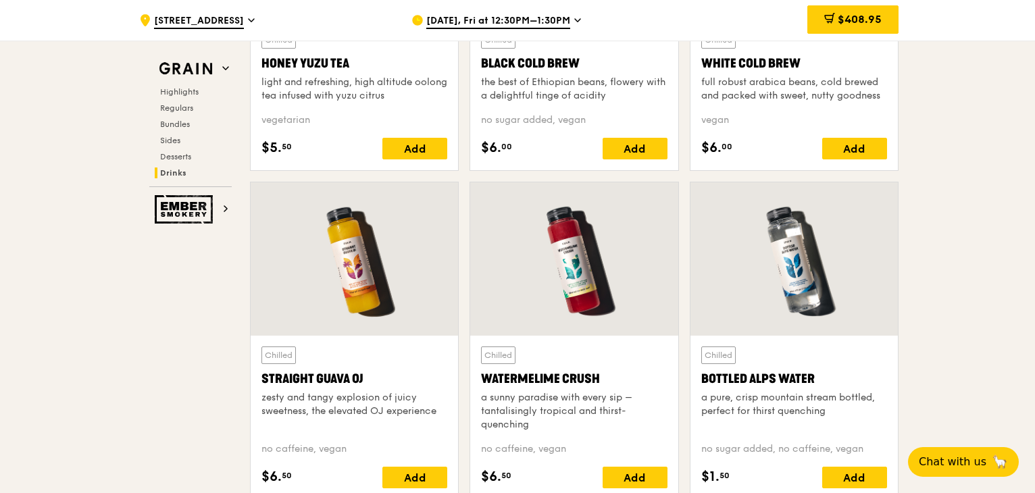
scroll to position [5392, 0]
